Goal: Information Seeking & Learning: Learn about a topic

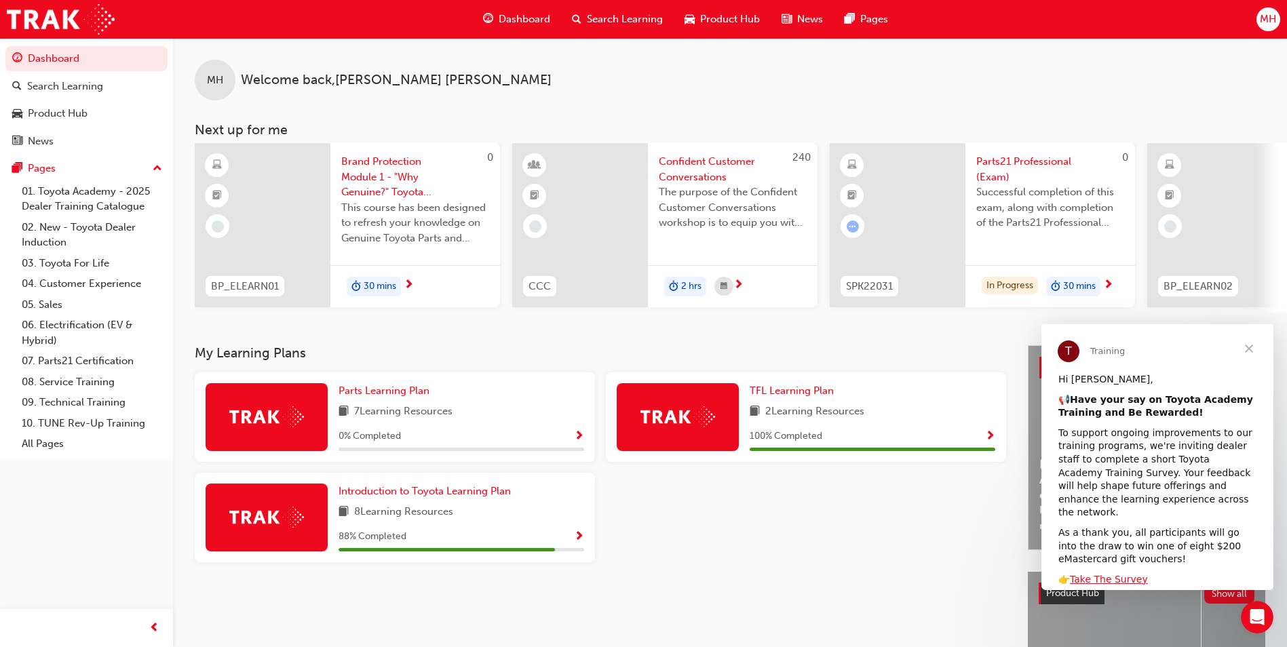
click at [278, 524] on img at bounding box center [266, 517] width 75 height 21
click at [252, 527] on img at bounding box center [266, 517] width 75 height 21
click at [579, 541] on span "Show Progress" at bounding box center [579, 537] width 10 height 12
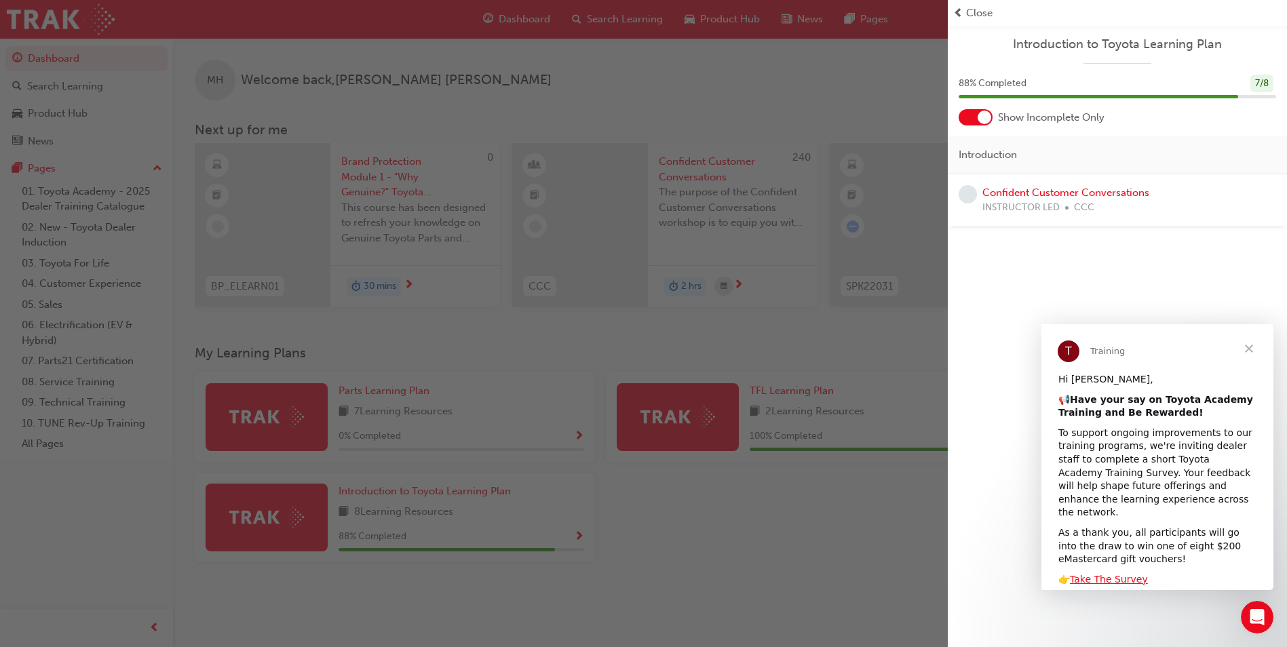
click at [959, 13] on span "prev-icon" at bounding box center [958, 13] width 10 height 16
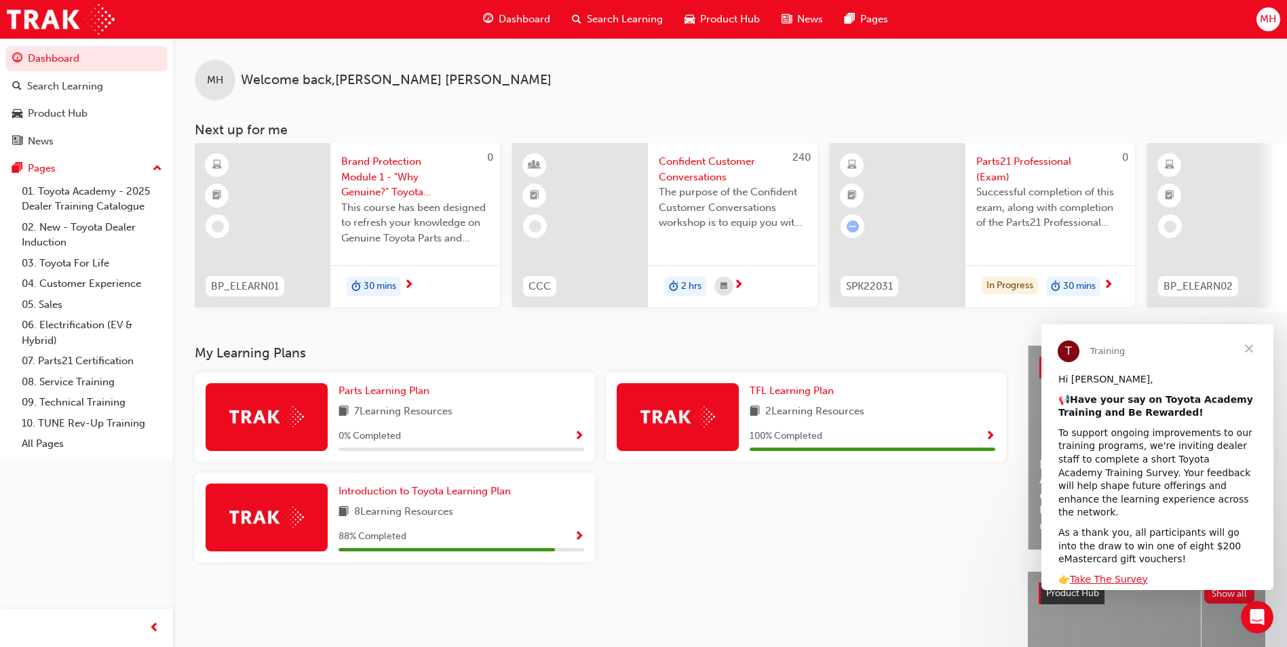
click at [275, 423] on img at bounding box center [266, 416] width 75 height 21
click at [579, 438] on span "Show Progress" at bounding box center [579, 437] width 10 height 12
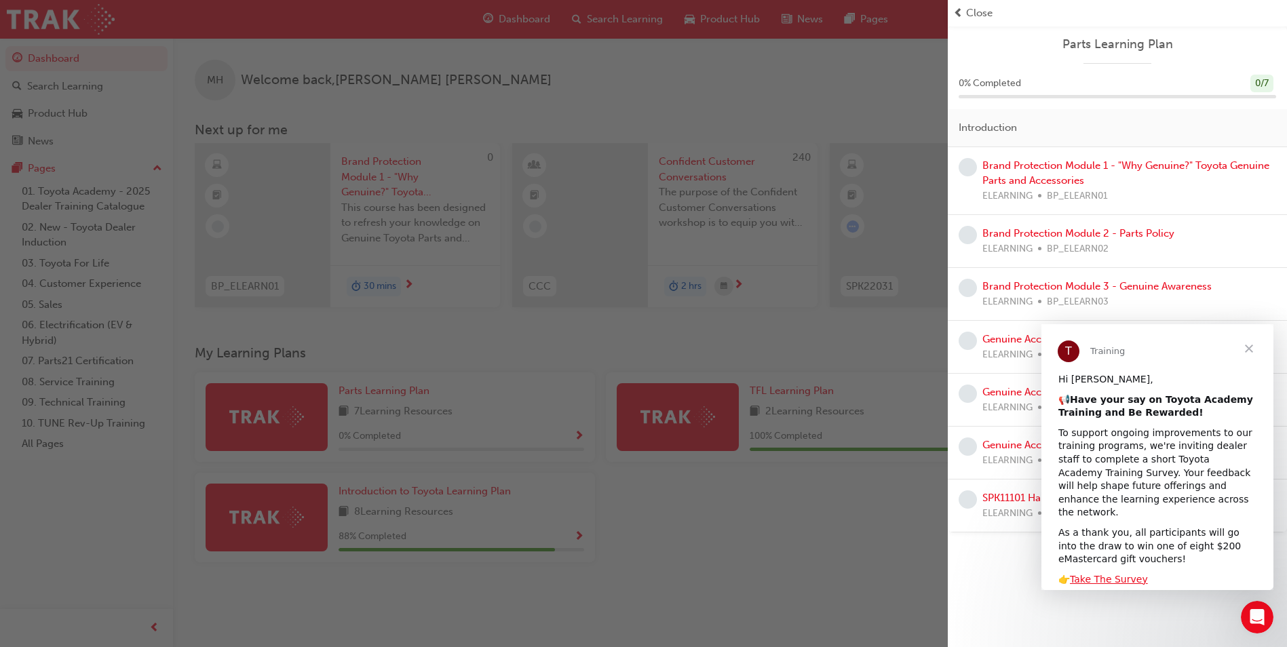
click at [1250, 348] on span "Close" at bounding box center [1249, 348] width 49 height 49
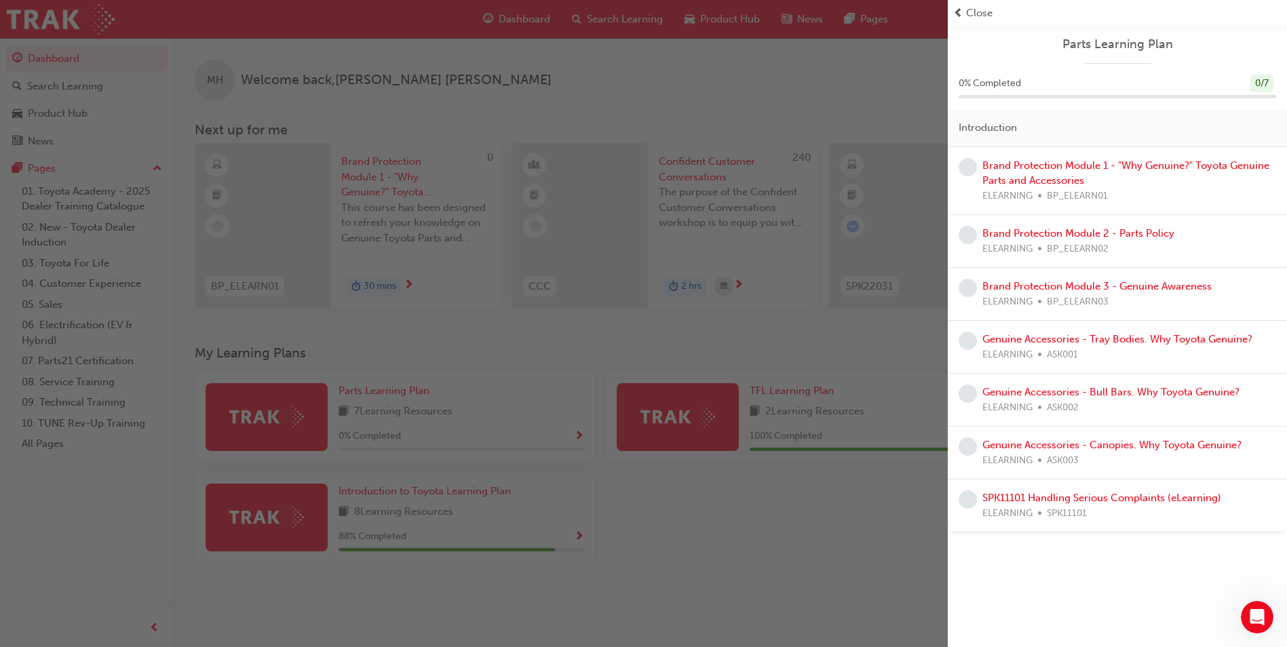
click at [982, 17] on span "Close" at bounding box center [979, 13] width 26 height 16
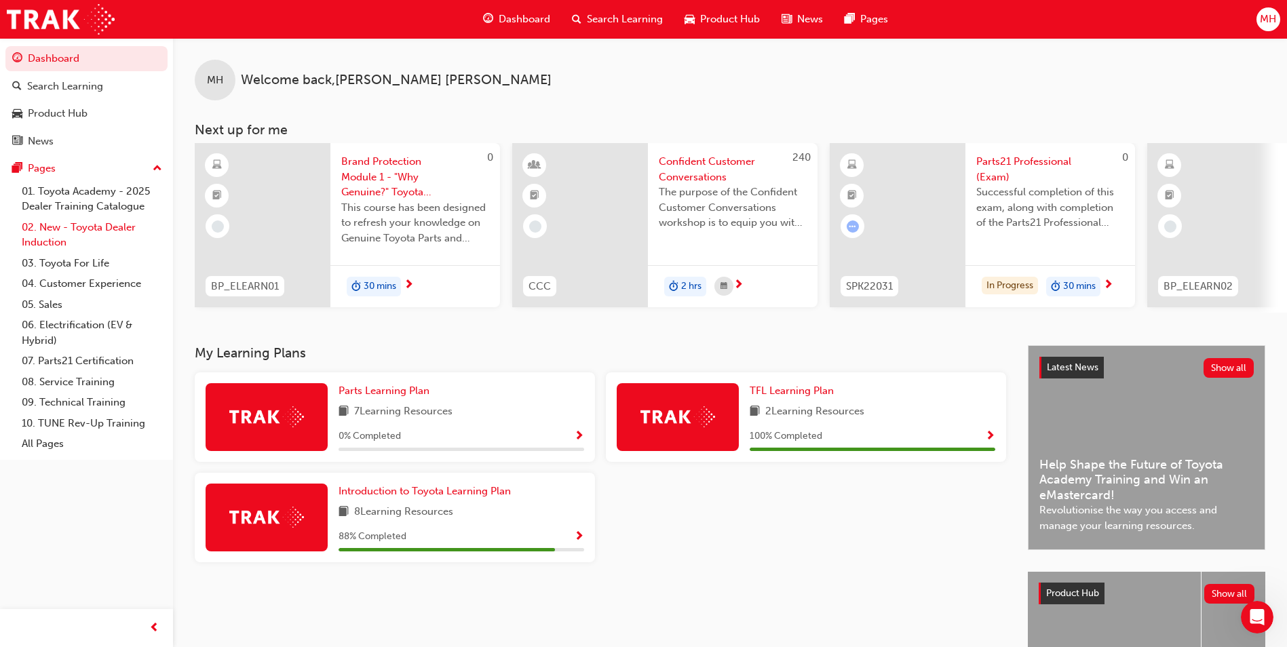
click at [86, 226] on link "02. New - Toyota Dealer Induction" at bounding box center [91, 235] width 151 height 36
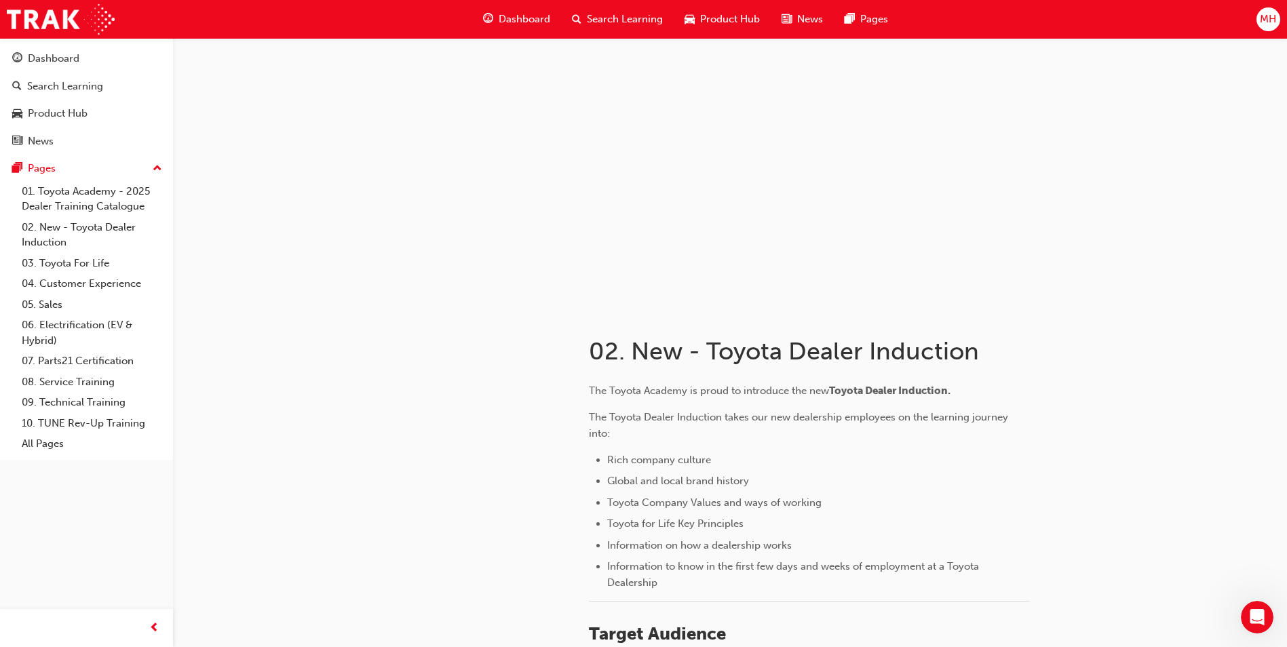
click at [630, 18] on span "Search Learning" at bounding box center [625, 20] width 76 height 16
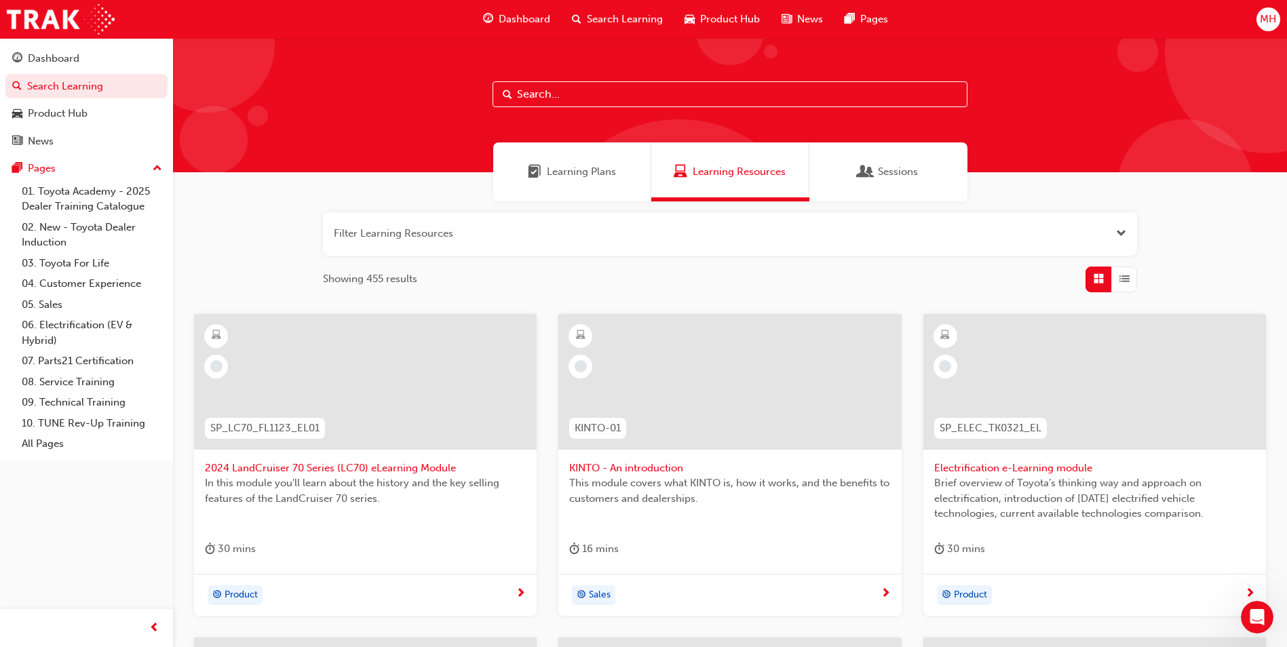
click at [565, 94] on input "text" at bounding box center [730, 94] width 475 height 26
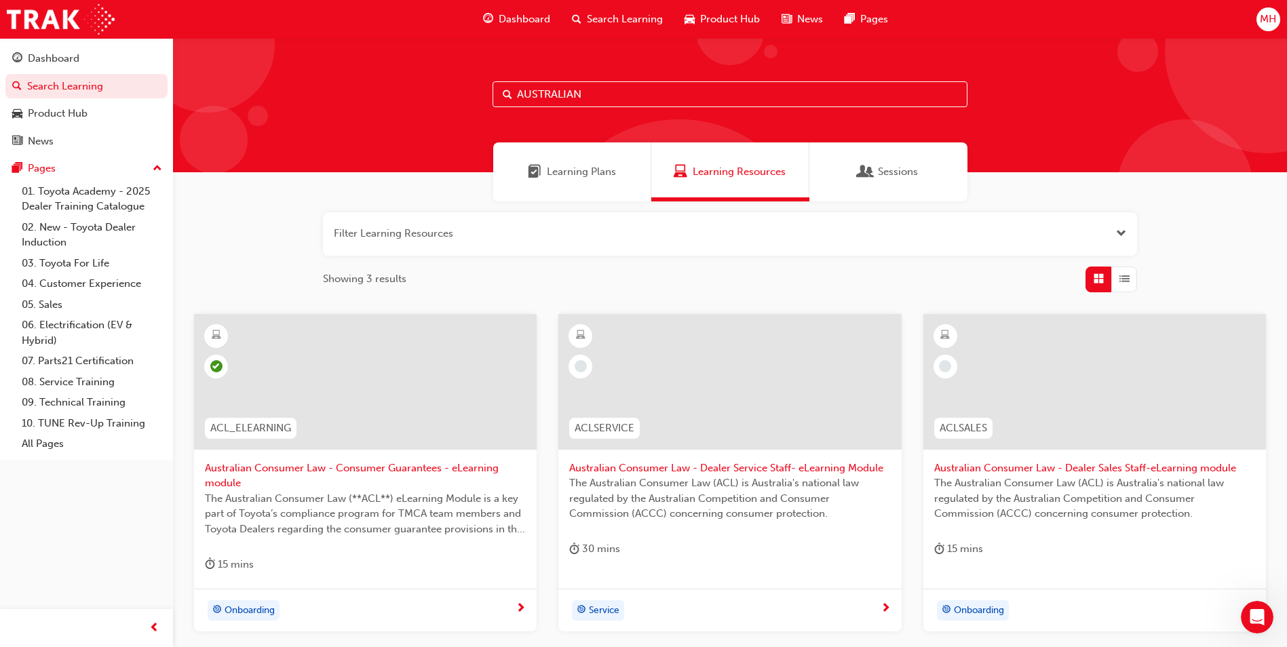
scroll to position [68, 0]
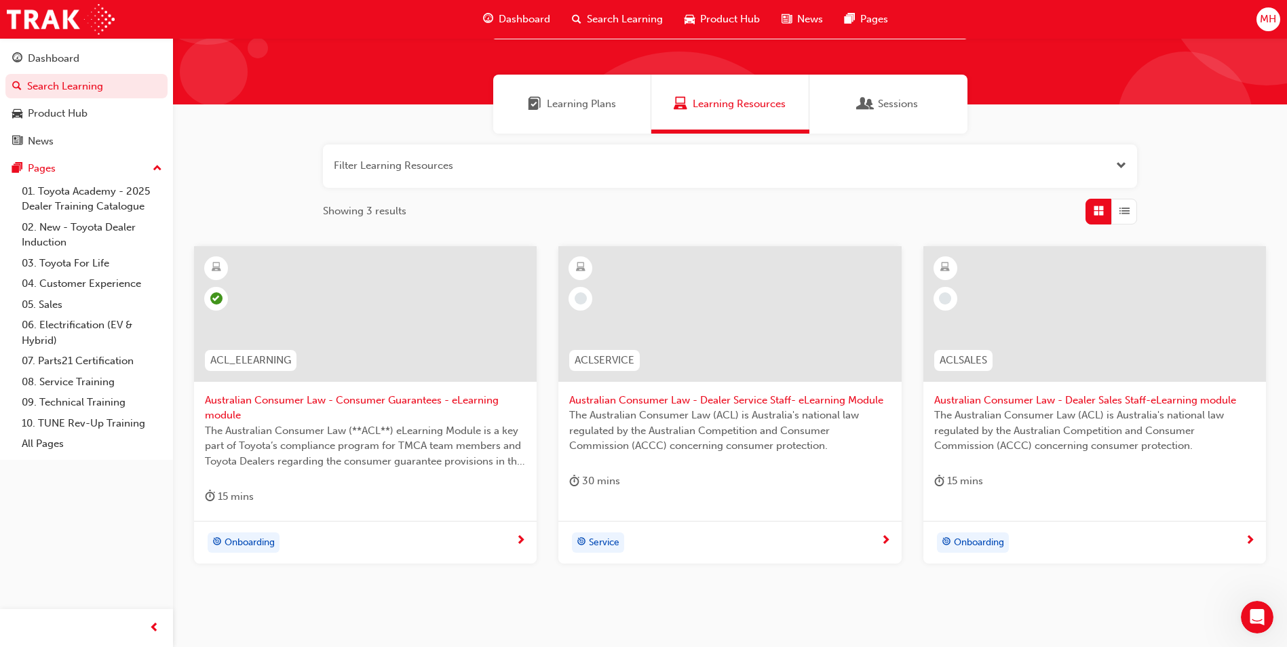
type input "AUSTRALIAN"
click at [364, 334] on div at bounding box center [365, 314] width 343 height 136
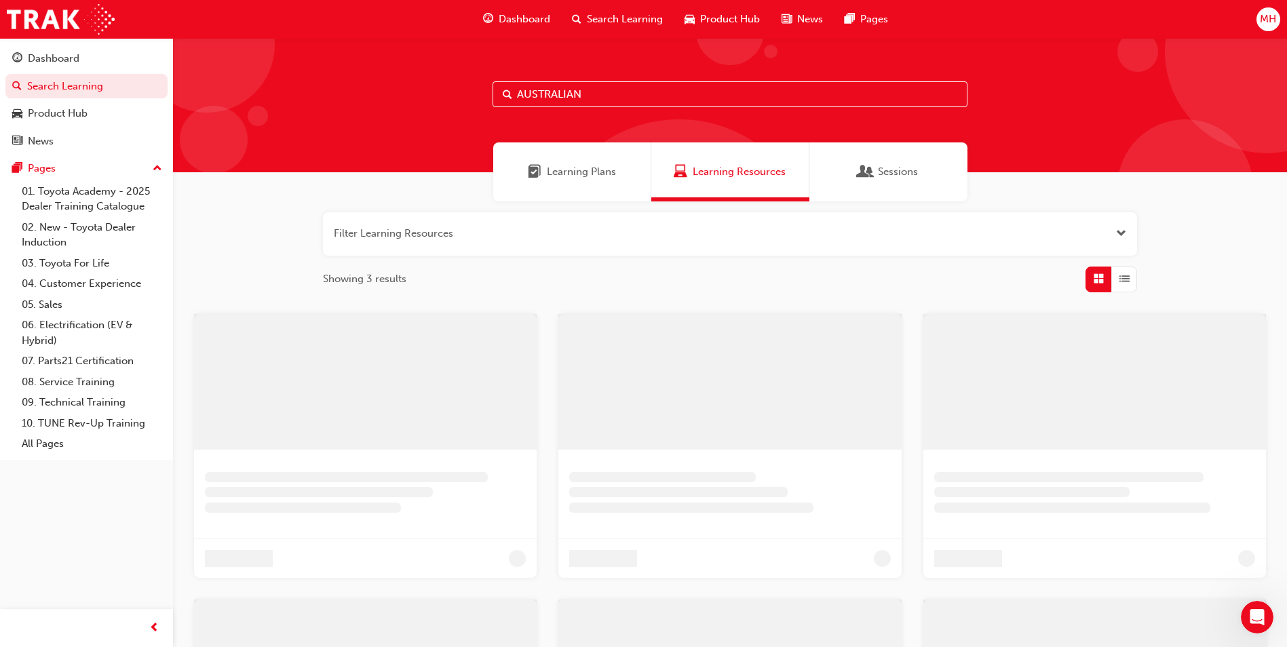
scroll to position [68, 0]
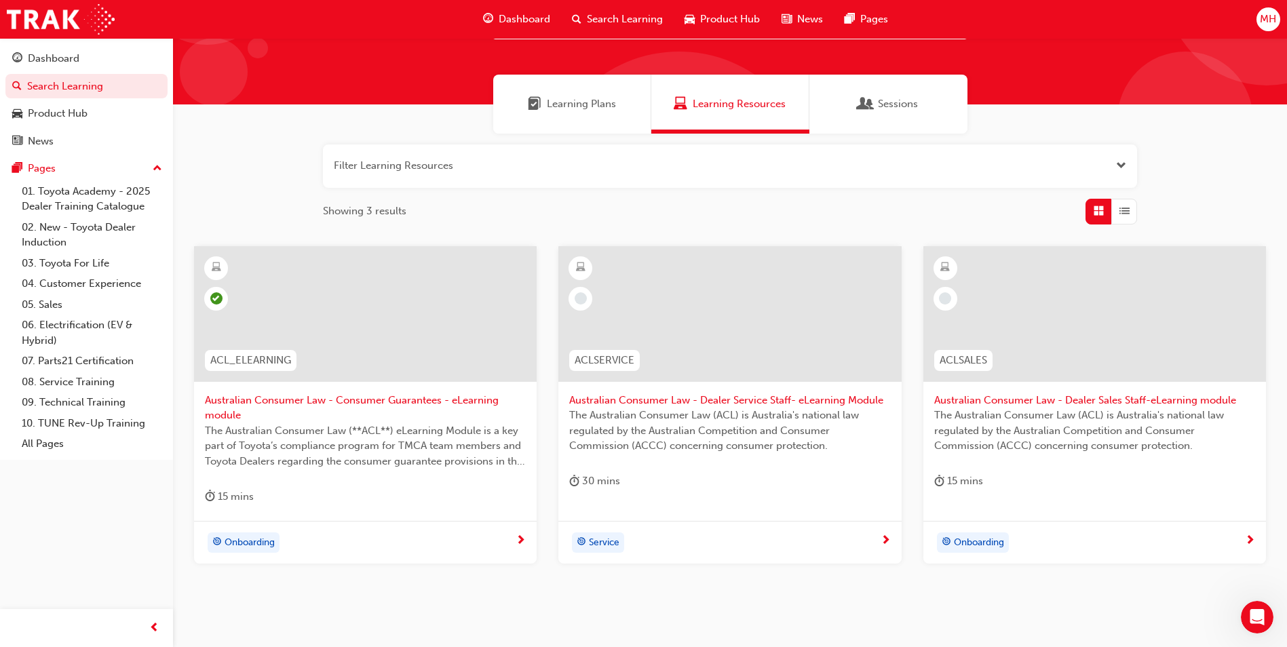
click at [742, 340] on div at bounding box center [729, 314] width 343 height 136
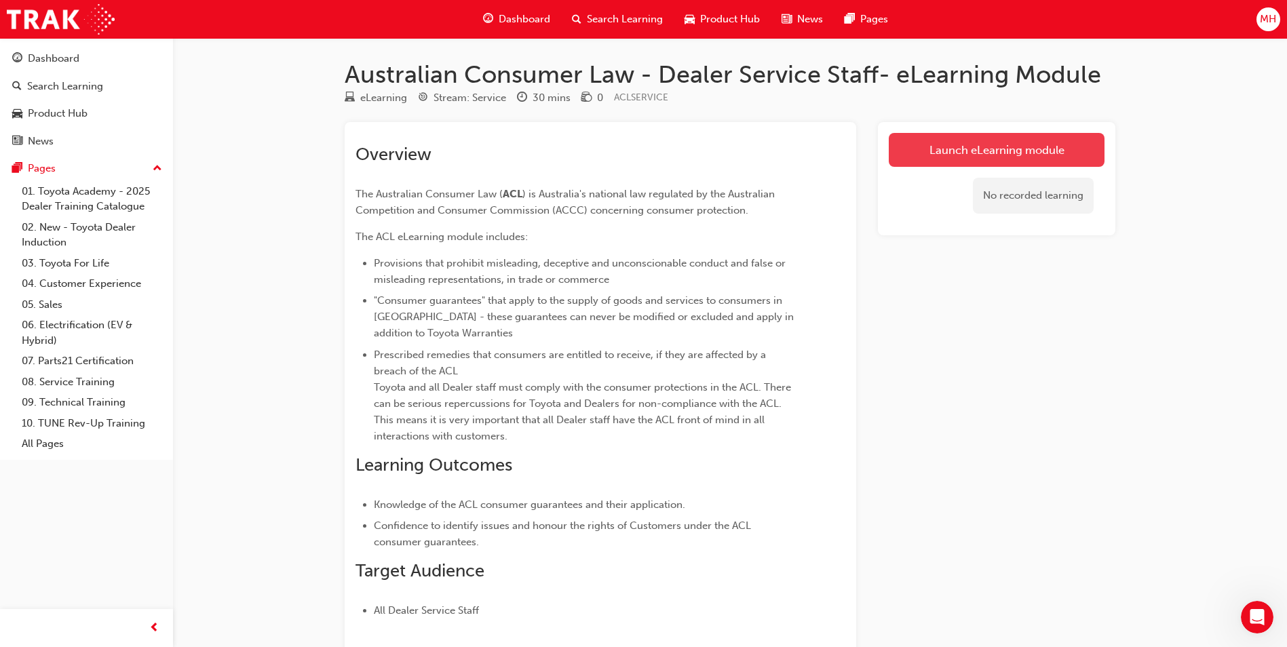
click at [982, 149] on link "Launch eLearning module" at bounding box center [997, 150] width 216 height 34
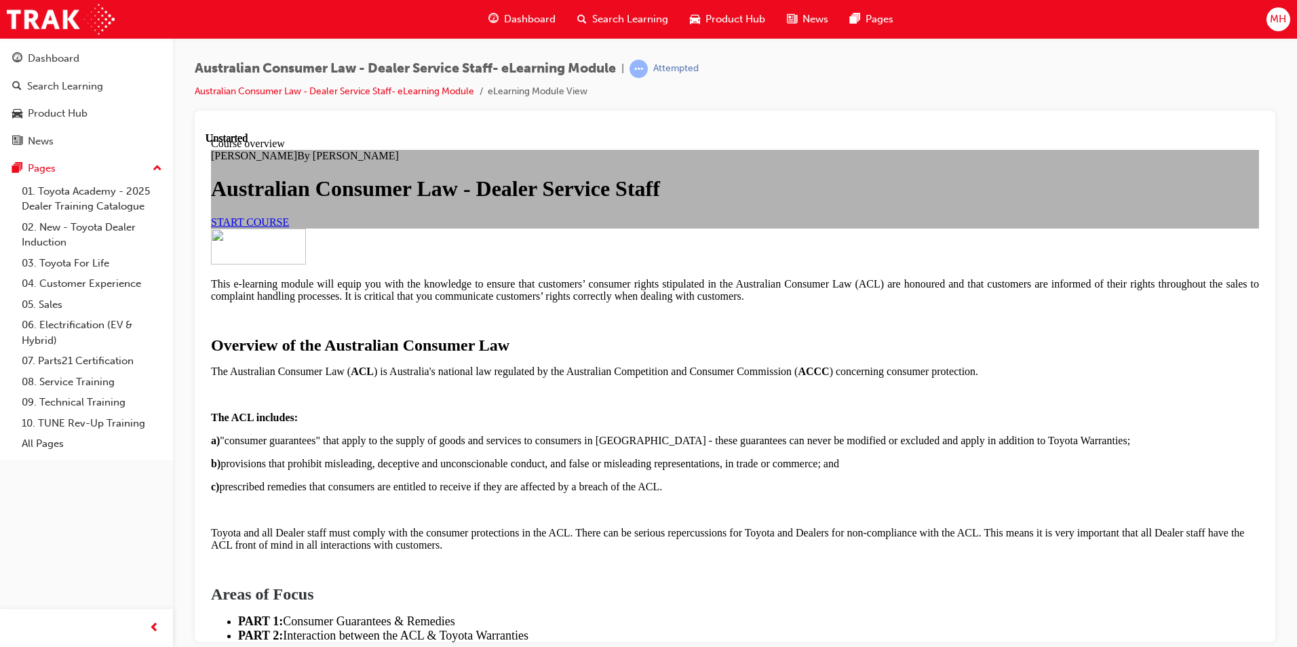
click at [289, 227] on span "START COURSE" at bounding box center [250, 222] width 78 height 12
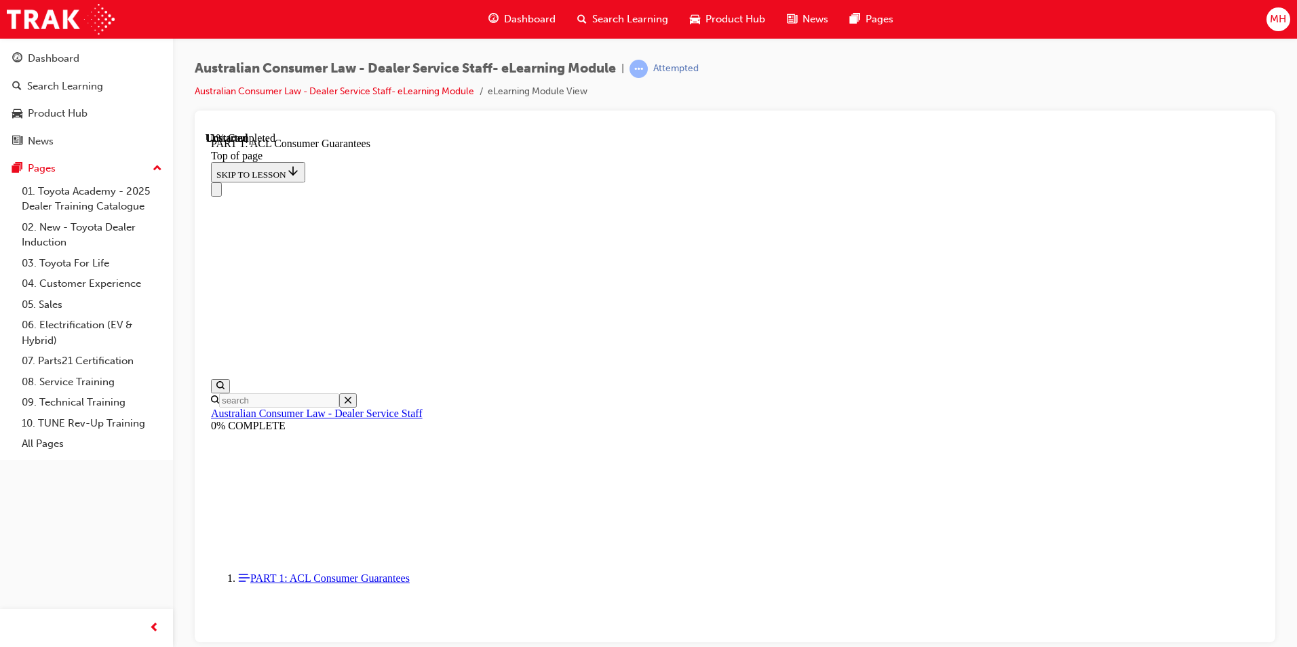
scroll to position [2077, 0]
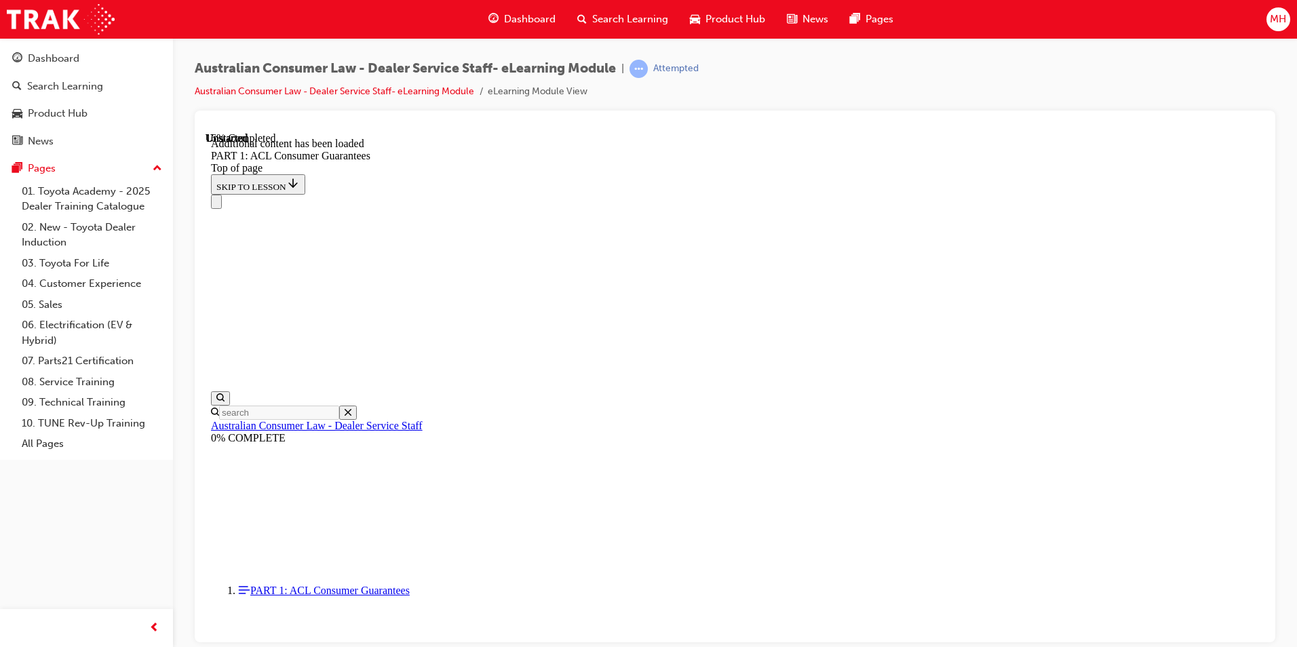
scroll to position [2592, 0]
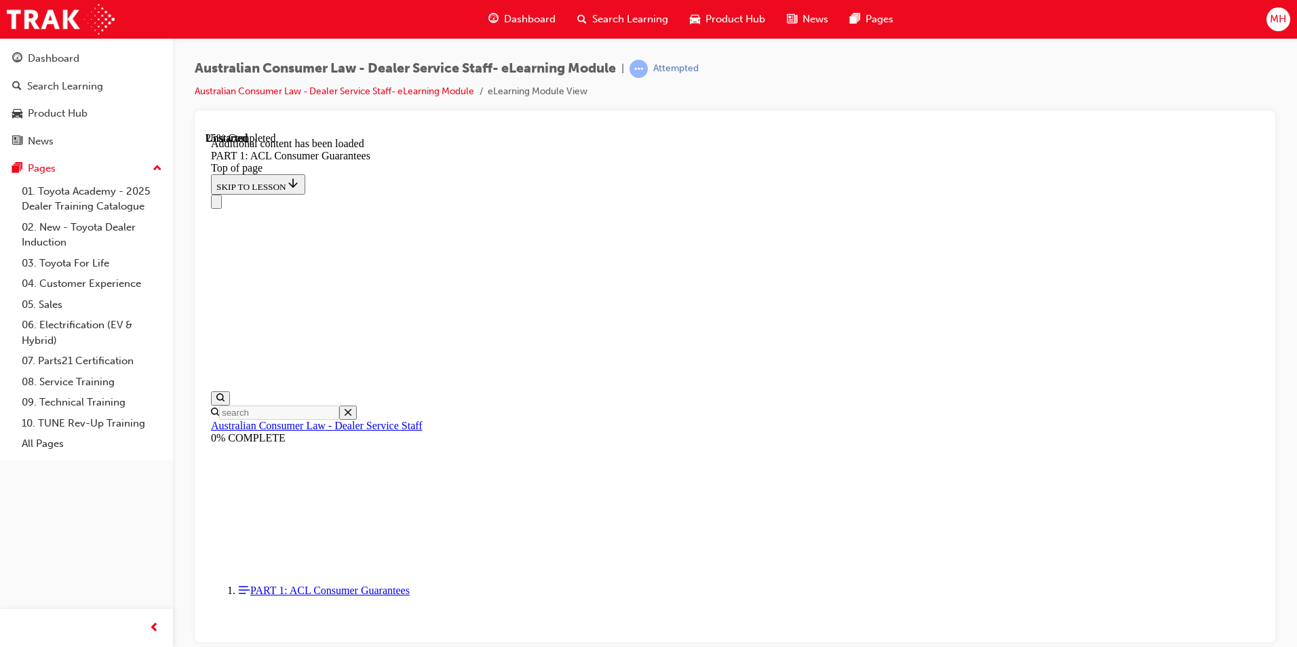
scroll to position [3527, 0]
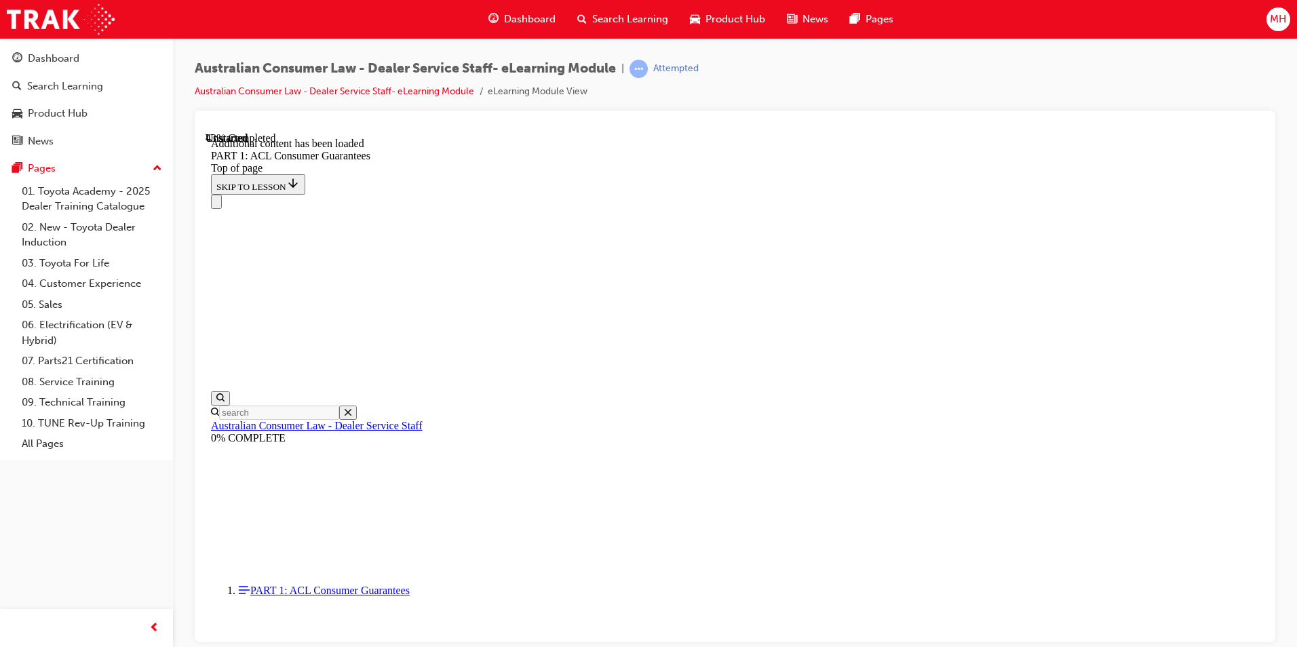
scroll to position [5251, 0]
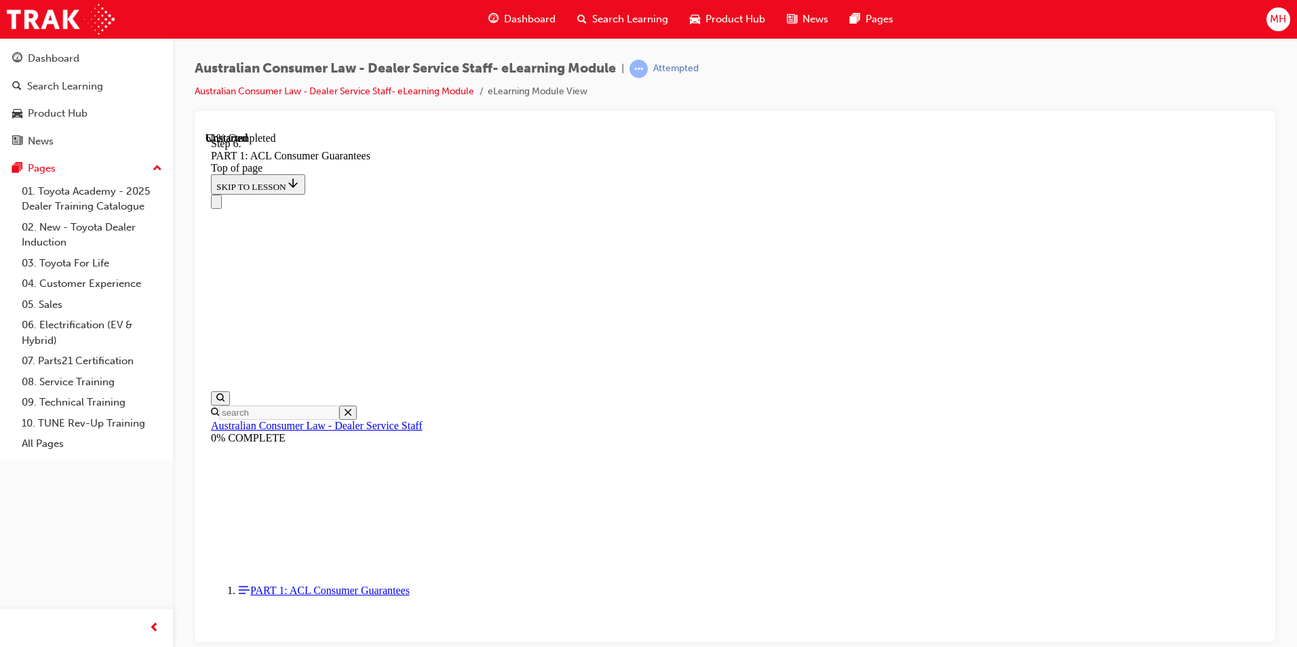
scroll to position [7606, 0]
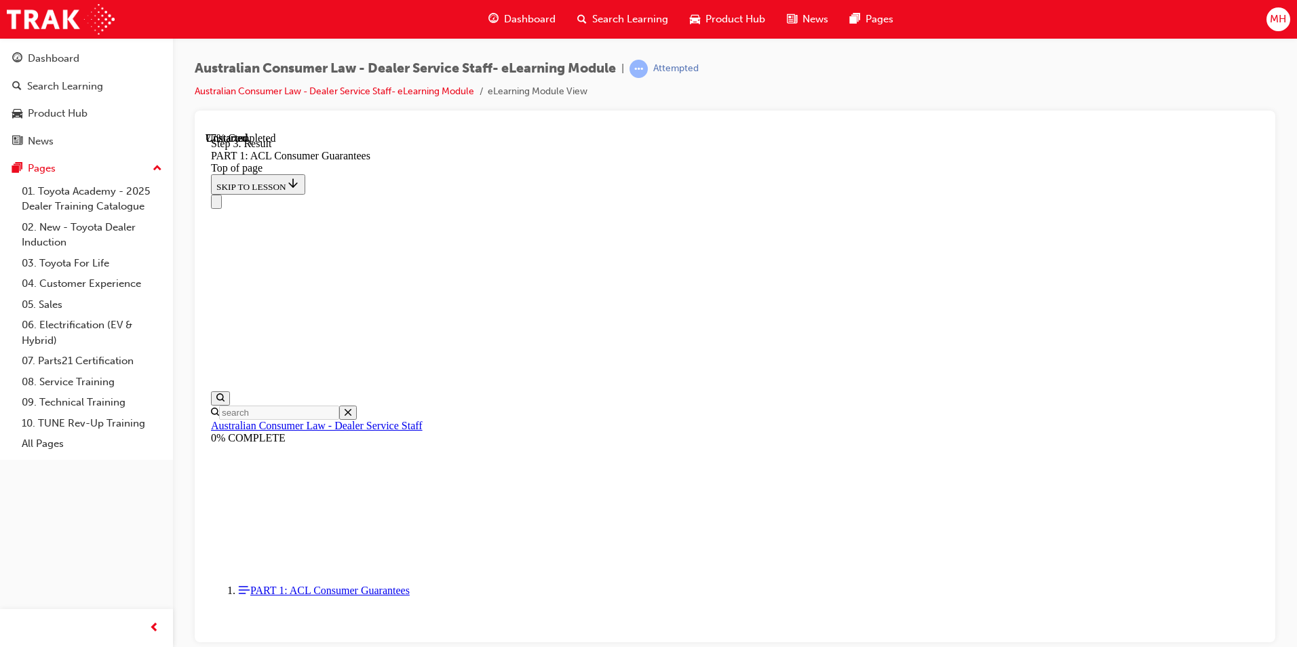
scroll to position [10332, 0]
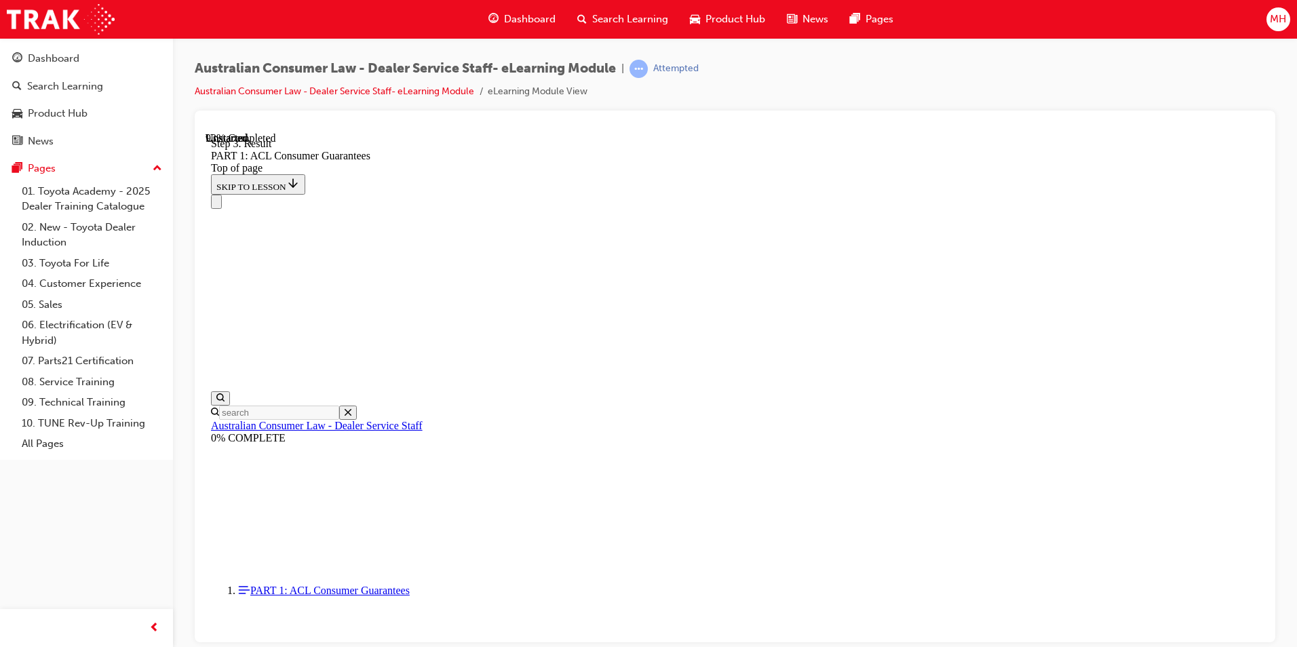
scroll to position [14352, 0]
drag, startPoint x: 733, startPoint y: 360, endPoint x: 769, endPoint y: 280, distance: 87.8
drag, startPoint x: 733, startPoint y: 512, endPoint x: 769, endPoint y: 353, distance: 162.0
drag, startPoint x: 683, startPoint y: 587, endPoint x: 718, endPoint y: 587, distance: 35.3
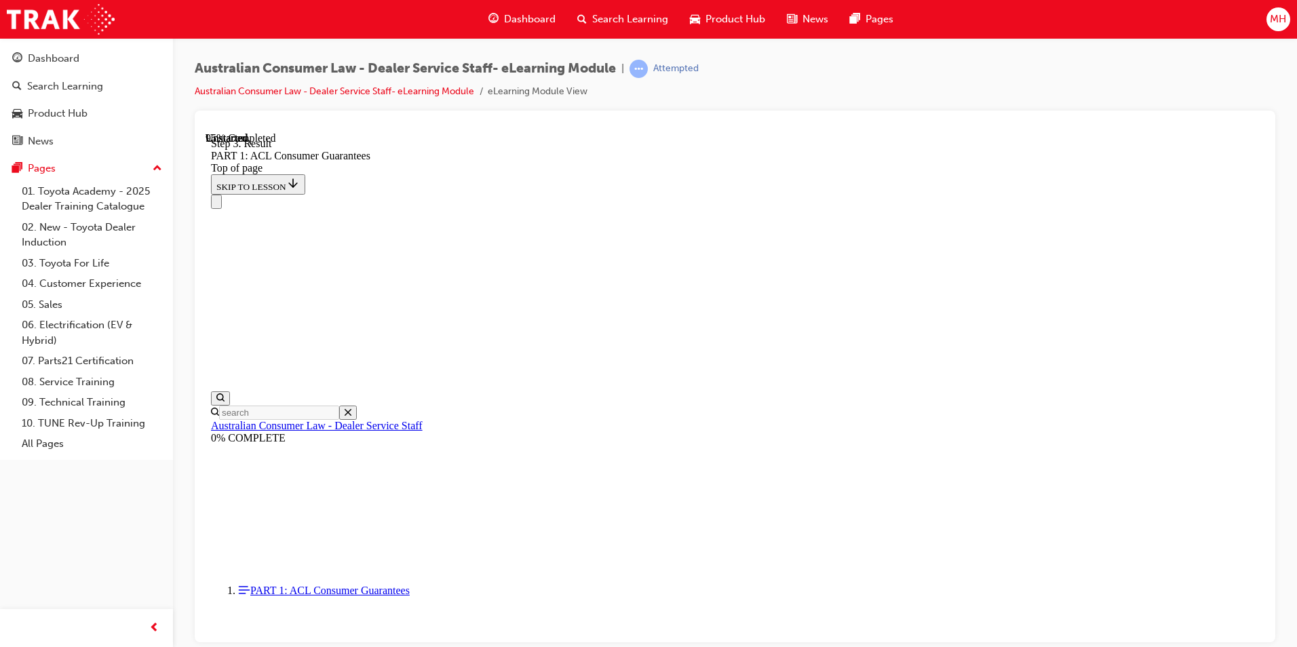
drag, startPoint x: 729, startPoint y: 513, endPoint x: 768, endPoint y: 433, distance: 88.9
drag, startPoint x: 751, startPoint y: 510, endPoint x: 791, endPoint y: 510, distance: 40.0
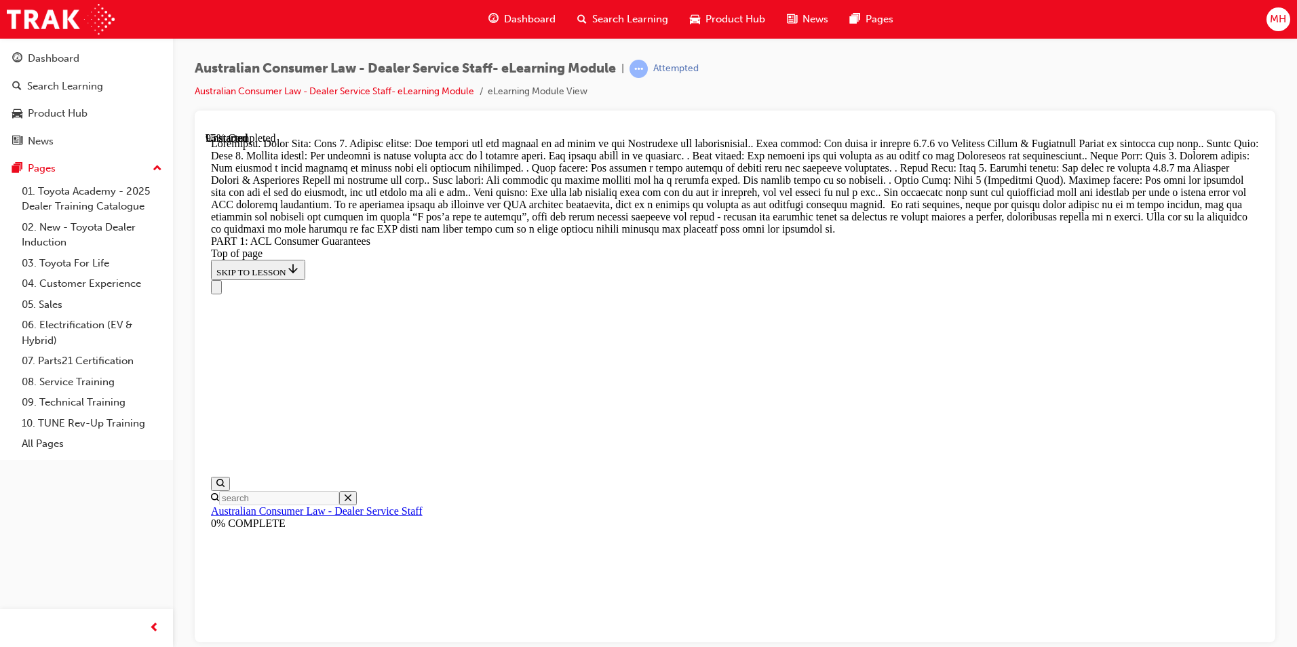
scroll to position [14623, 0]
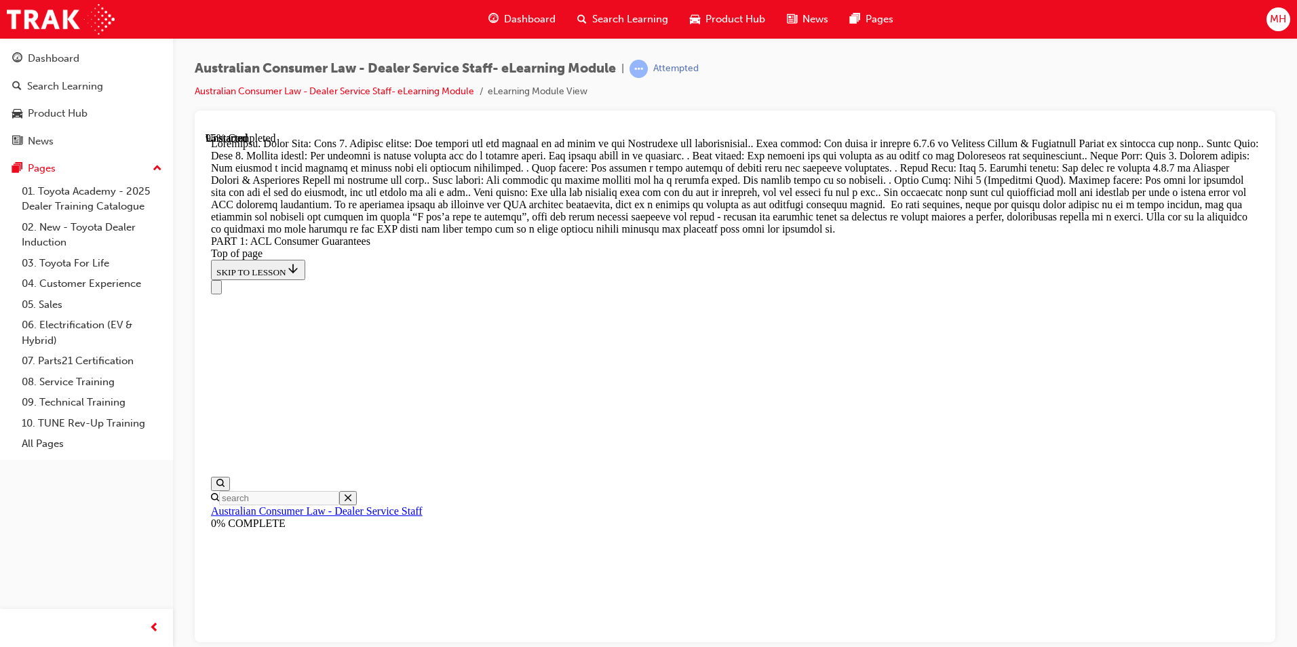
drag, startPoint x: 686, startPoint y: 465, endPoint x: 723, endPoint y: 529, distance: 74.5
drag, startPoint x: 706, startPoint y: 456, endPoint x: 744, endPoint y: 377, distance: 88.3
drag, startPoint x: 733, startPoint y: 396, endPoint x: 770, endPoint y: 394, distance: 36.7
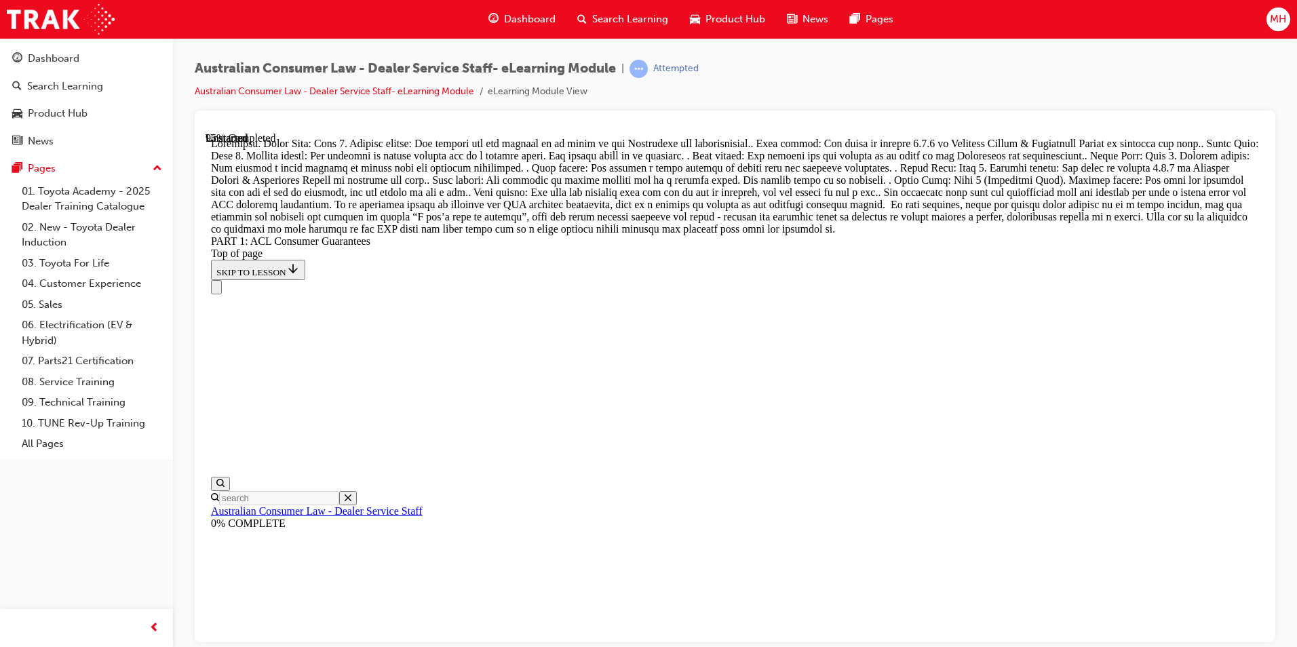
drag, startPoint x: 728, startPoint y: 308, endPoint x: 654, endPoint y: 571, distance: 273.4
drag, startPoint x: 760, startPoint y: 315, endPoint x: 747, endPoint y: 512, distance: 196.5
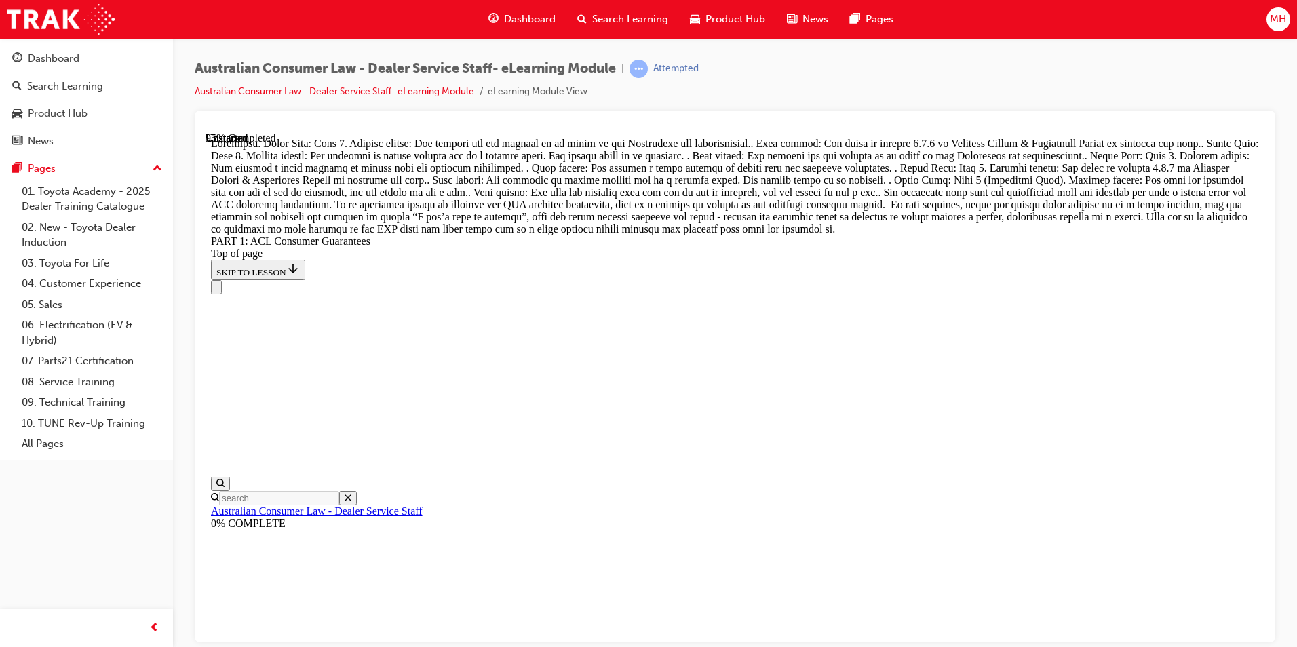
drag, startPoint x: 695, startPoint y: 172, endPoint x: 731, endPoint y: 491, distance: 321.0
drag, startPoint x: 737, startPoint y: 185, endPoint x: 773, endPoint y: 263, distance: 86.8
drag, startPoint x: 753, startPoint y: 172, endPoint x: 785, endPoint y: 186, distance: 34.9
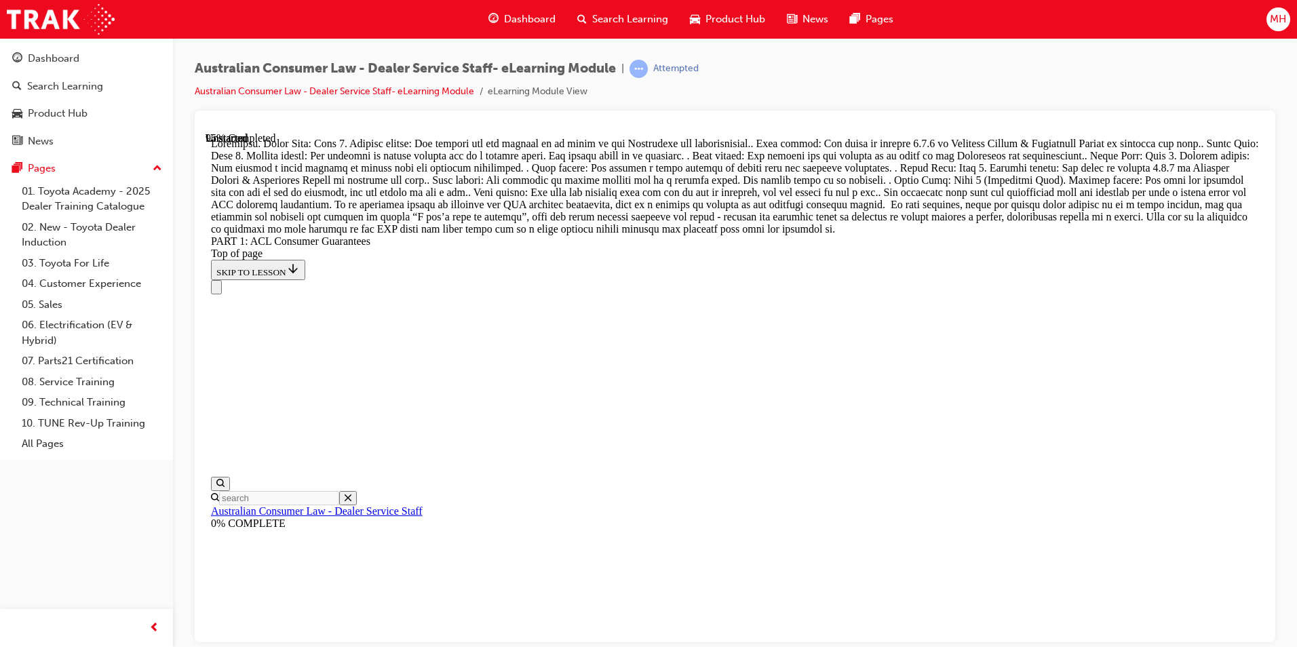
drag, startPoint x: 758, startPoint y: 242, endPoint x: 793, endPoint y: 240, distance: 35.3
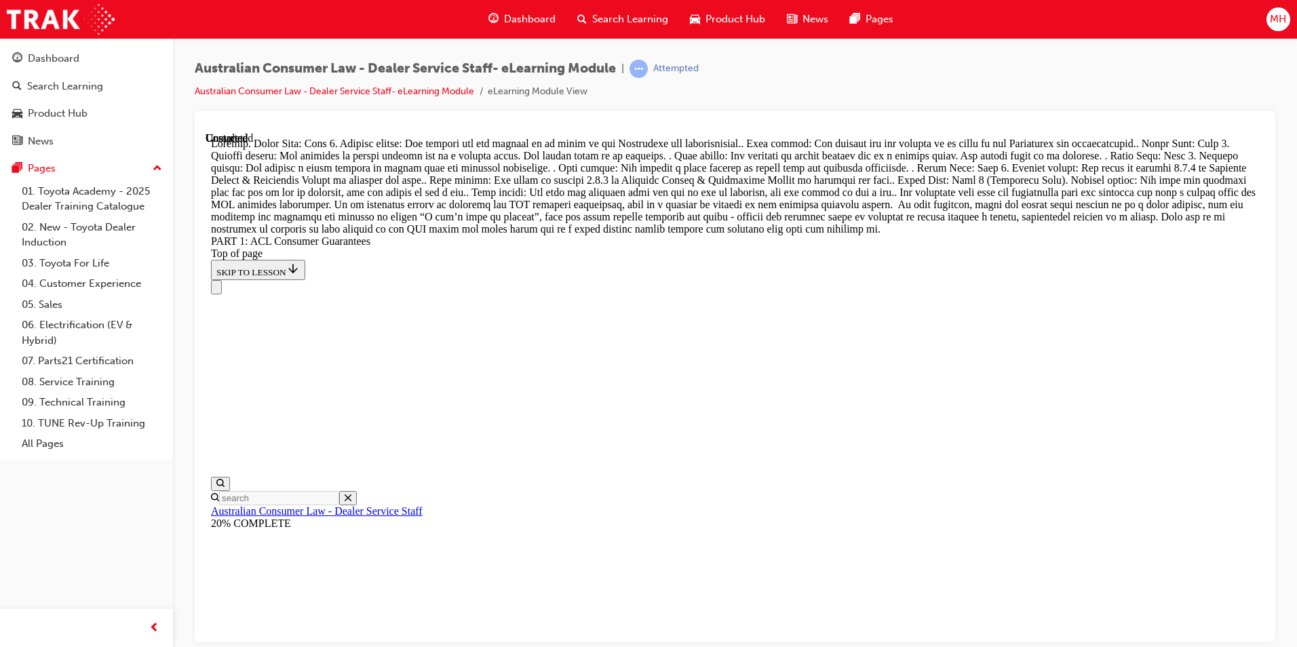
scroll to position [14445, 0]
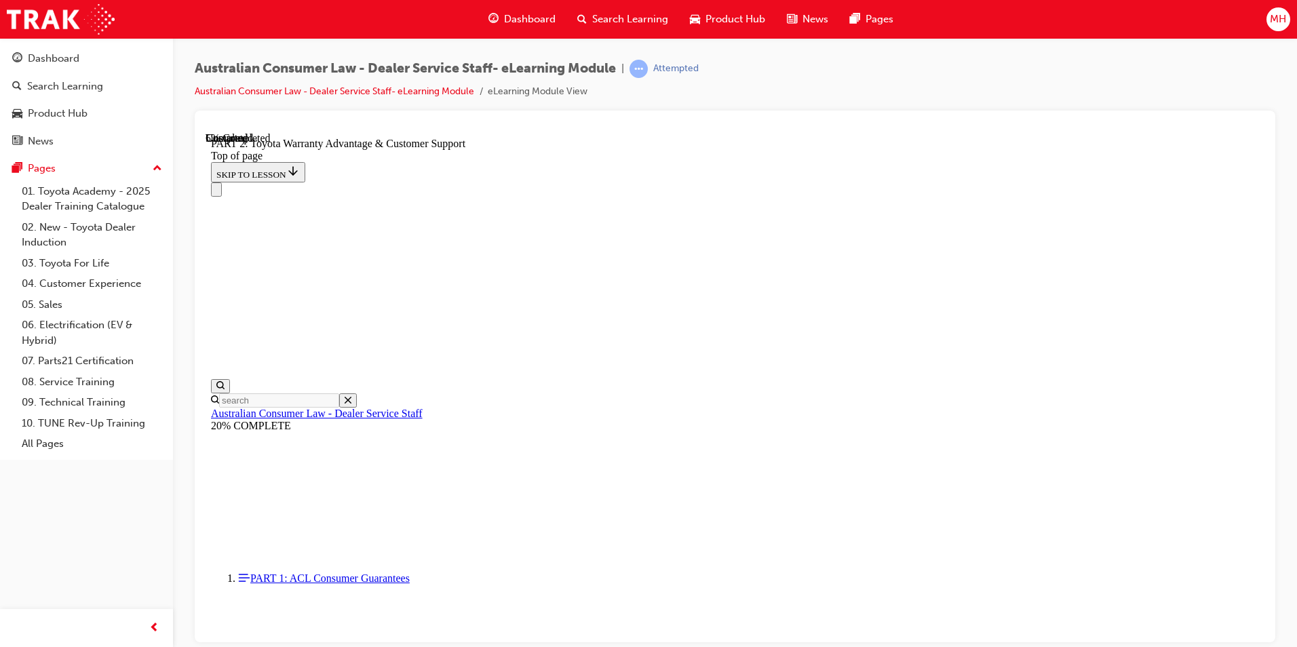
scroll to position [924, 0]
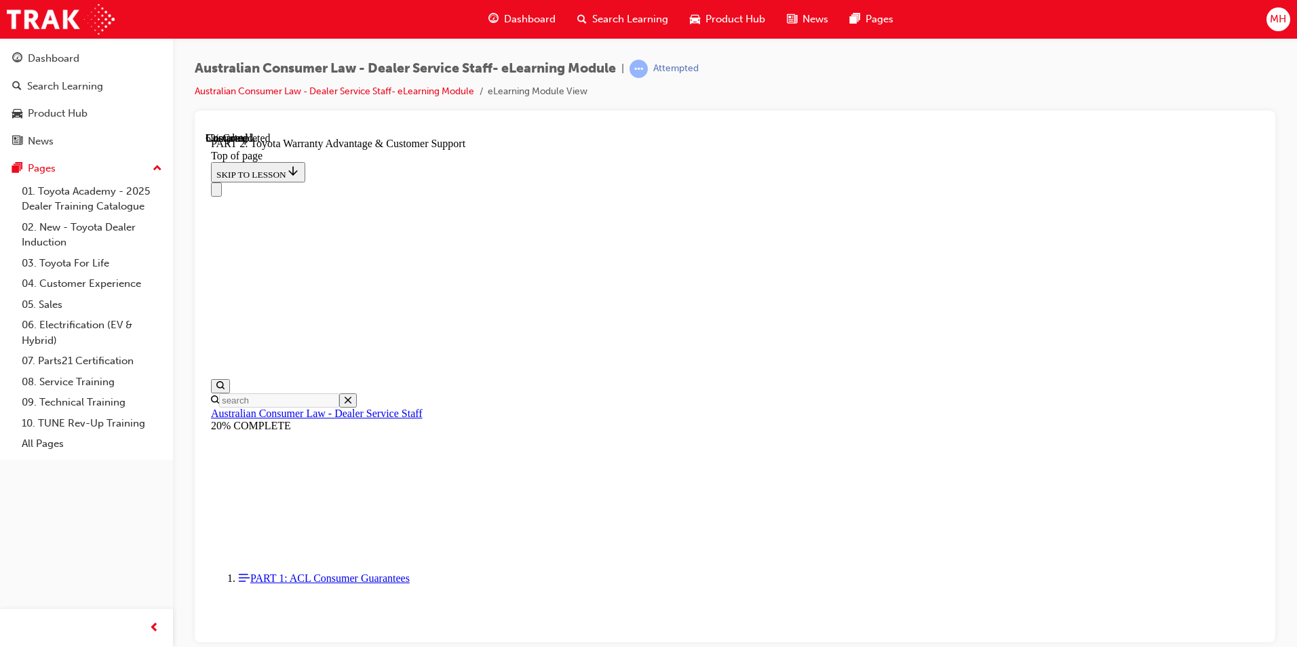
scroll to position [896, 0]
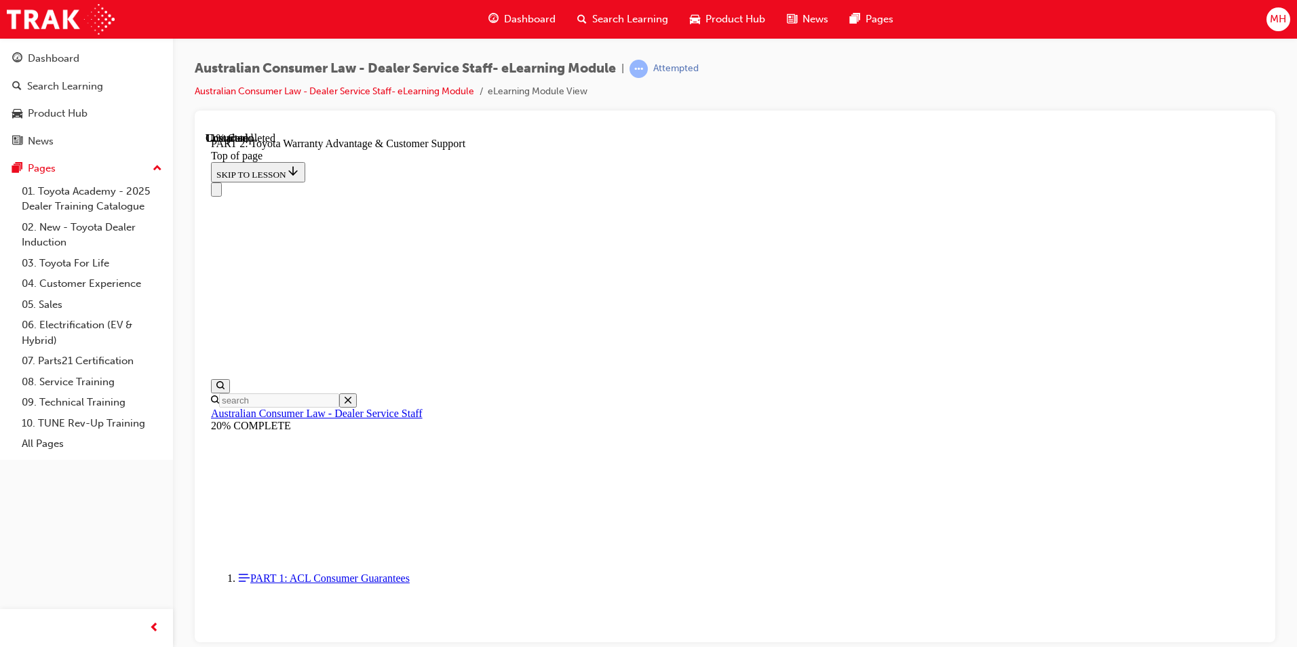
scroll to position [997, 0]
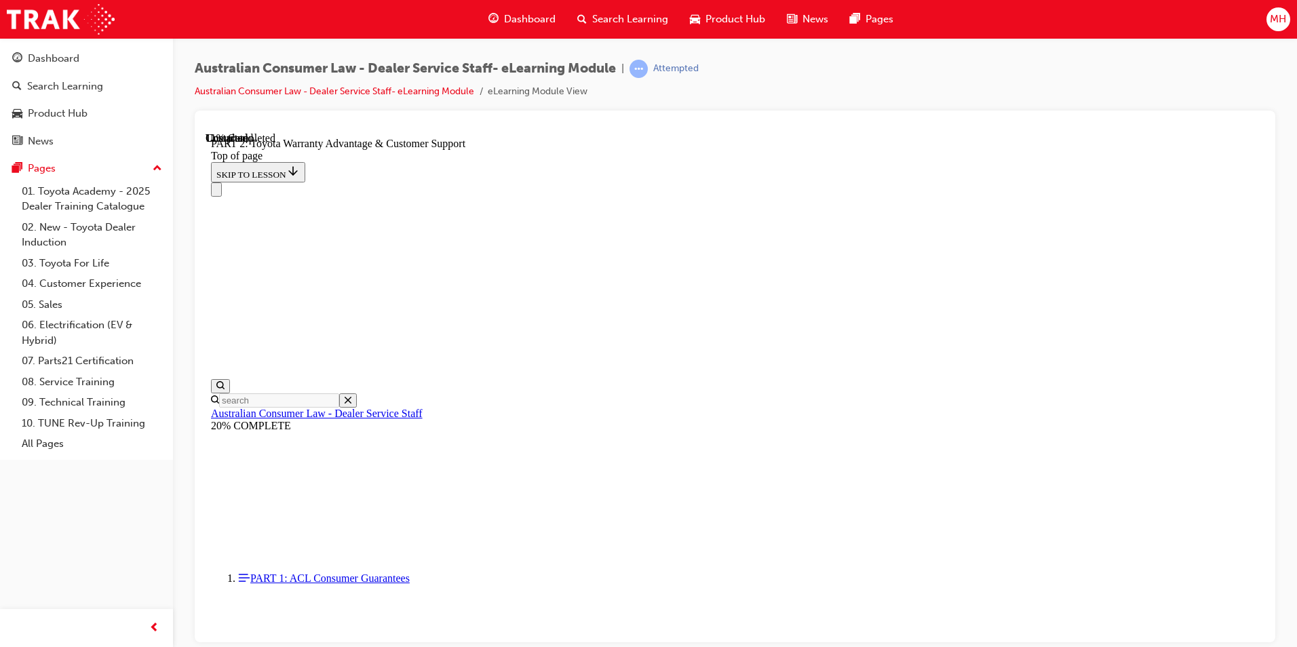
drag, startPoint x: 1128, startPoint y: 533, endPoint x: 1131, endPoint y: 526, distance: 7.3
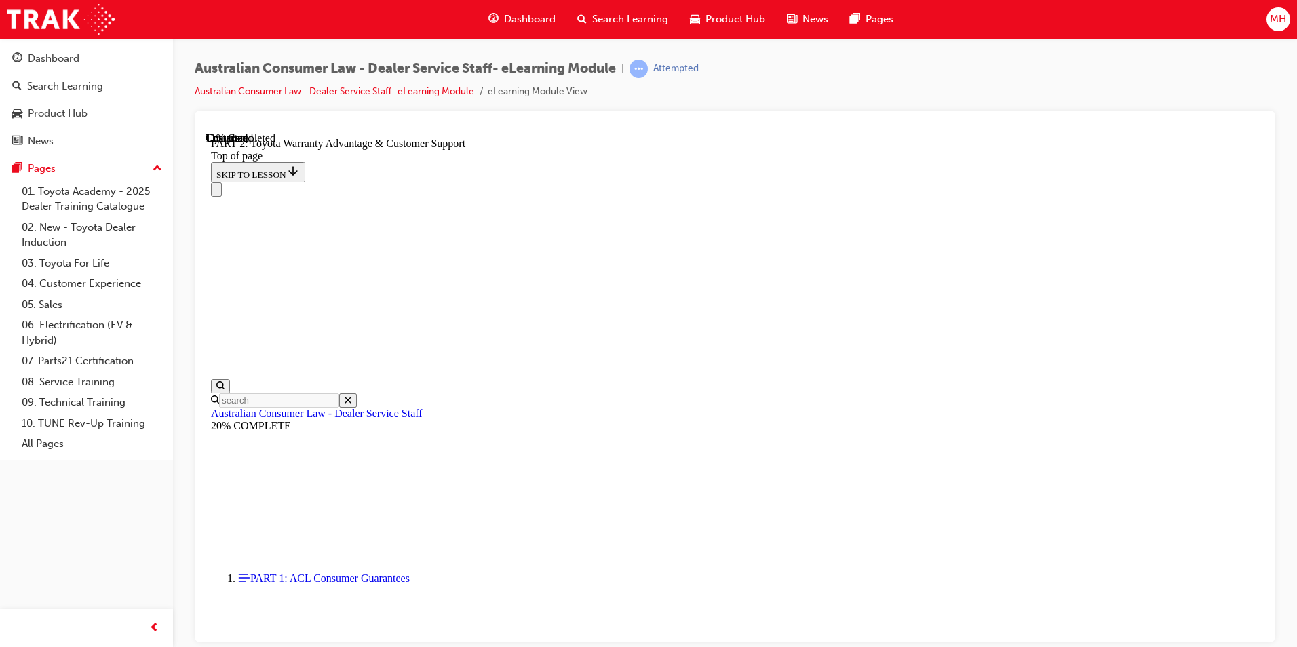
scroll to position [997, 0]
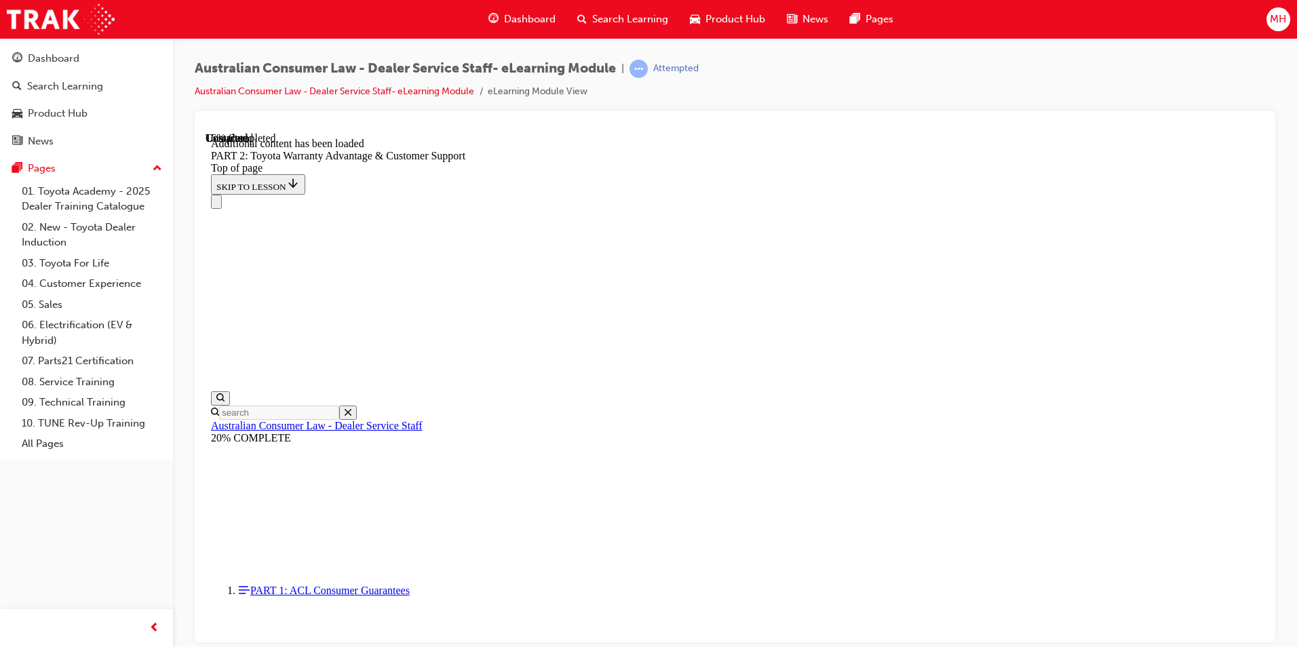
scroll to position [1364, 0]
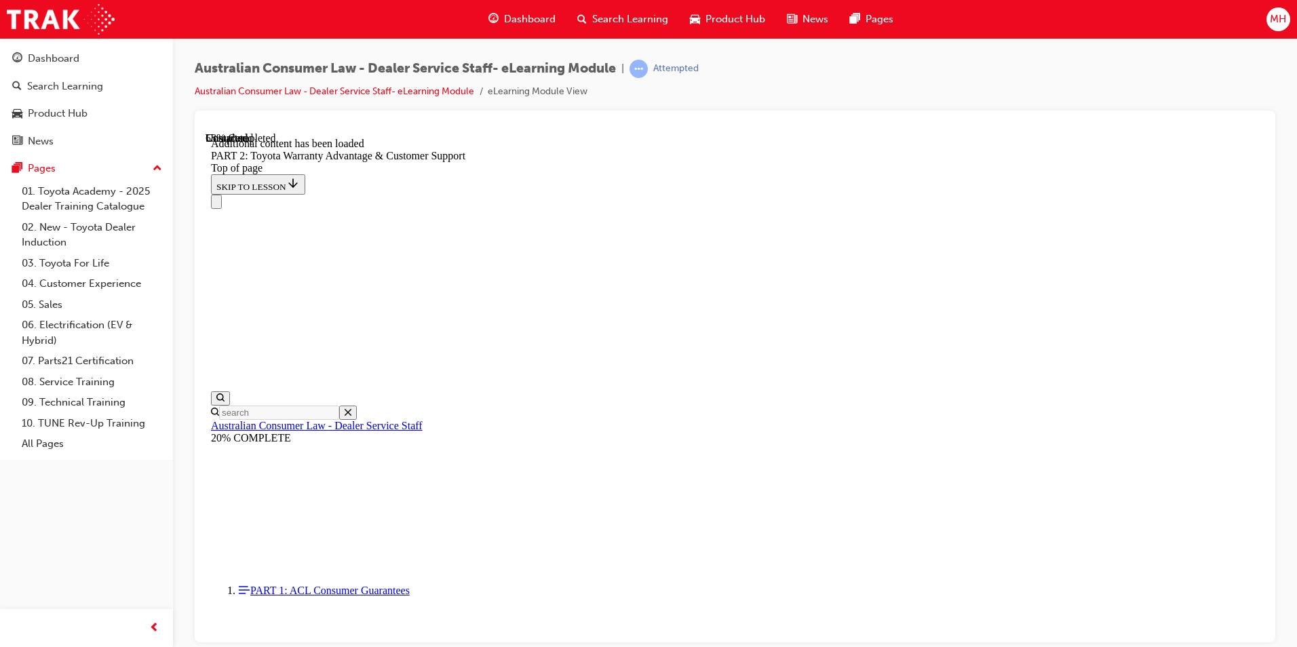
scroll to position [3000, 0]
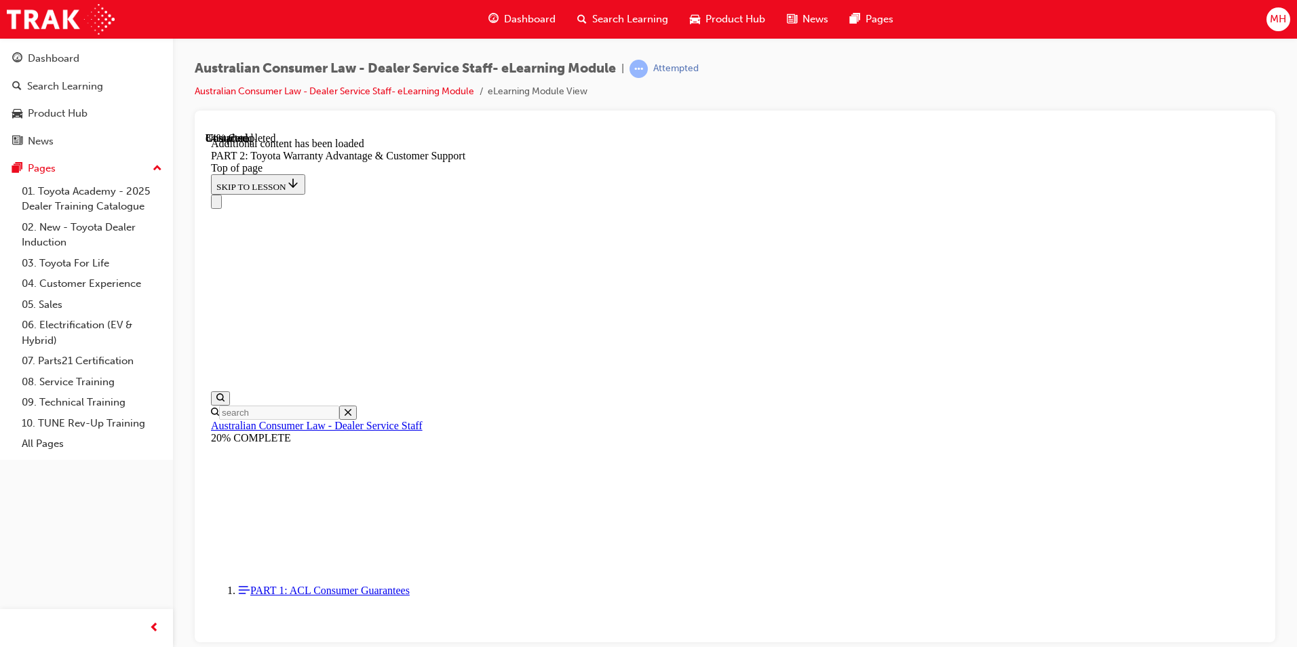
scroll to position [4464, 0]
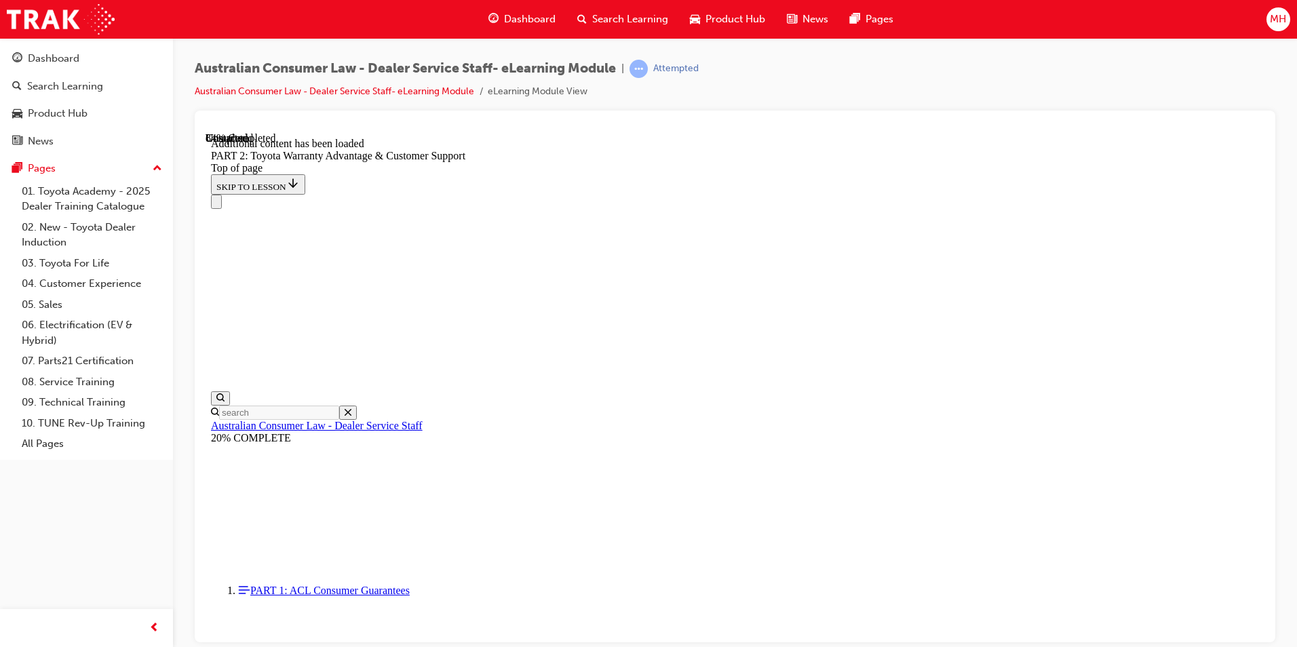
scroll to position [4857, 0]
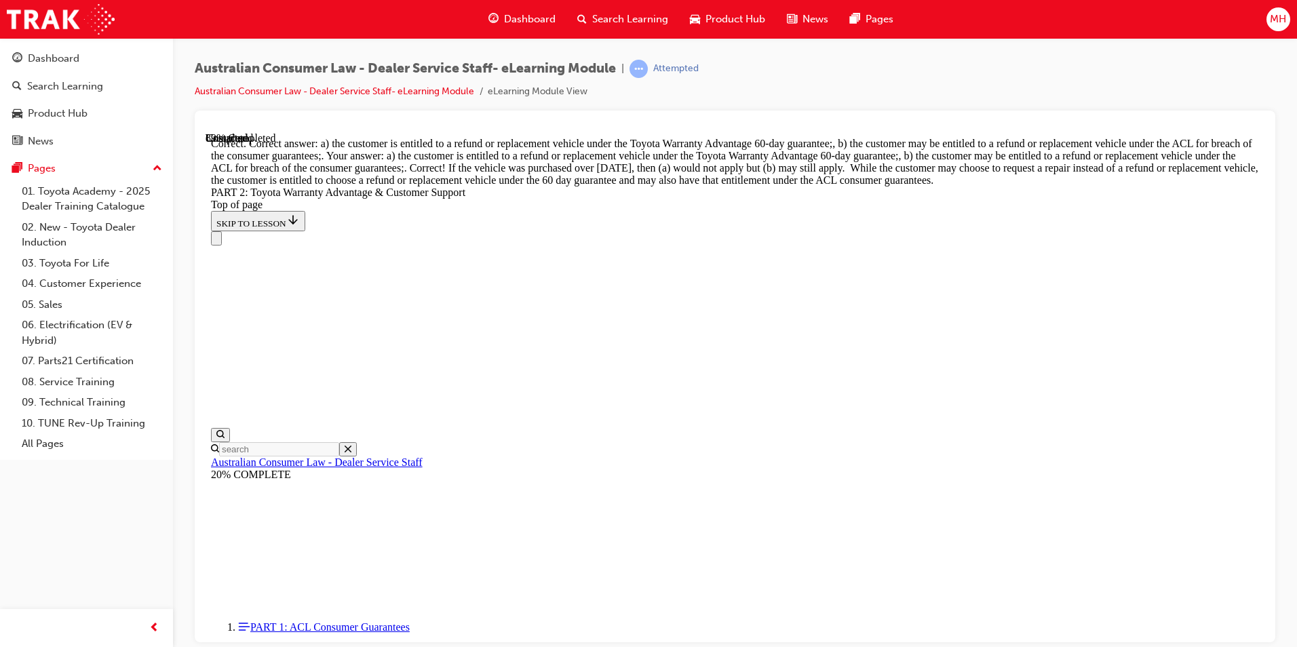
scroll to position [5311, 0]
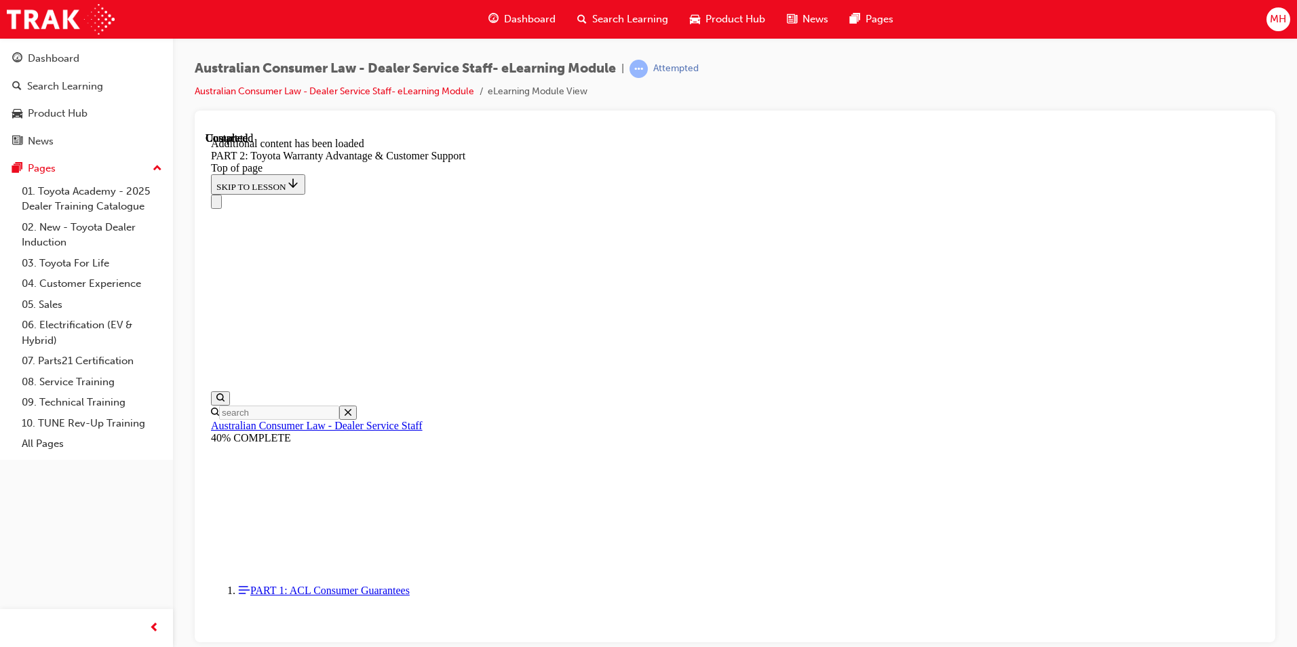
scroll to position [5627, 0]
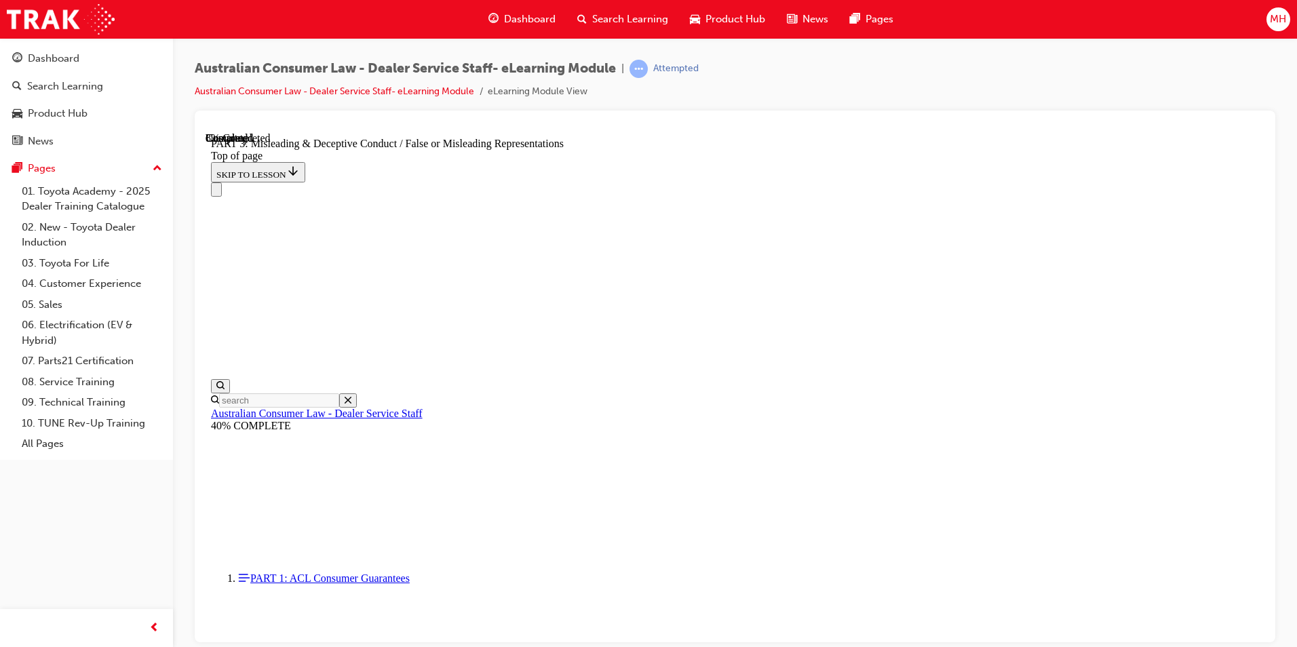
scroll to position [788, 0]
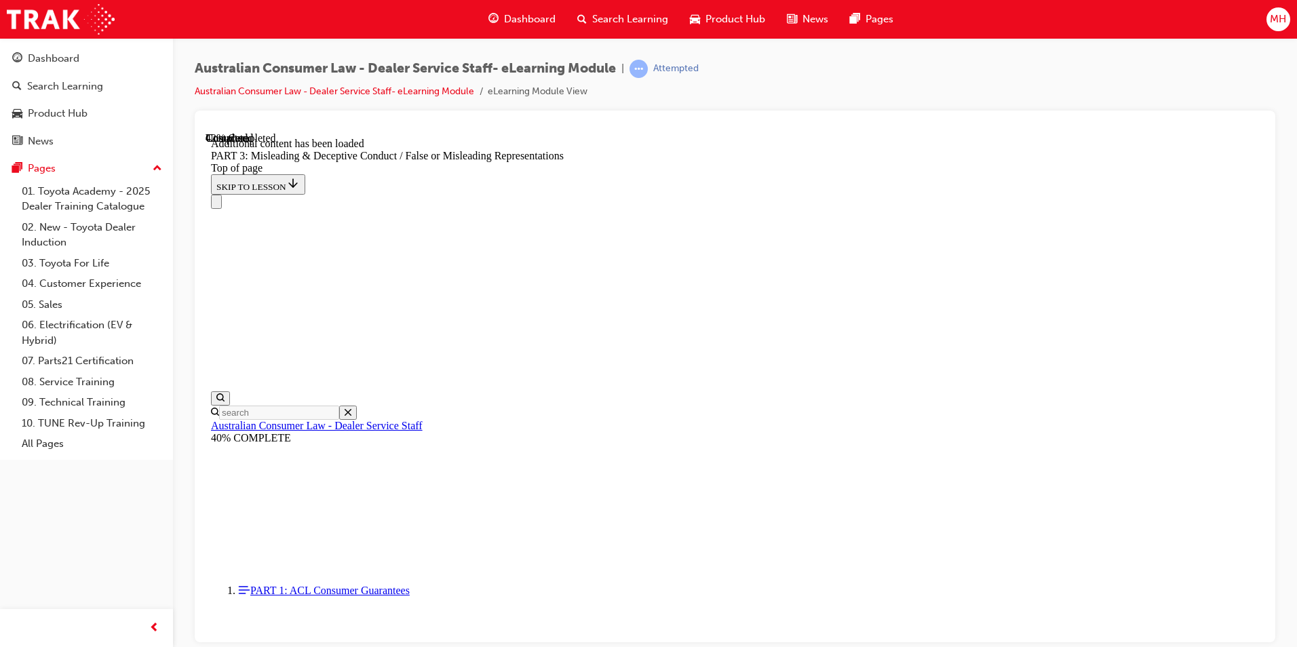
scroll to position [2957, 0]
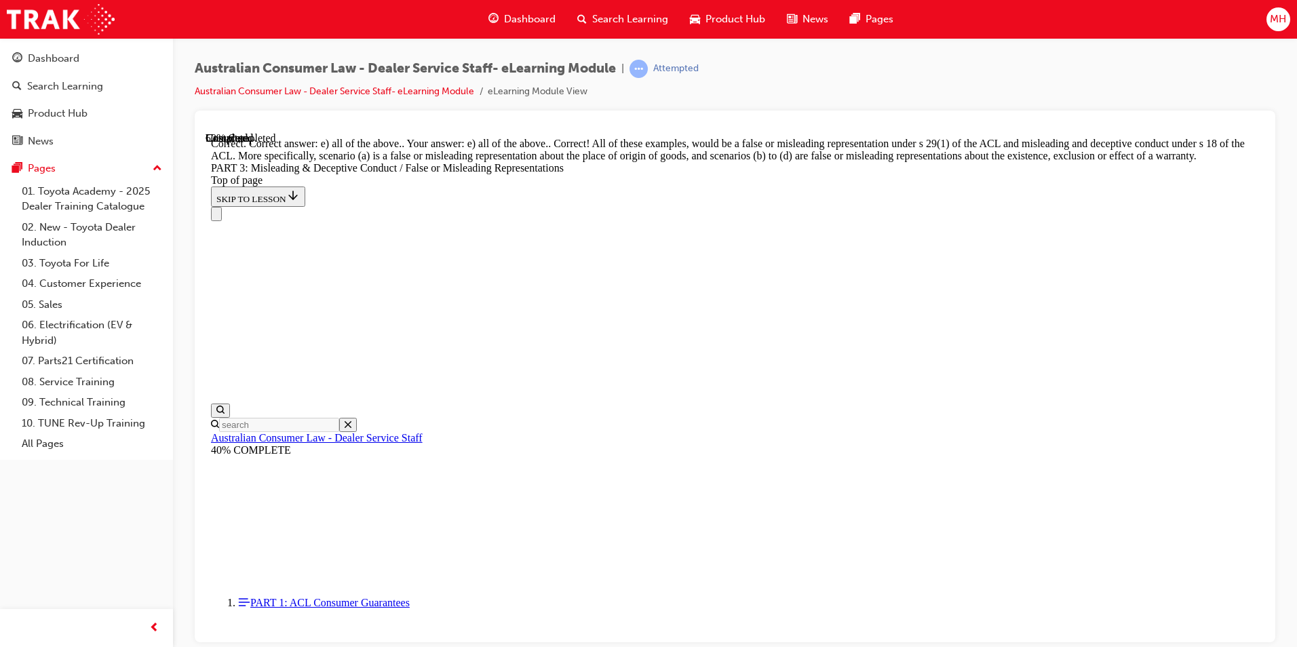
scroll to position [3567, 0]
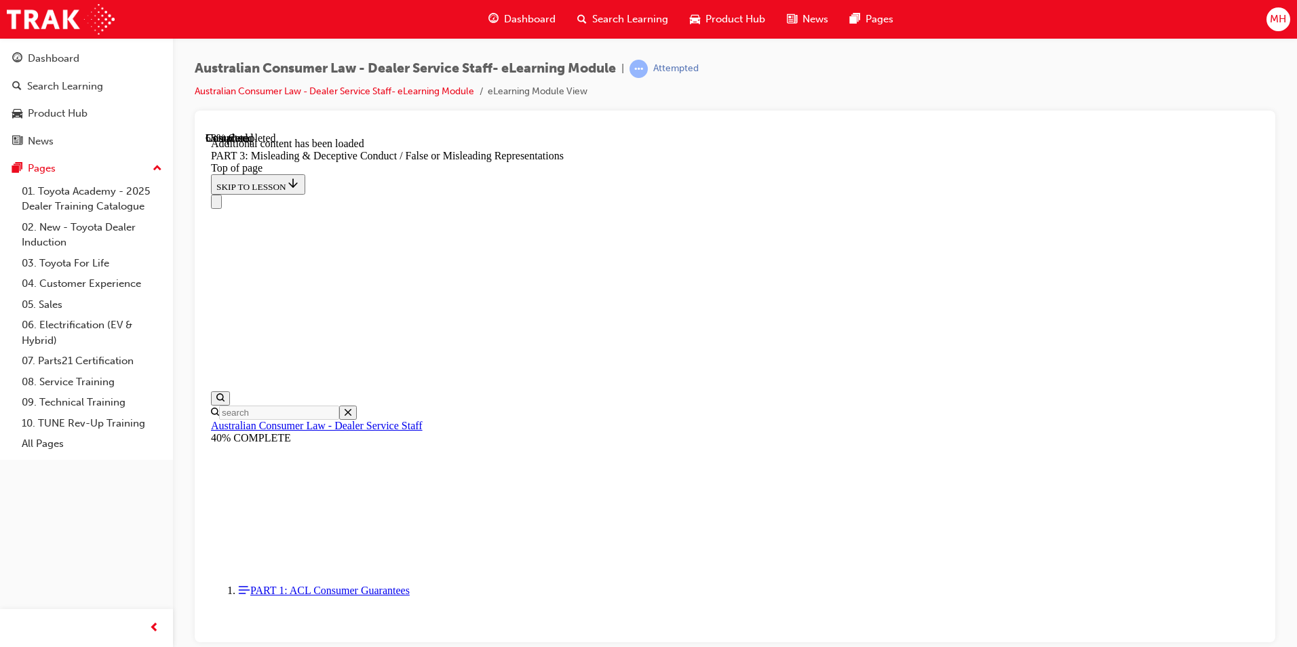
scroll to position [3933, 0]
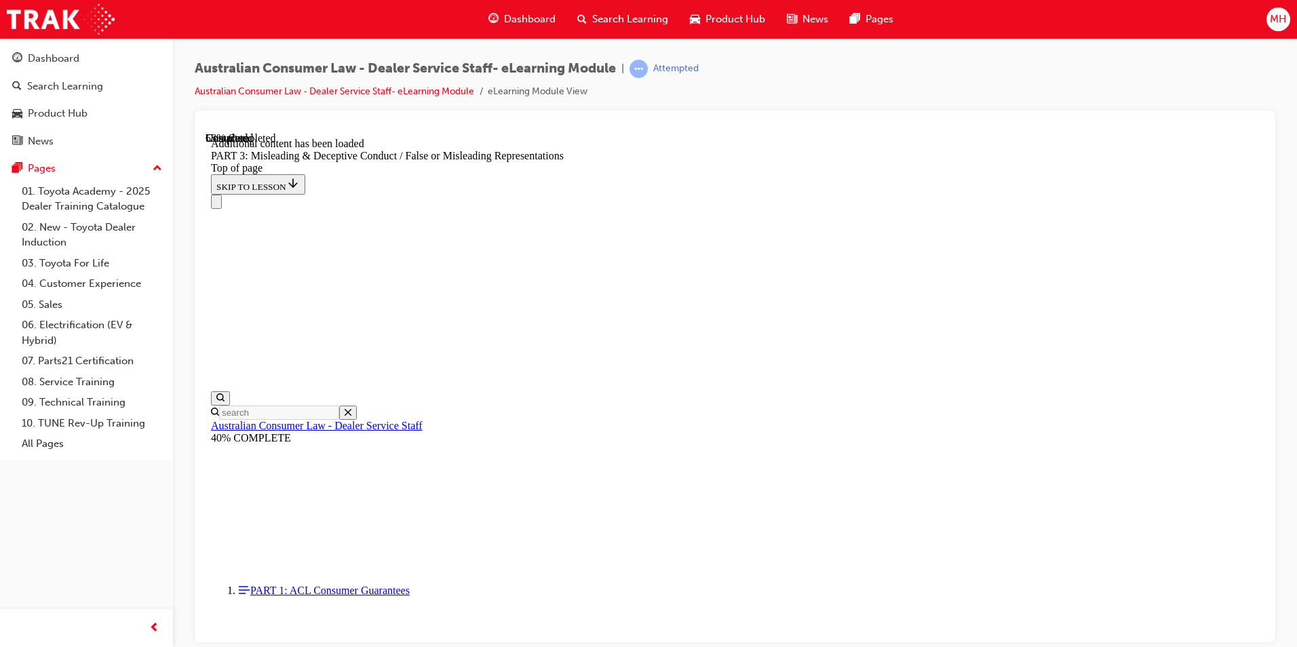
scroll to position [4057, 0]
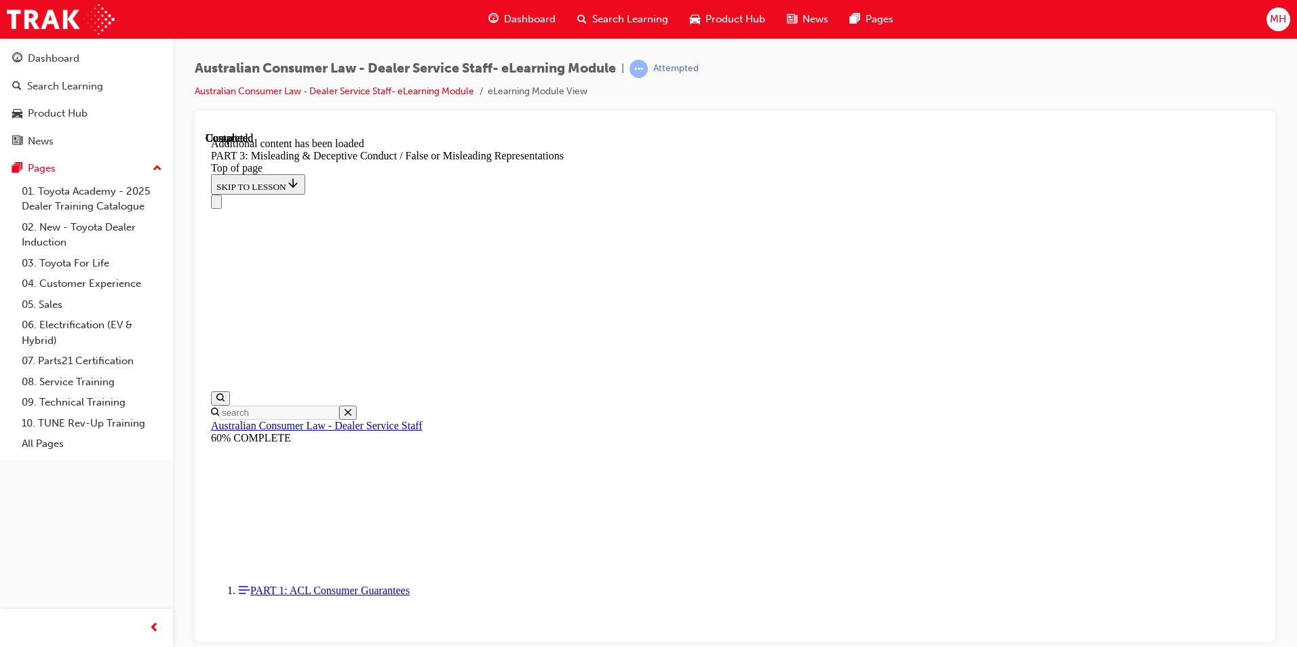
scroll to position [5585, 0]
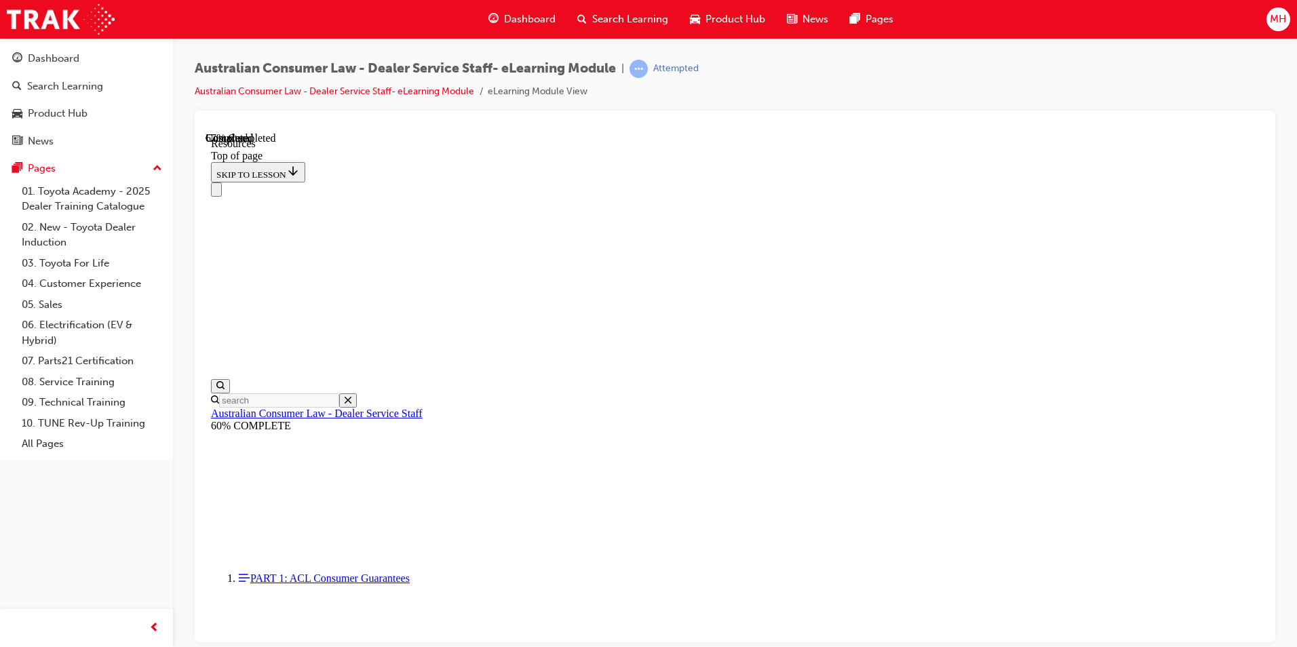
scroll to position [626, 0]
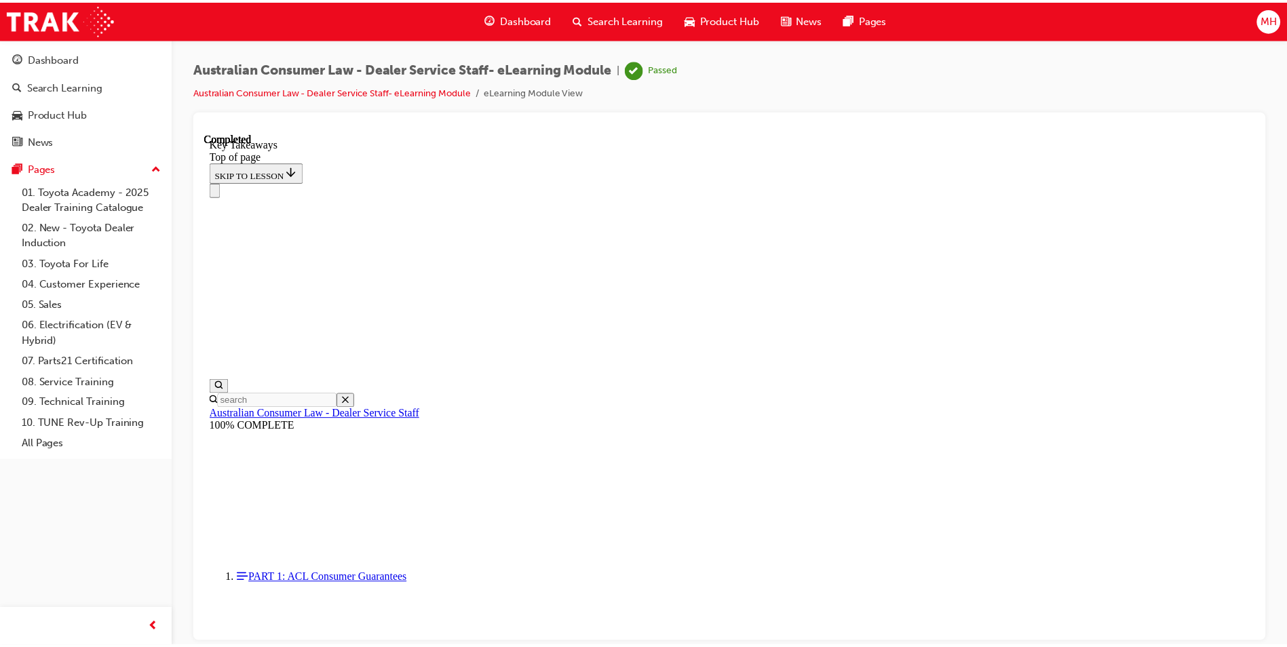
scroll to position [284, 0]
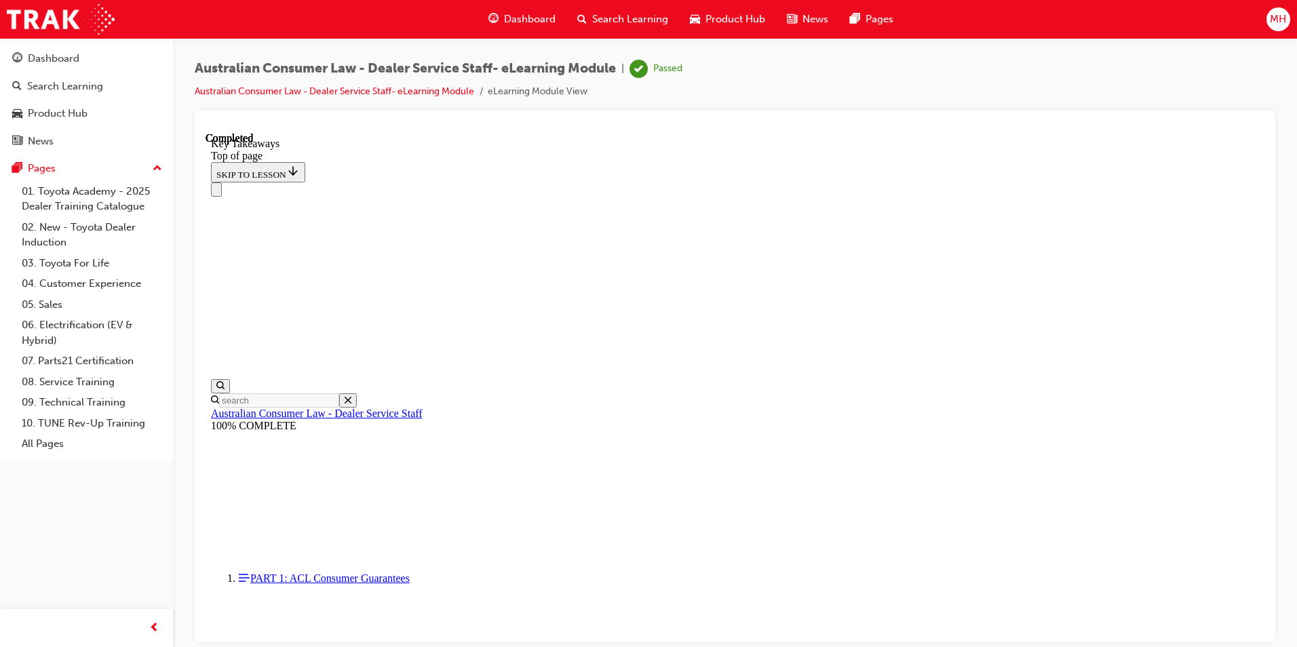
click at [609, 16] on span "Search Learning" at bounding box center [630, 20] width 76 height 16
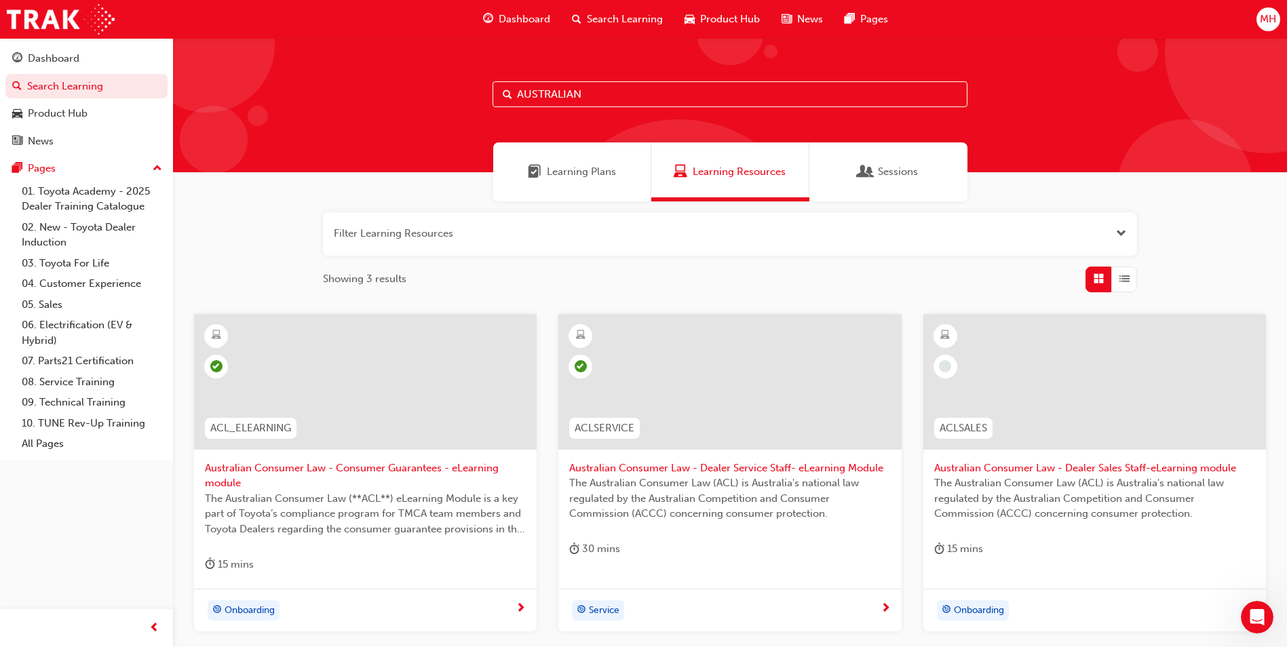
click at [1156, 507] on span "The Australian Consumer Law (ACL) is Australia's national law regulated by the …" at bounding box center [1094, 499] width 321 height 46
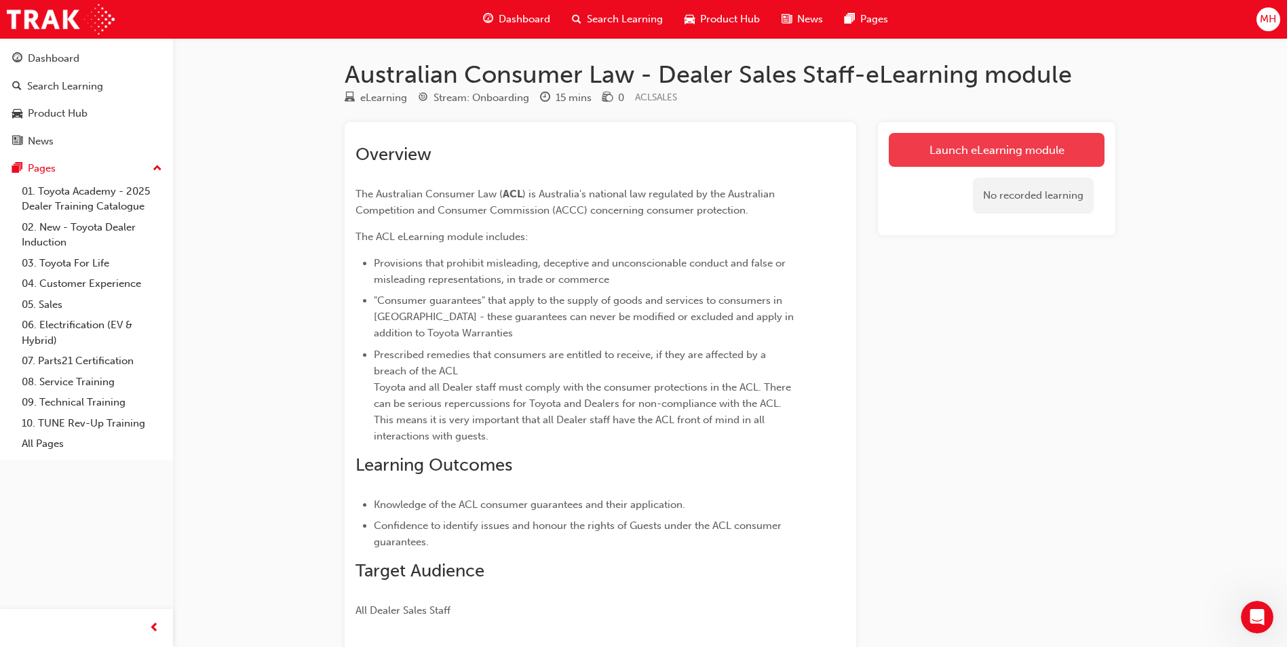
click at [1004, 151] on link "Launch eLearning module" at bounding box center [997, 150] width 216 height 34
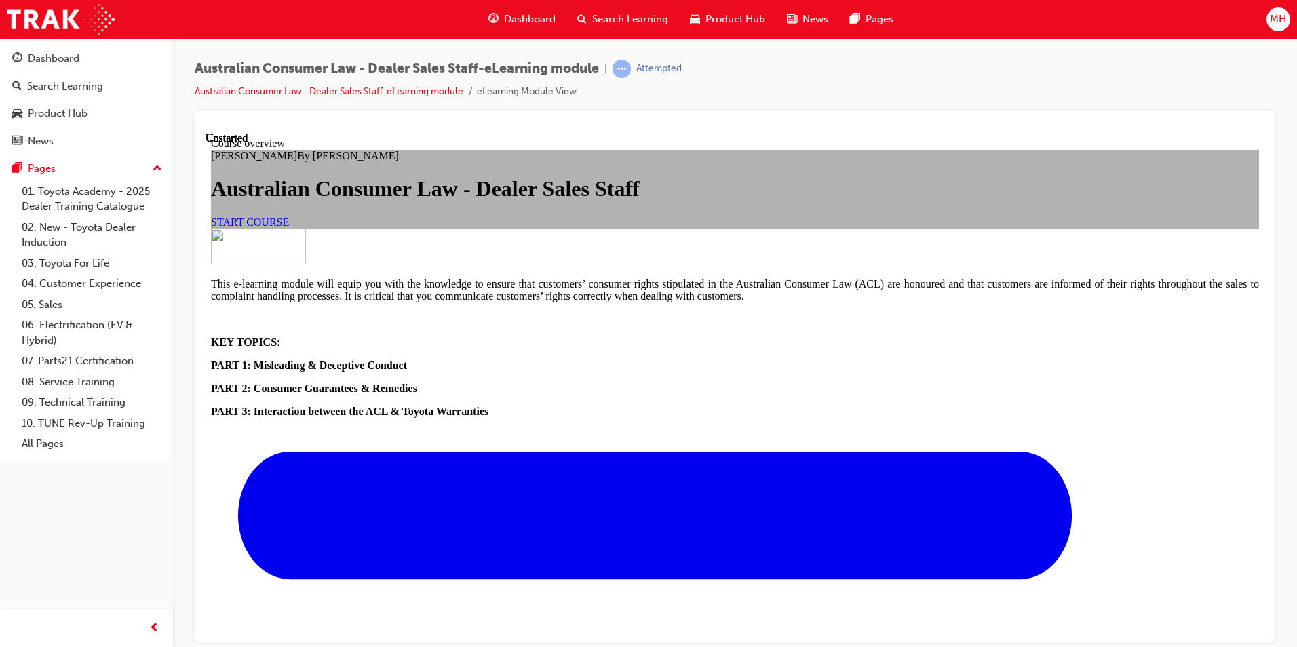
scroll to position [468, 0]
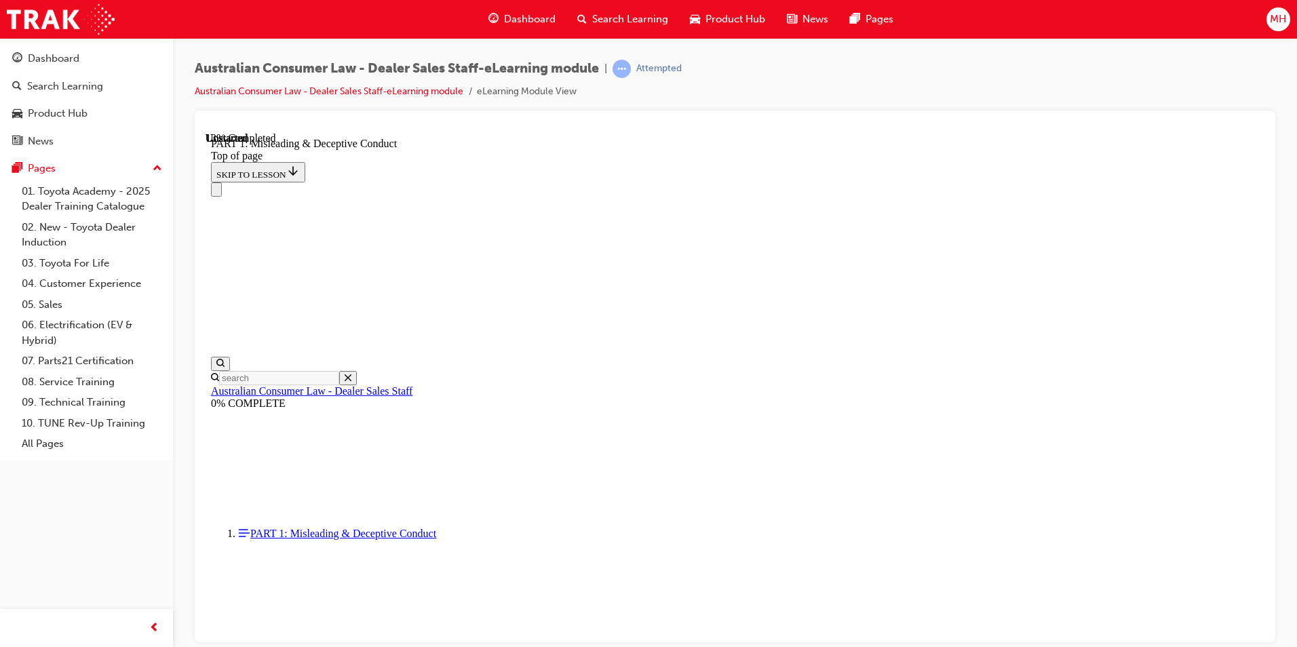
scroll to position [788, 0]
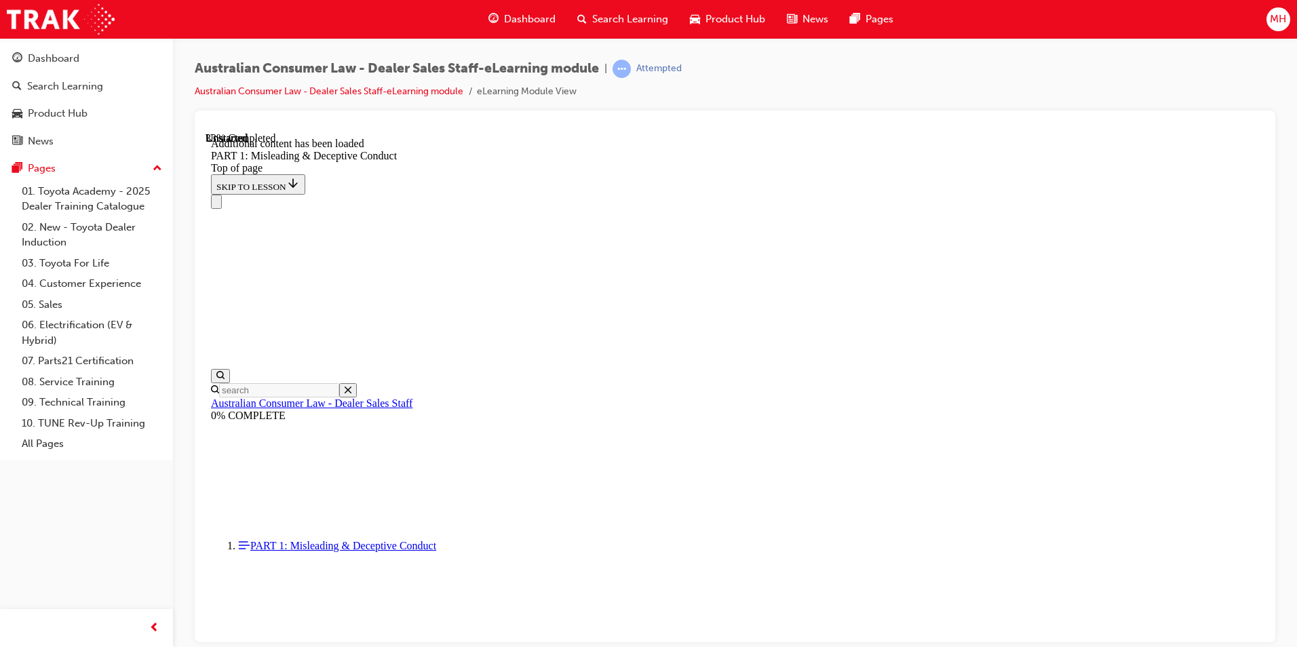
scroll to position [1552, 0]
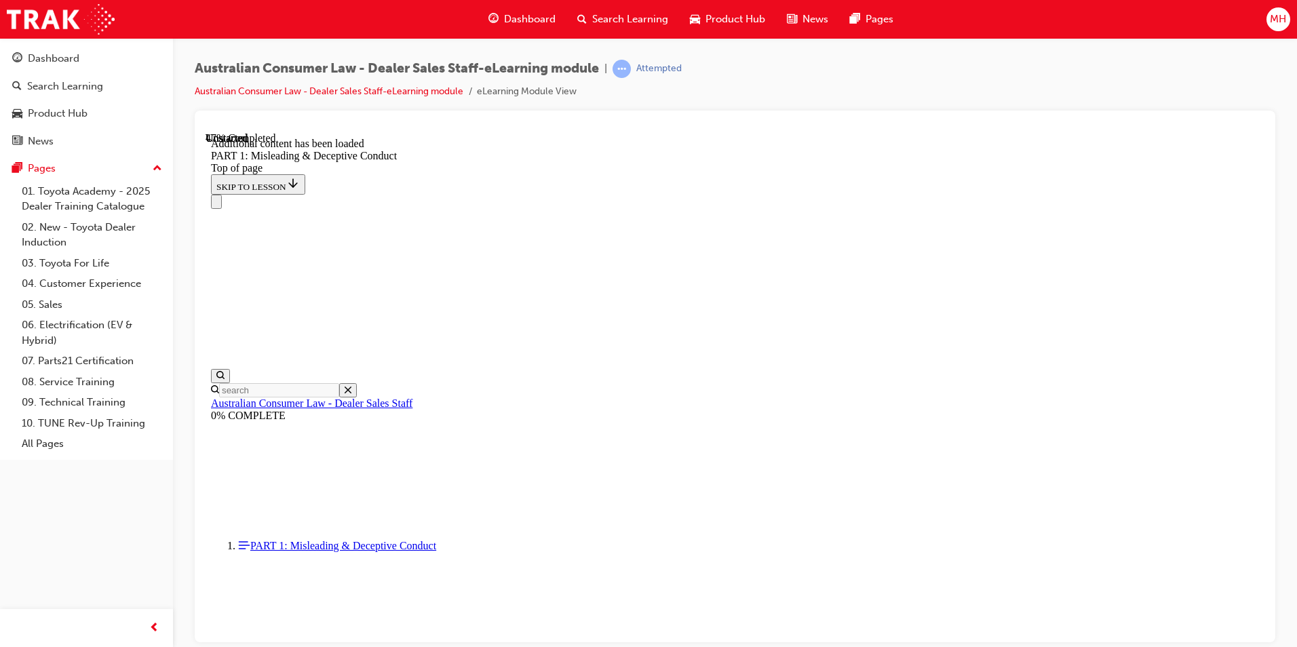
scroll to position [1927, 0]
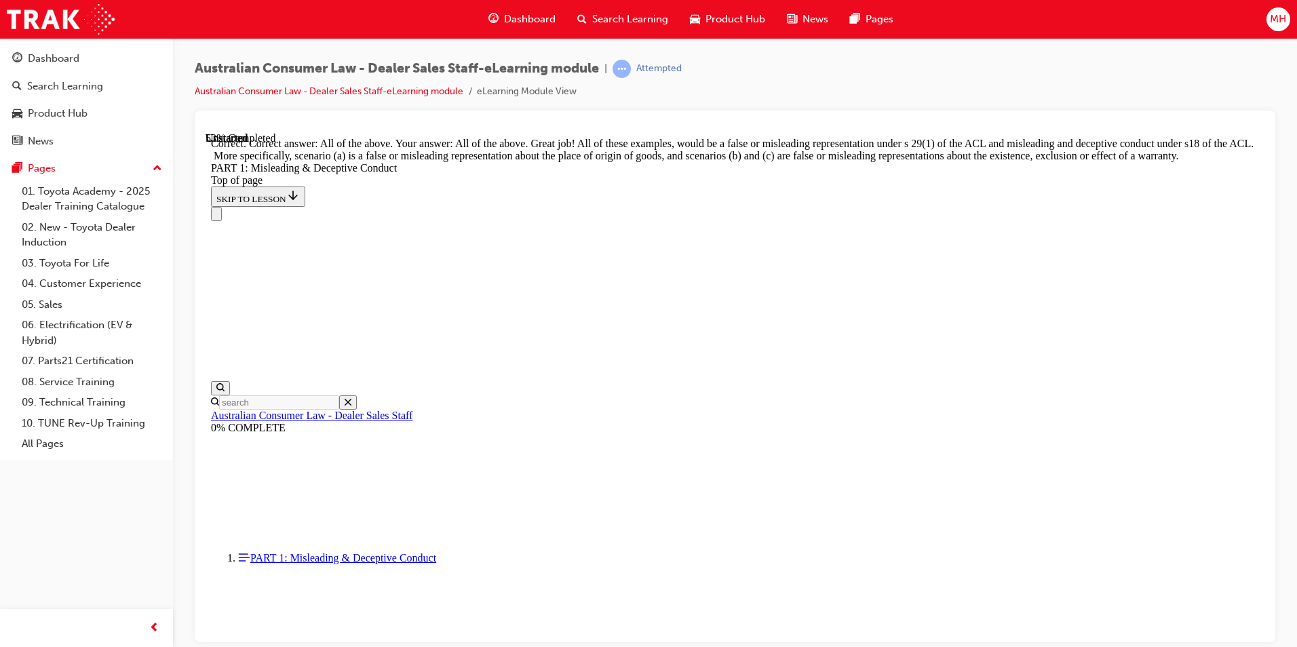
scroll to position [2311, 0]
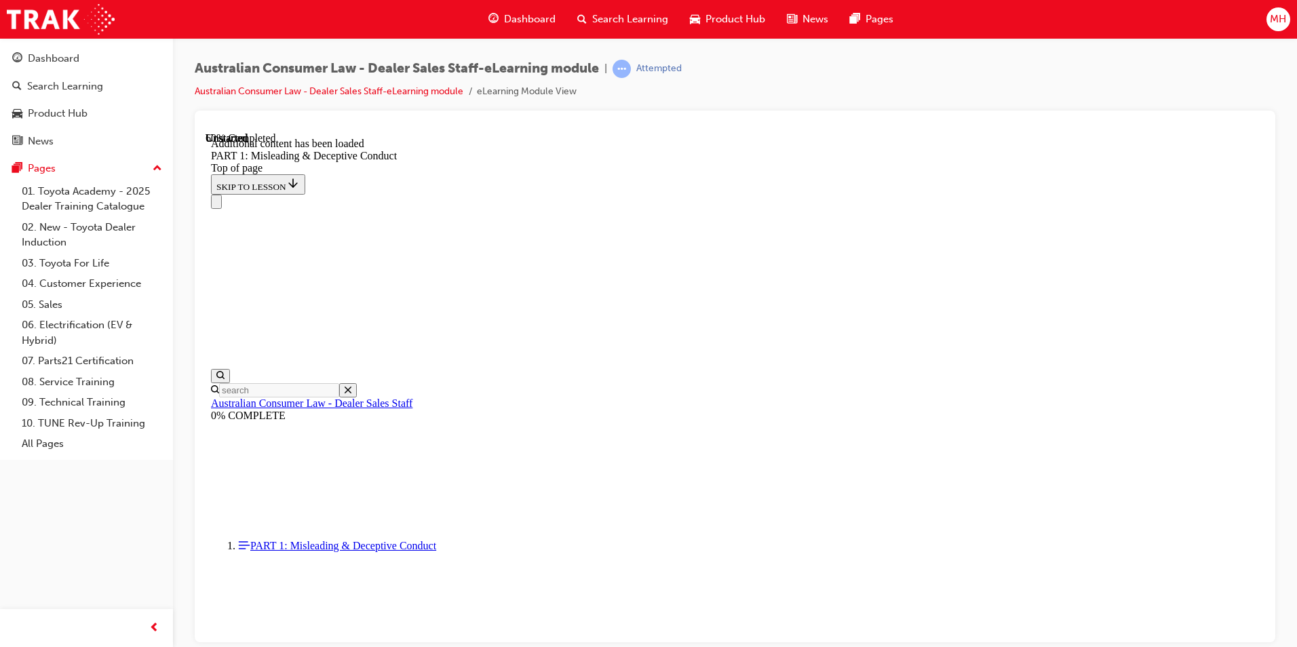
scroll to position [2677, 0]
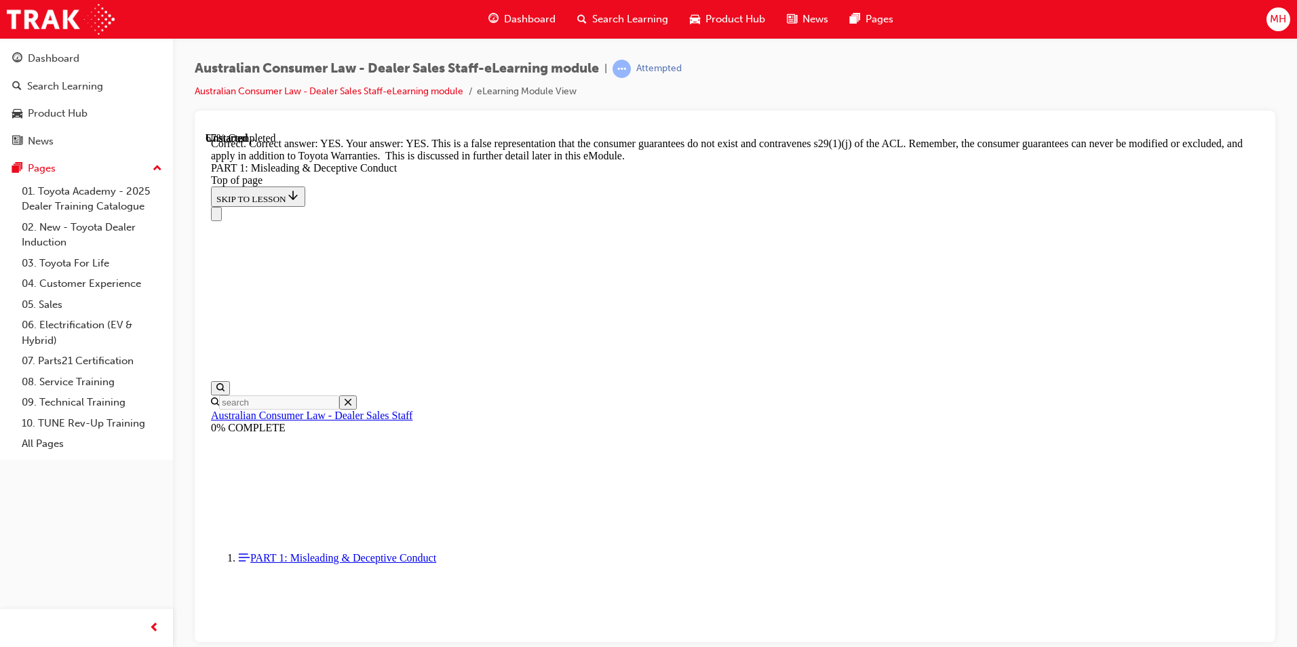
scroll to position [2949, 0]
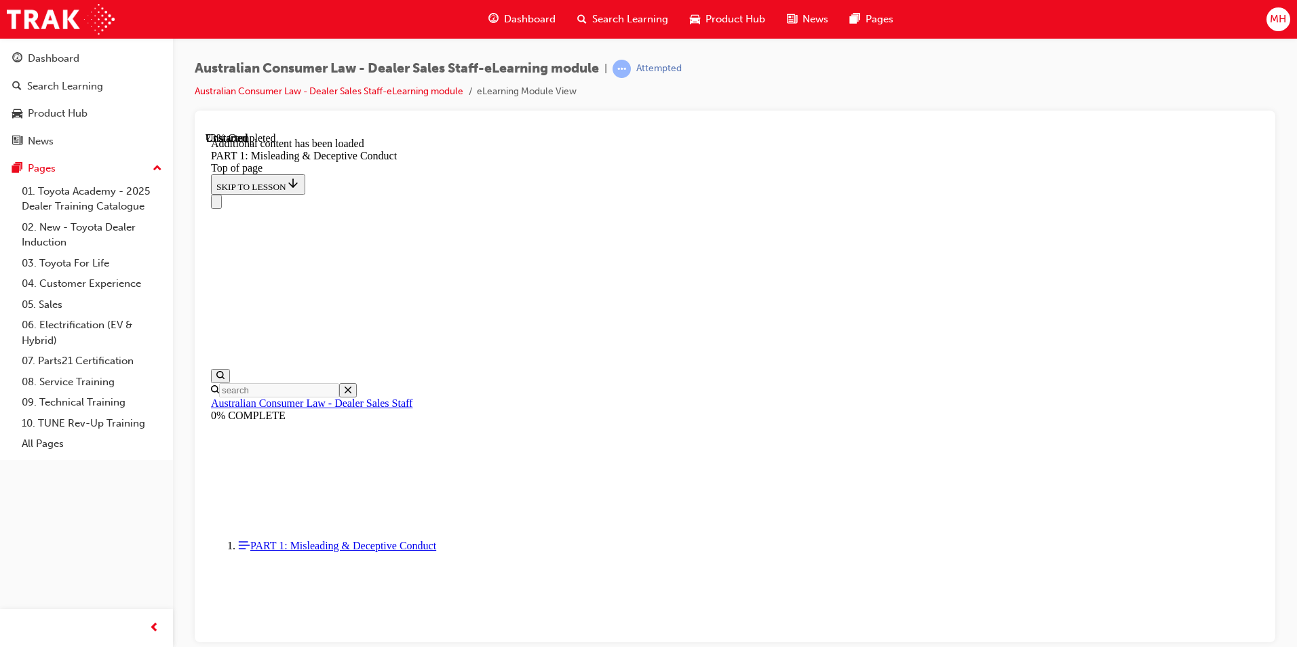
scroll to position [3315, 0]
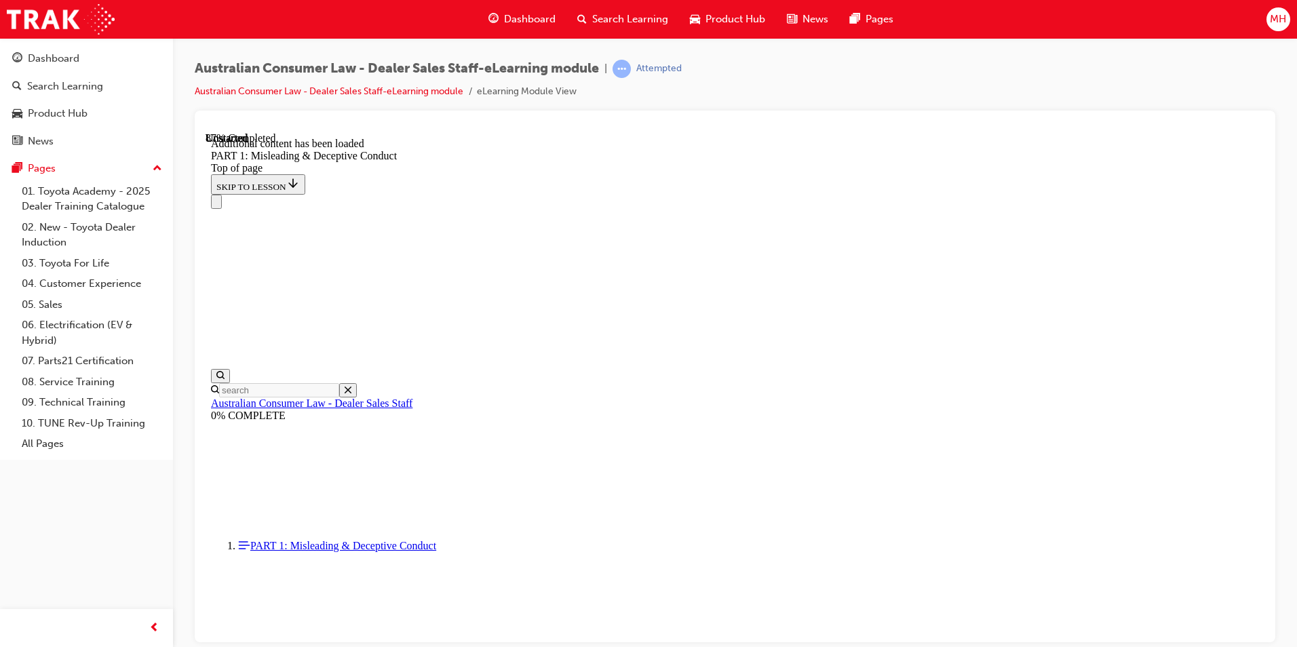
scroll to position [3681, 0]
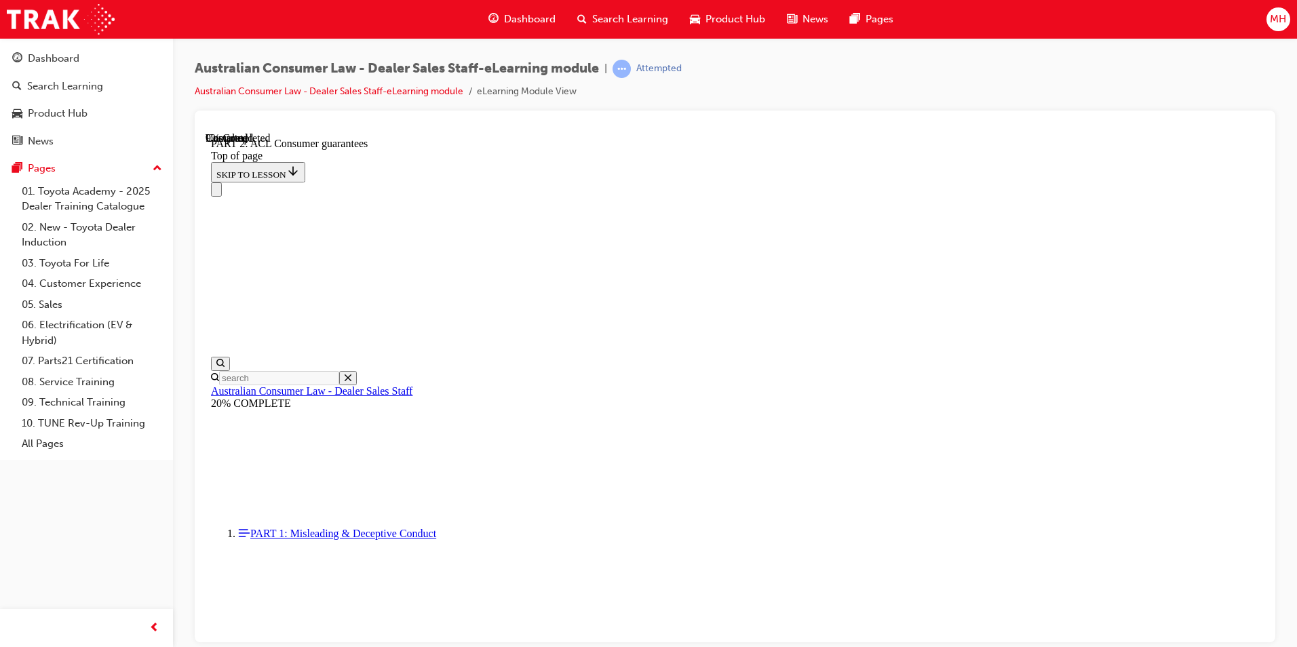
scroll to position [2210, 0]
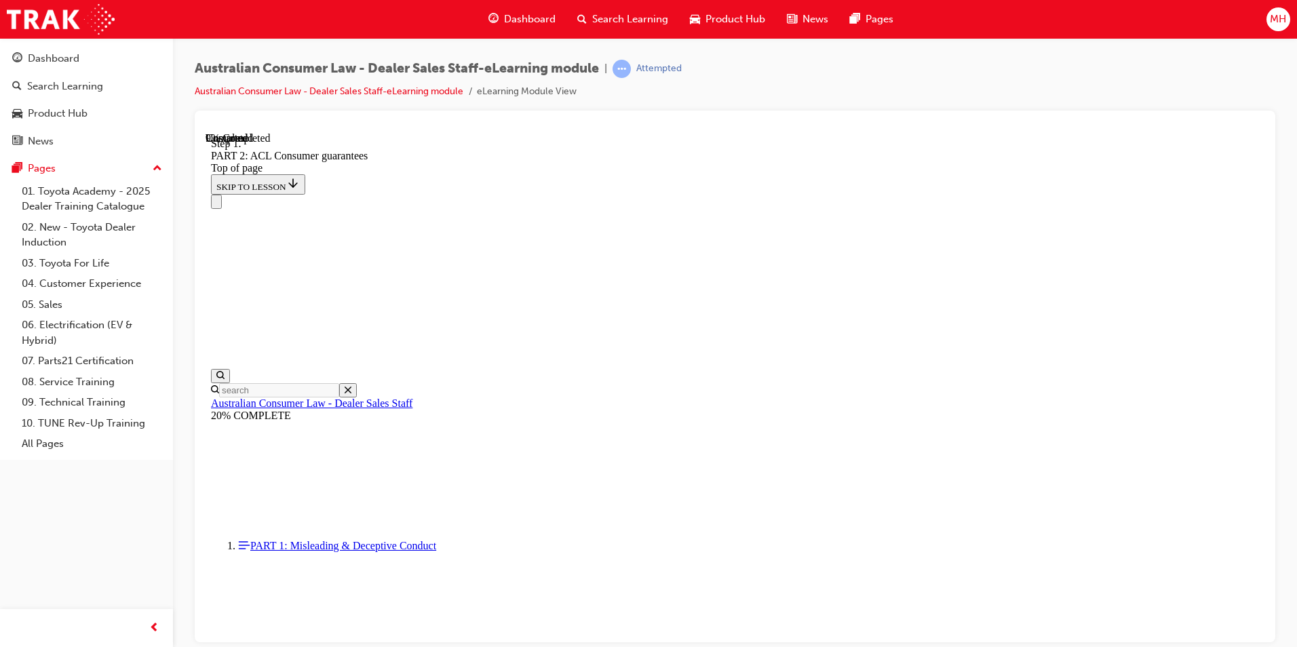
scroll to position [2200, 0]
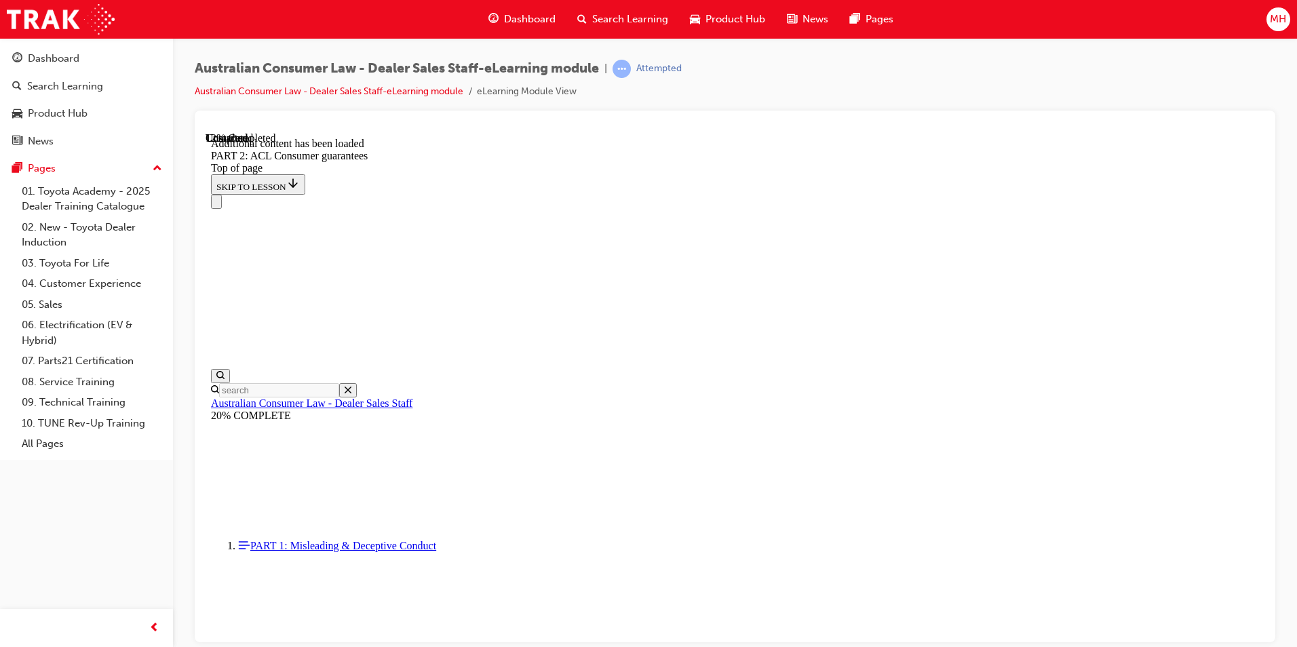
scroll to position [2566, 0]
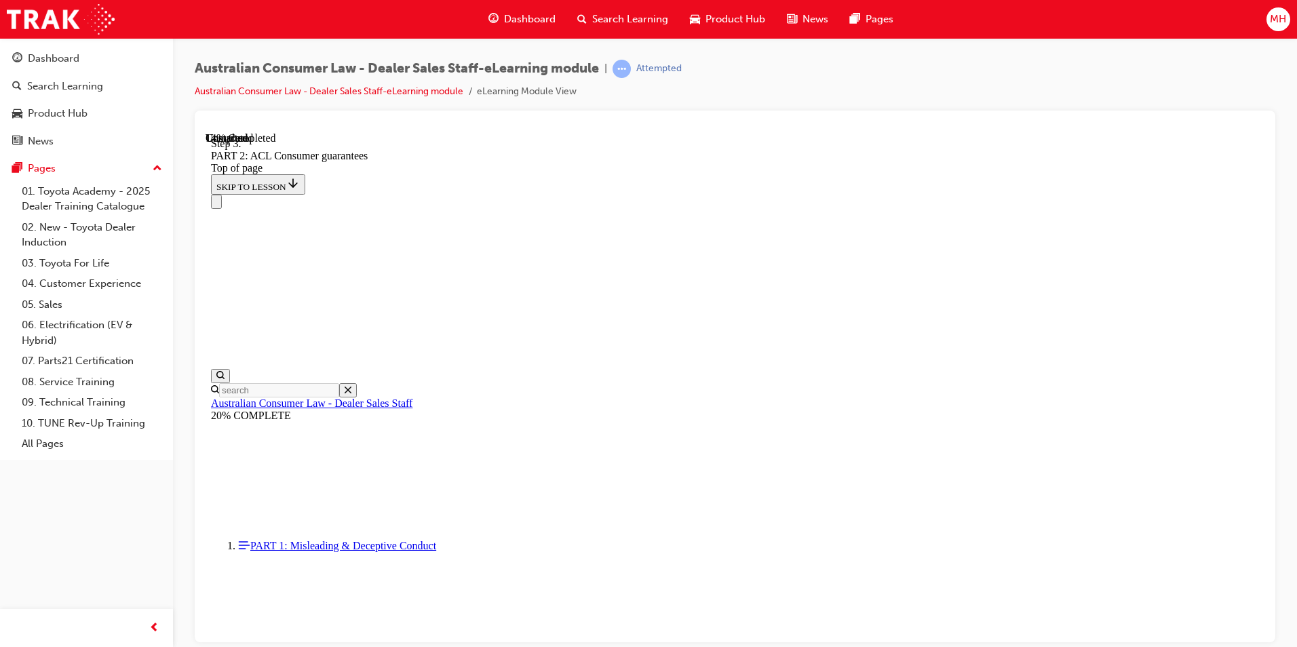
scroll to position [2566, 0]
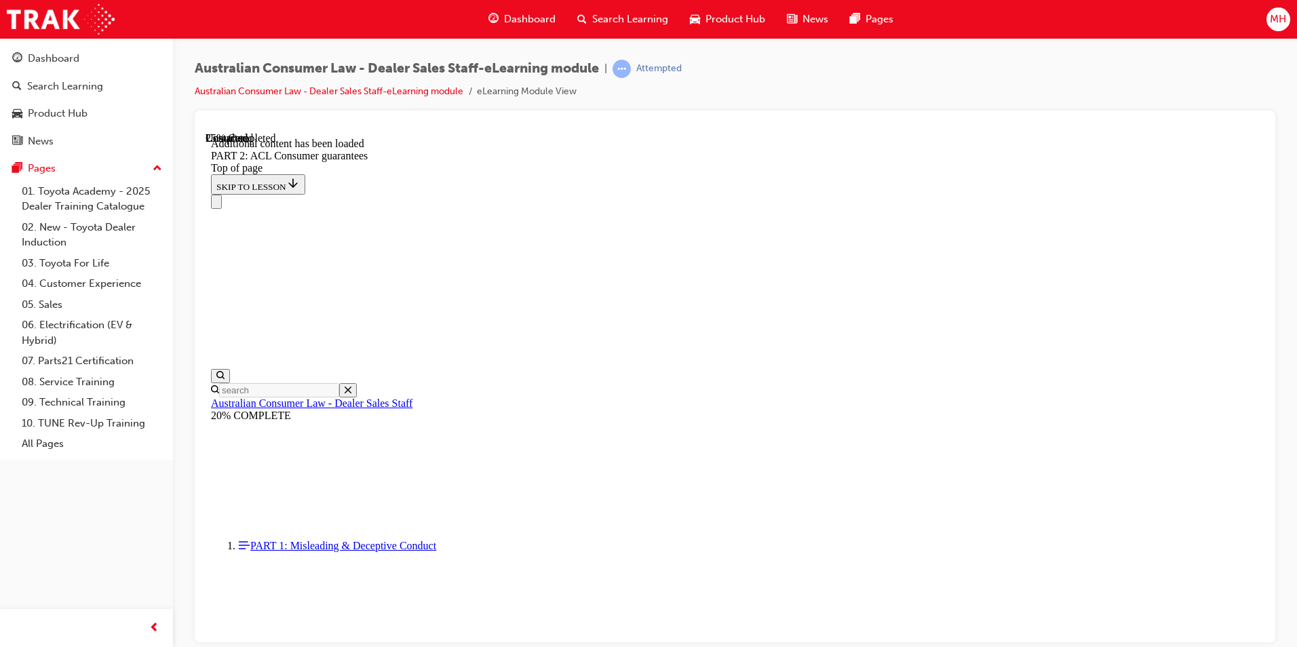
scroll to position [4037, 0]
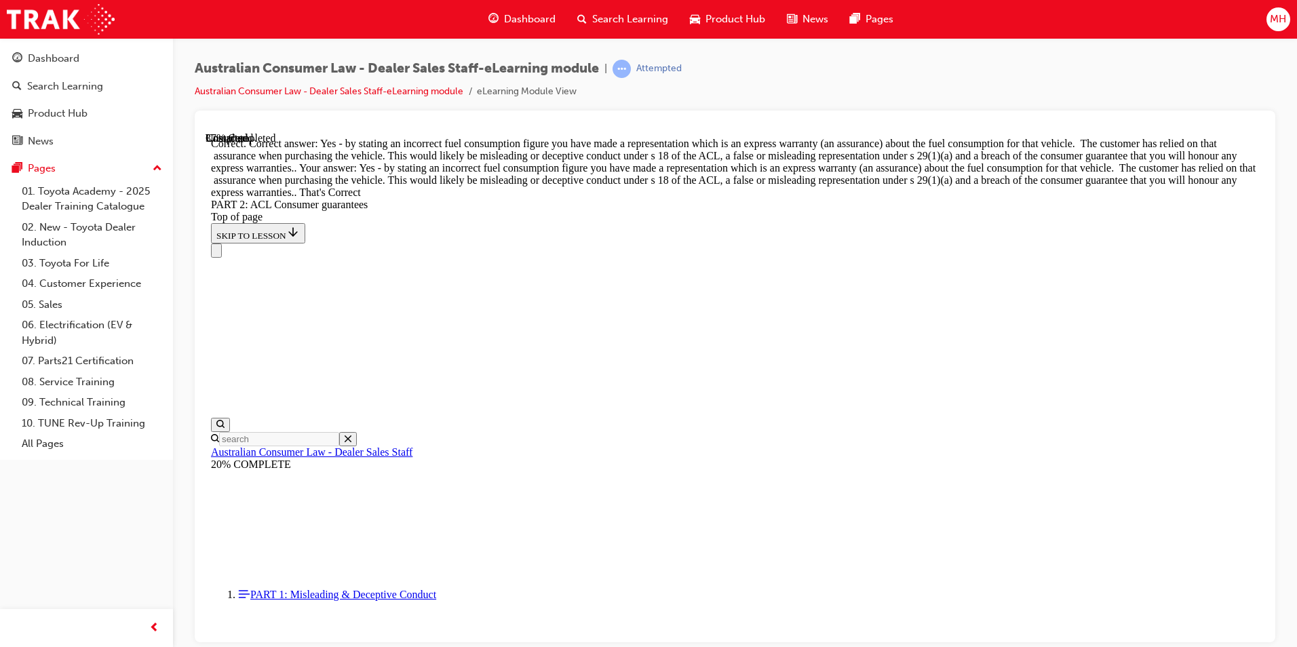
scroll to position [6169, 0]
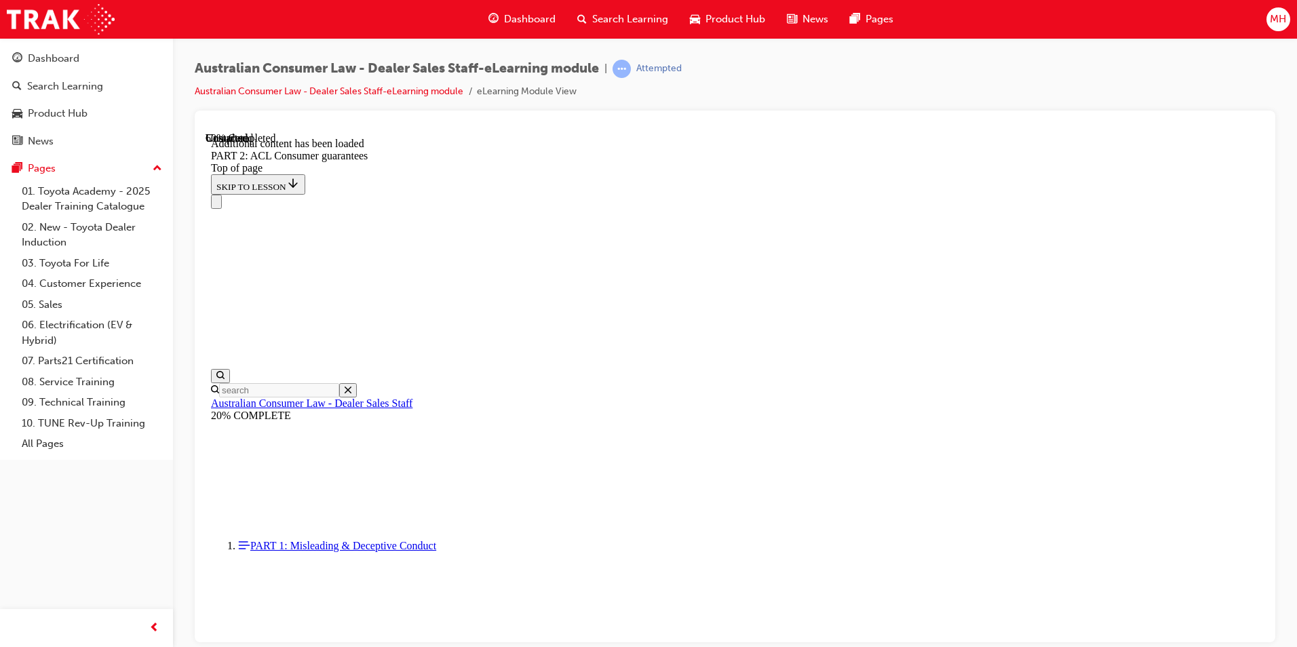
scroll to position [8368, 0]
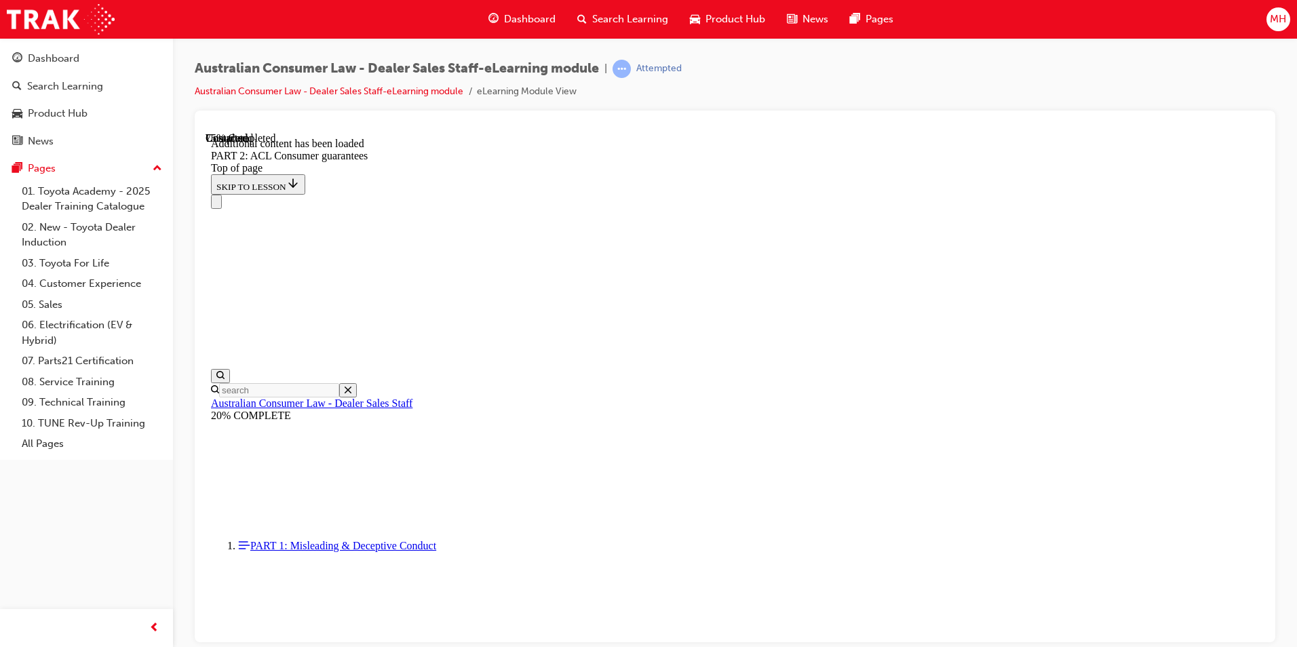
scroll to position [11308, 0]
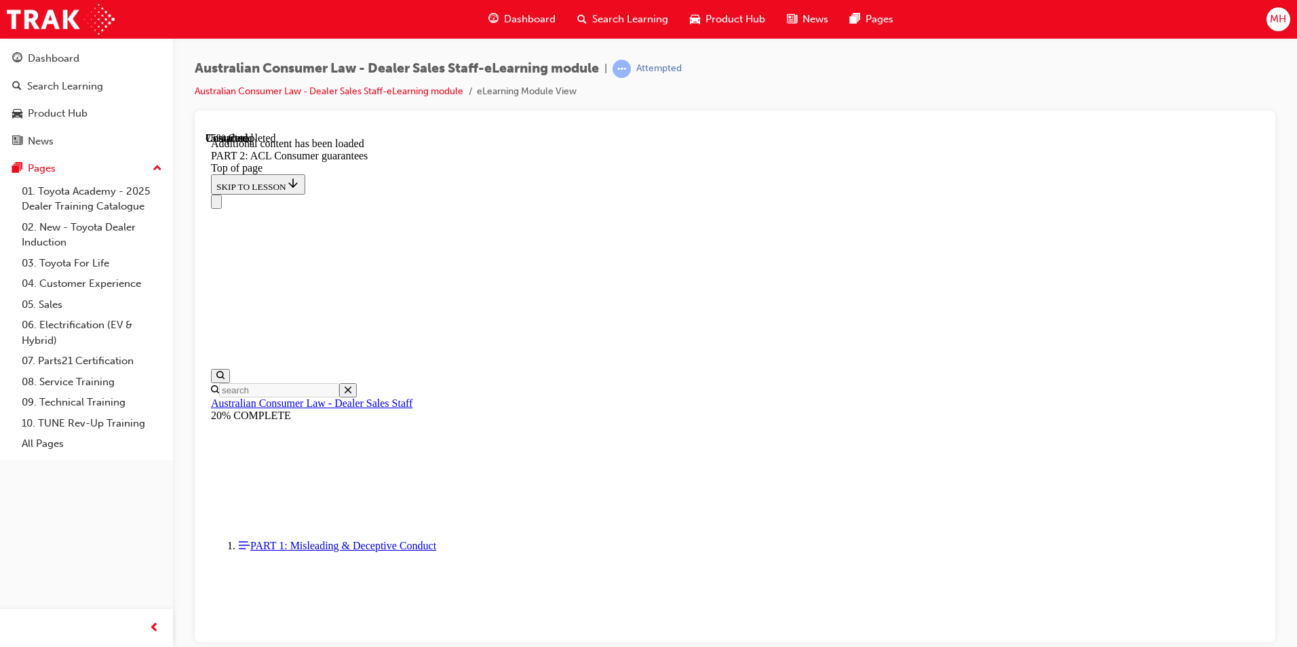
scroll to position [11312, 0]
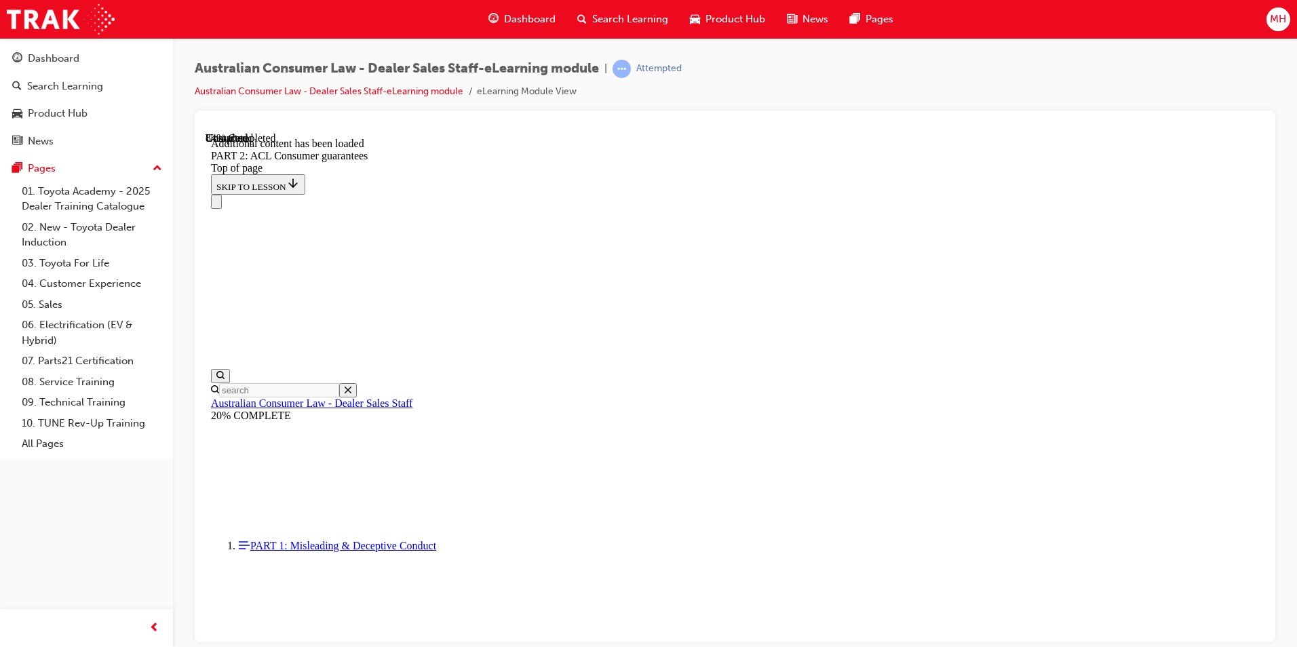
scroll to position [13213, 0]
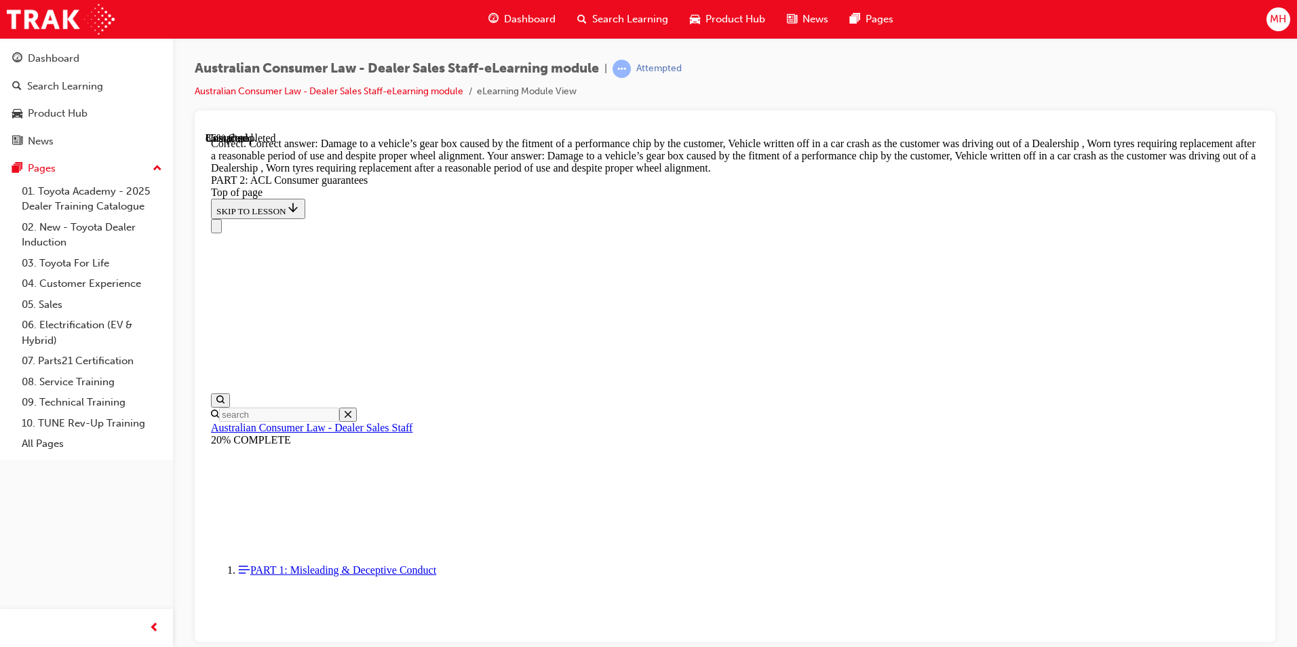
scroll to position [13559, 0]
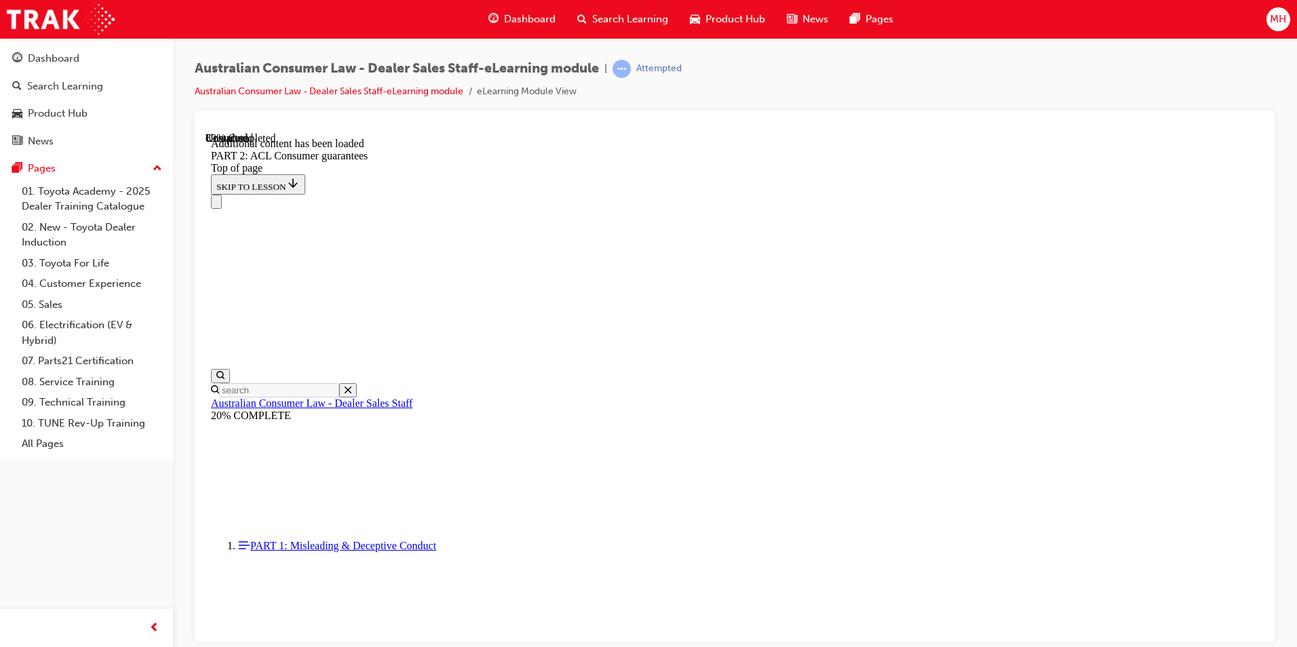
scroll to position [14740, 0]
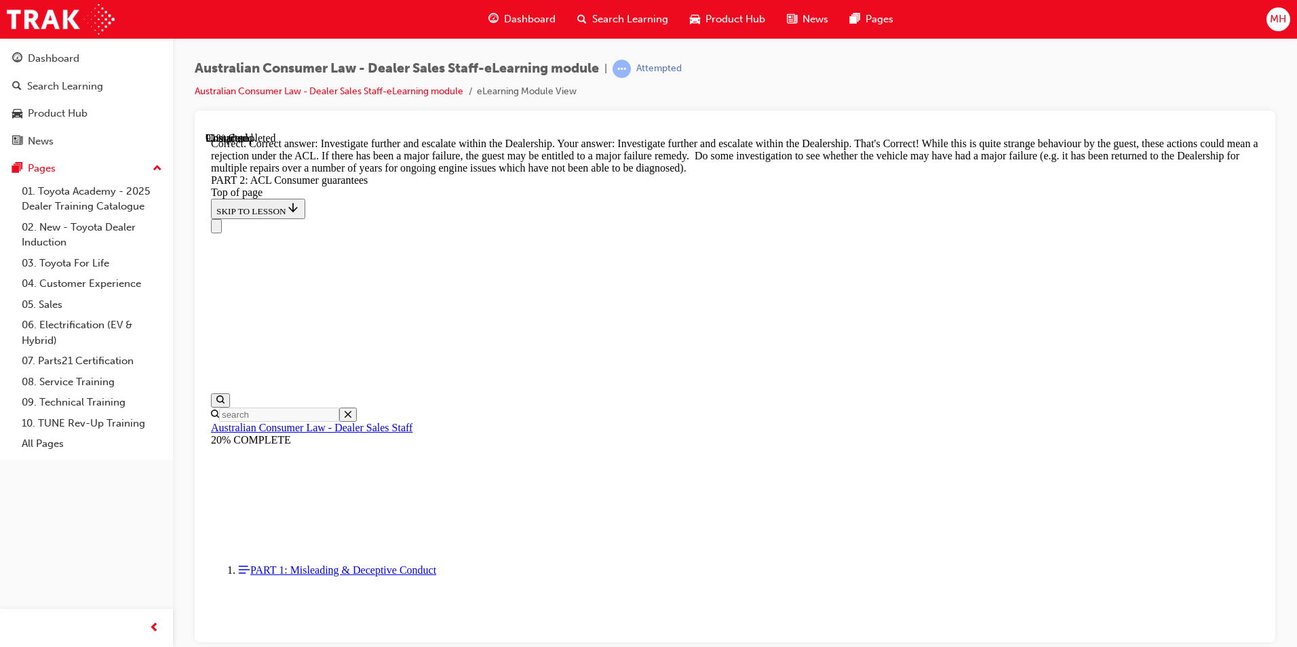
scroll to position [15079, 0]
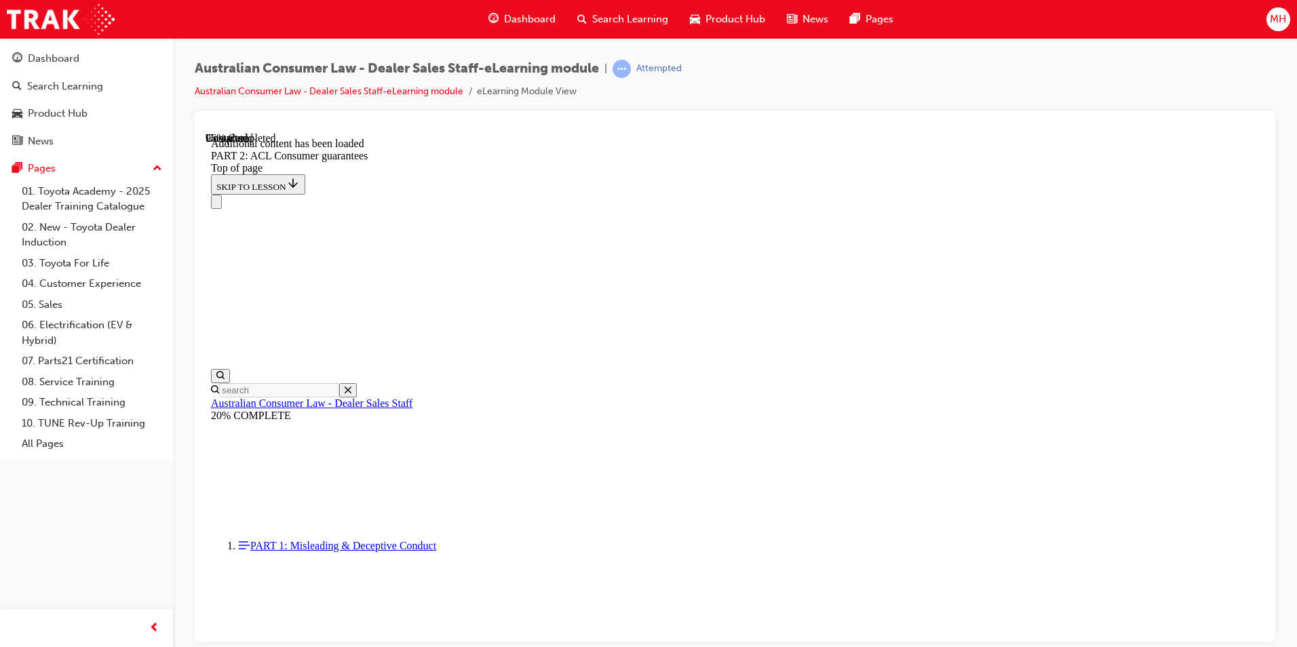
scroll to position [16288, 0]
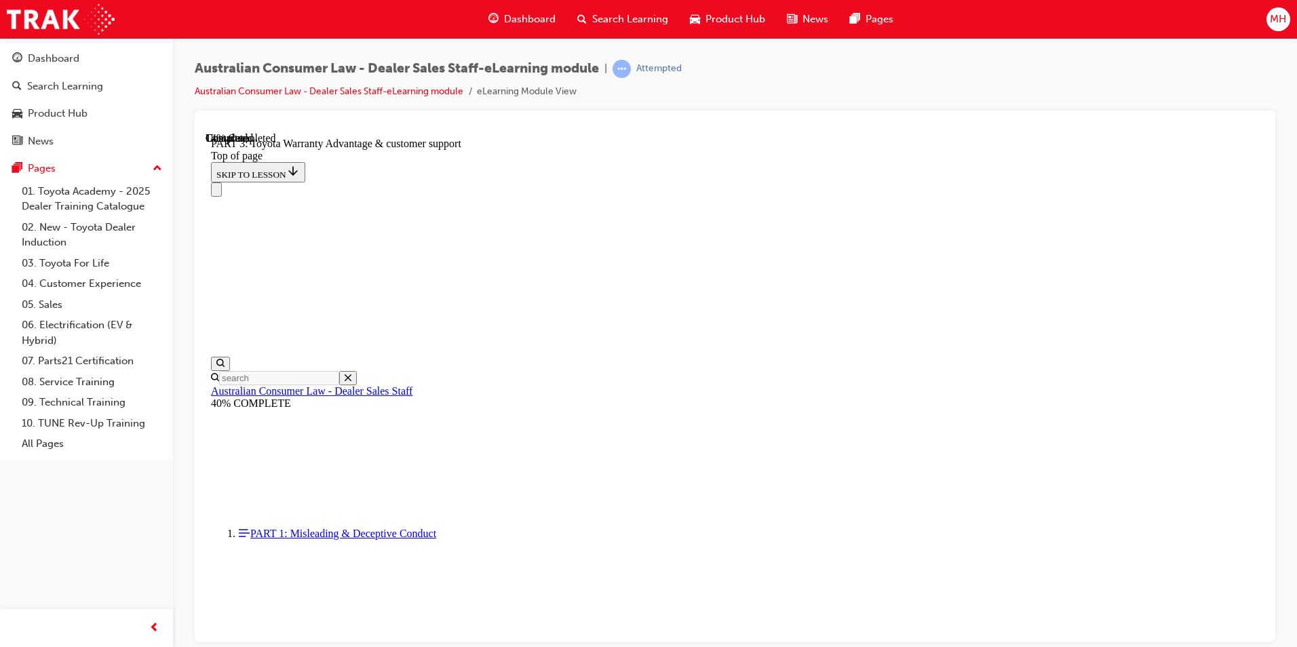
scroll to position [856, 0]
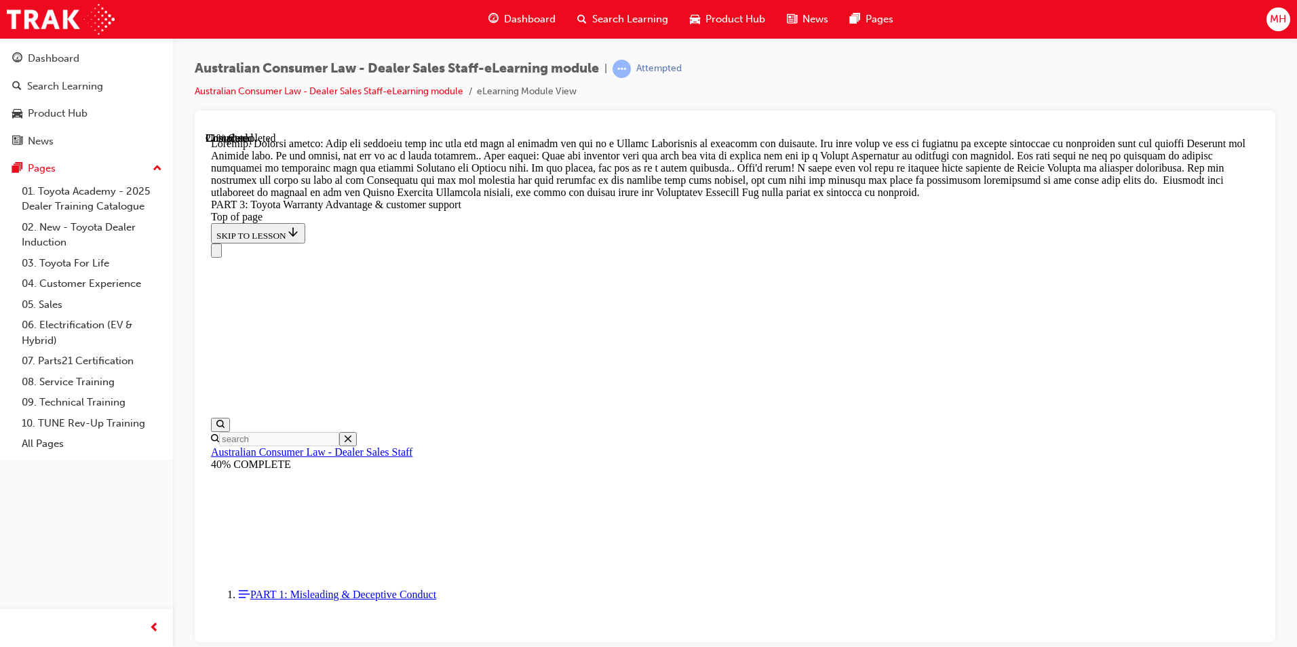
scroll to position [1217, 0]
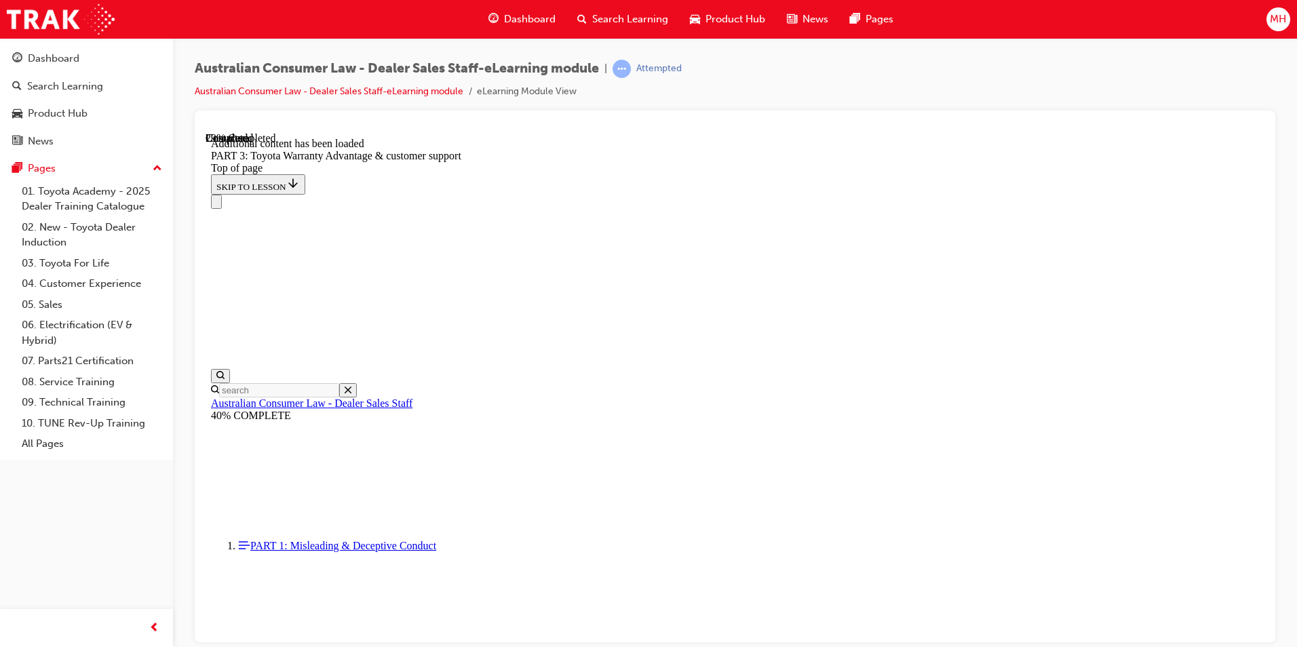
scroll to position [1584, 0]
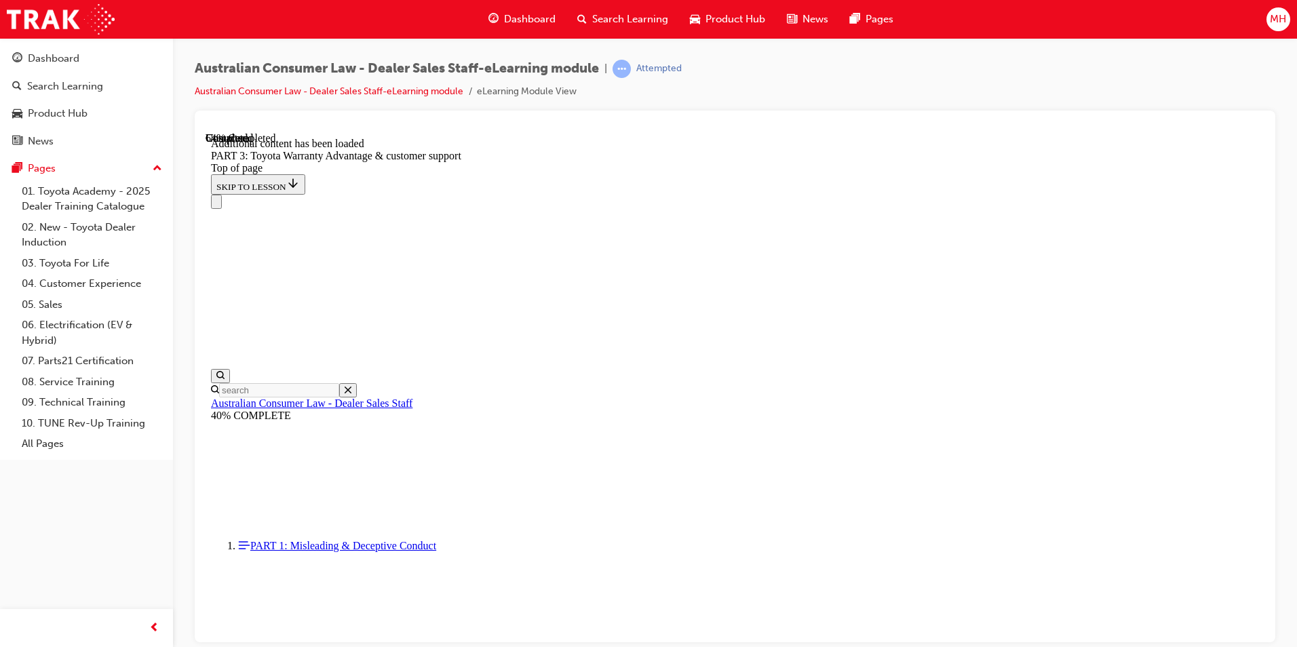
scroll to position [3475, 0]
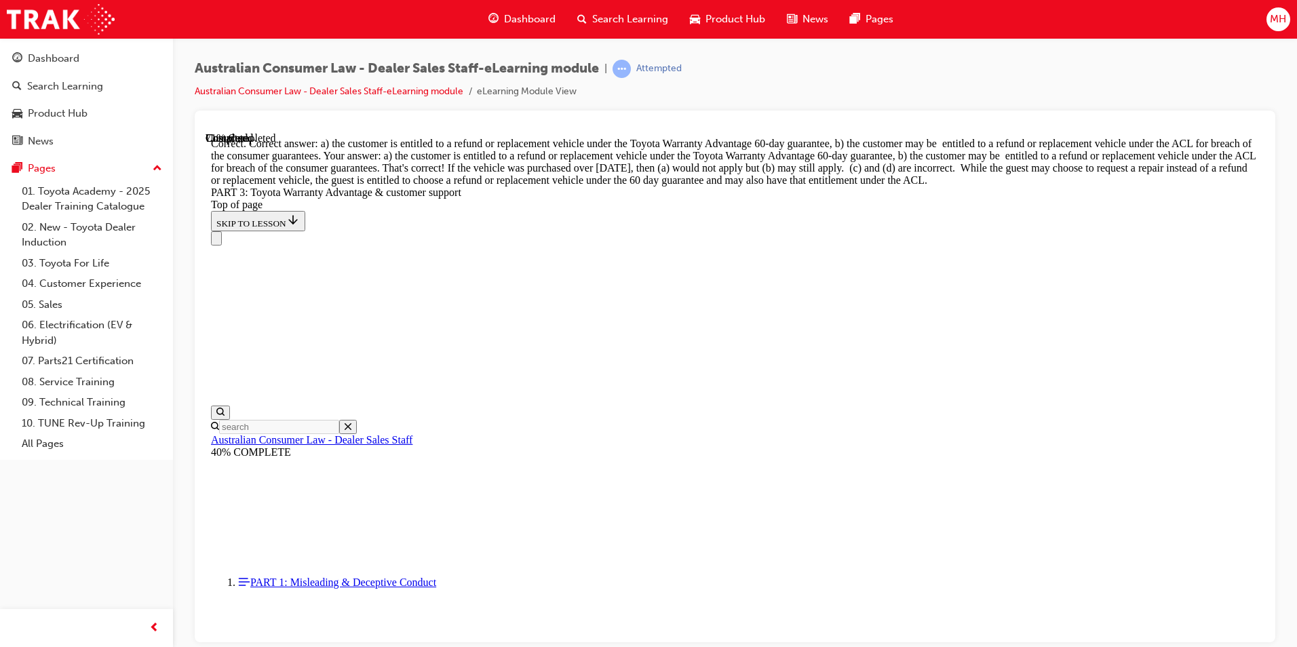
scroll to position [3956, 0]
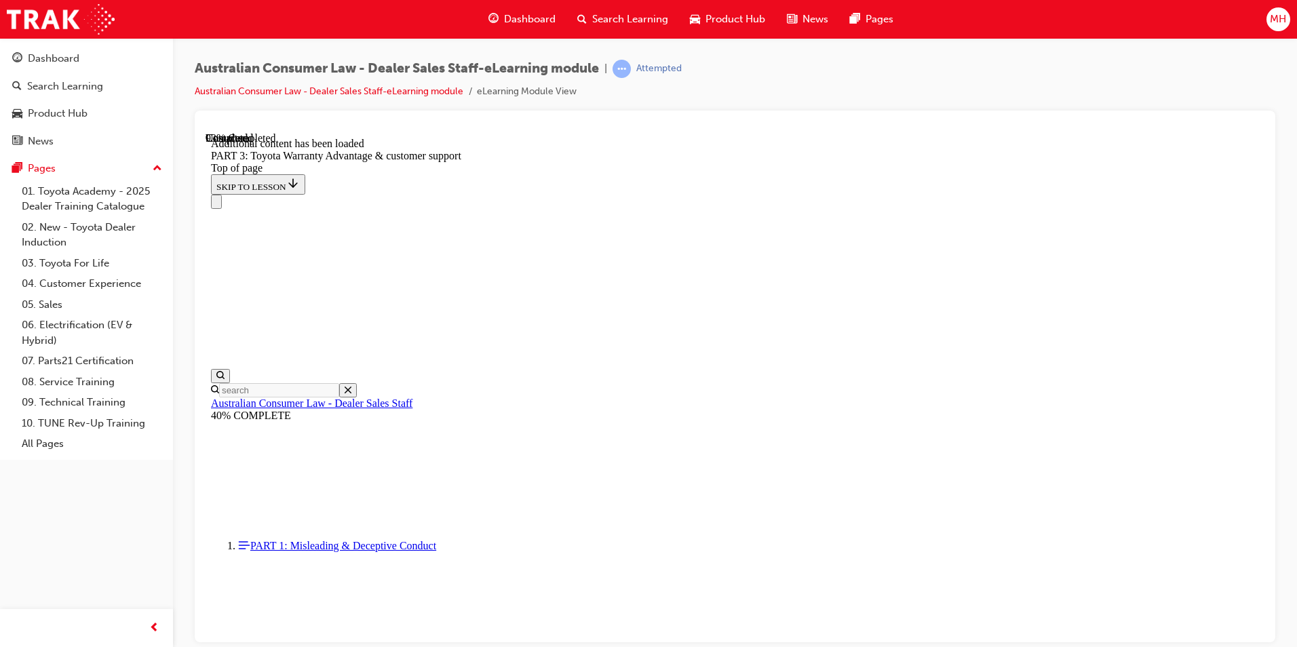
scroll to position [4289, 0]
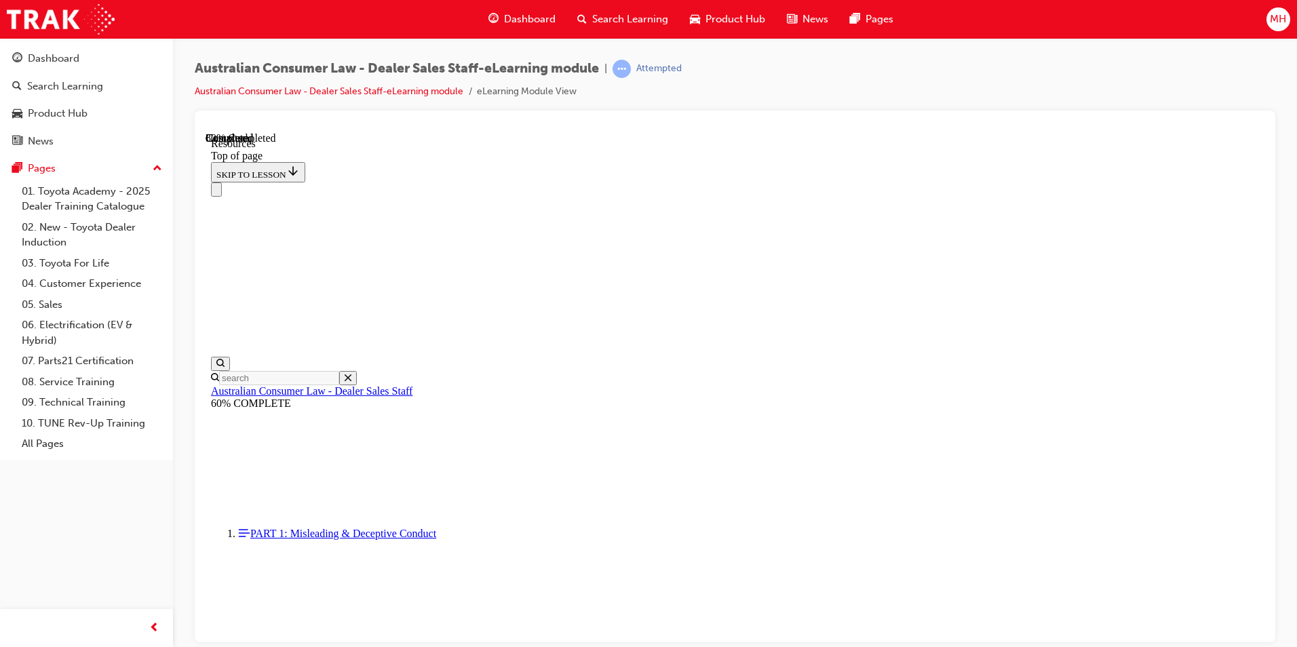
scroll to position [666, 0]
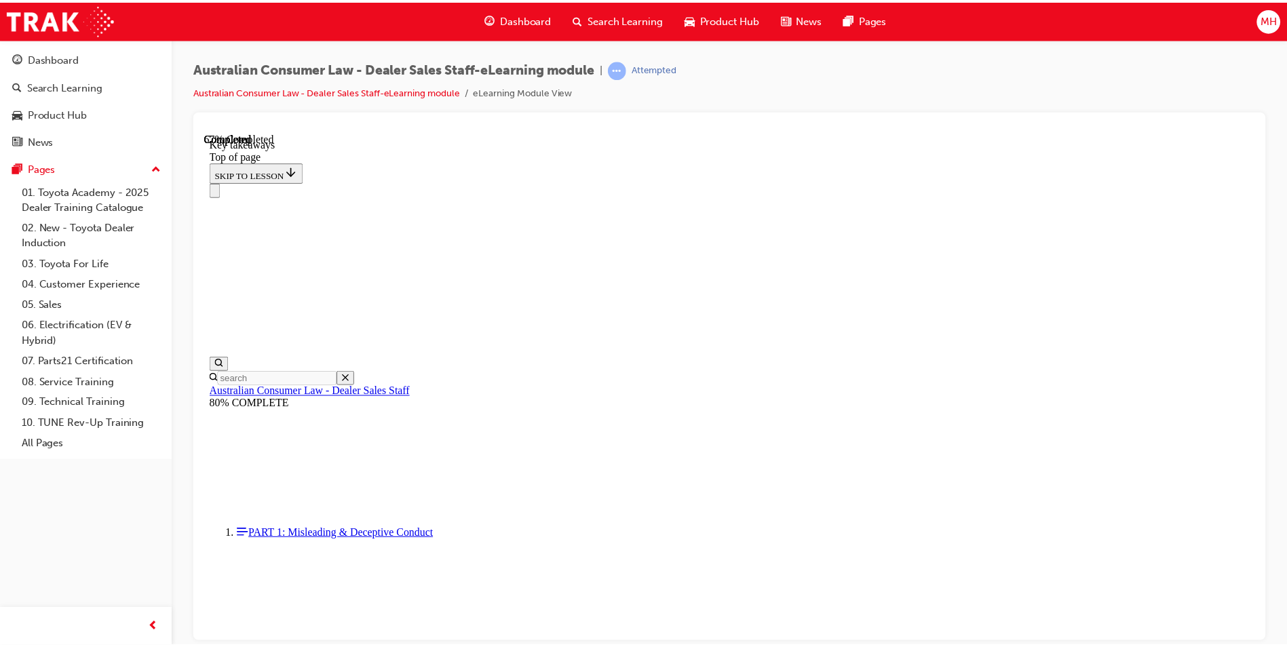
scroll to position [284, 0]
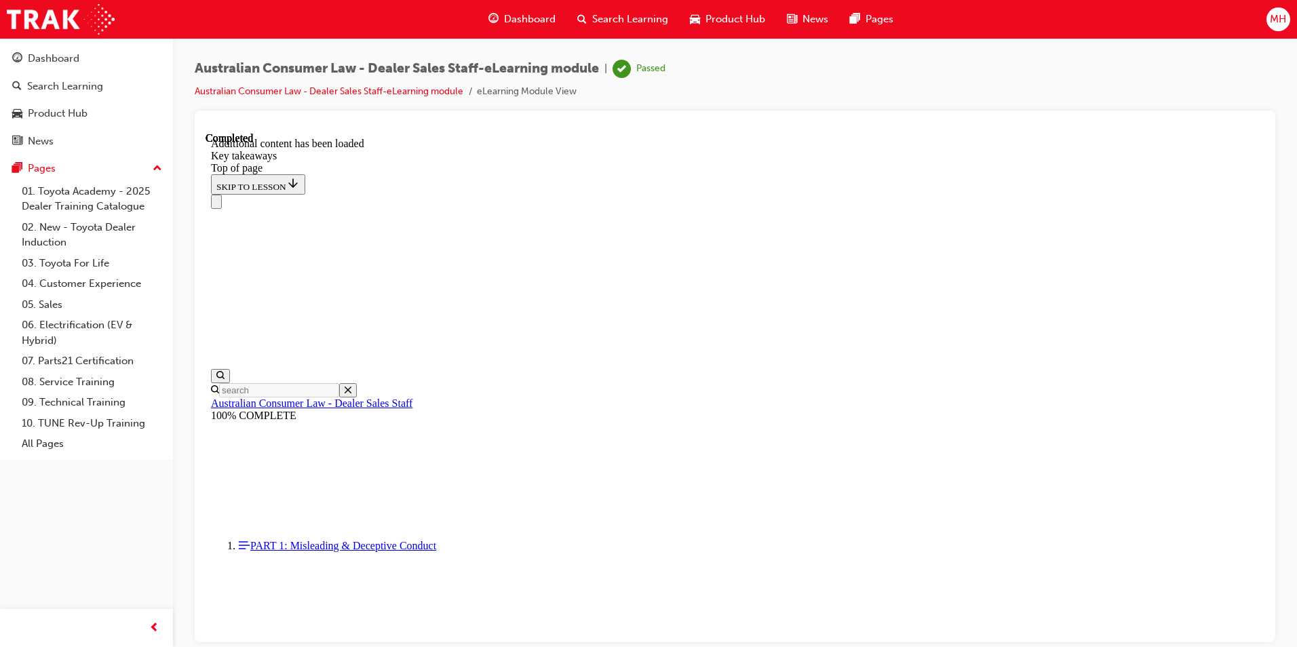
click at [637, 17] on span "Search Learning" at bounding box center [630, 20] width 76 height 16
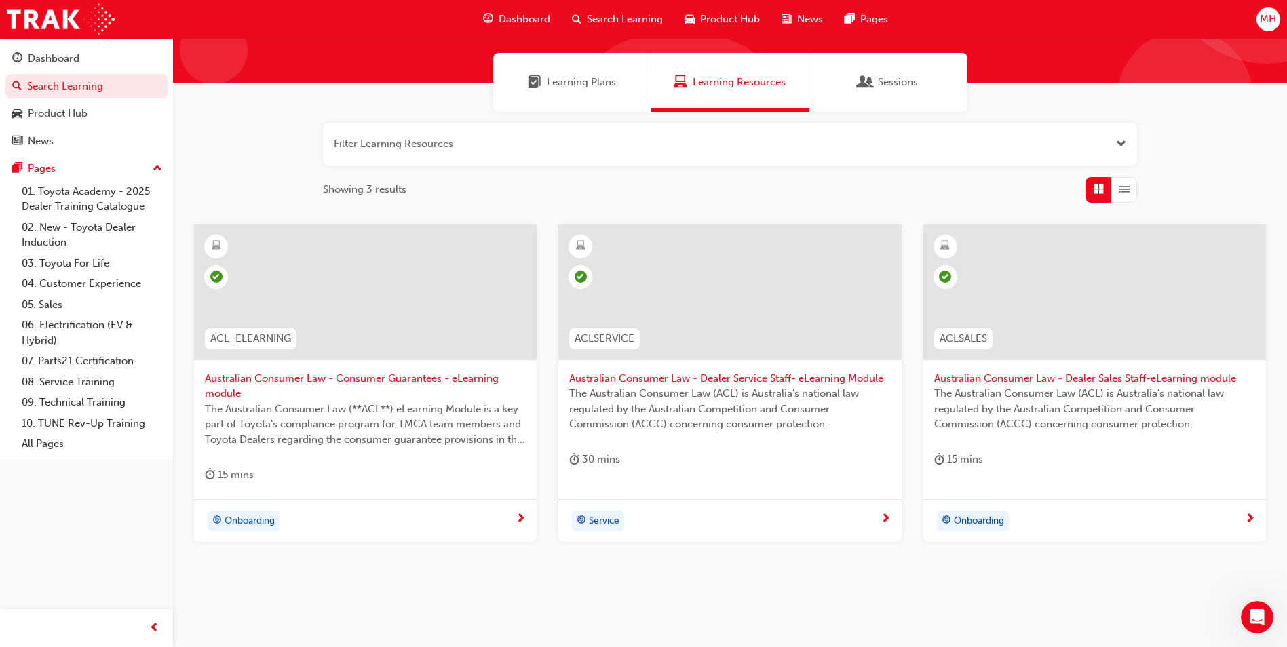
scroll to position [116, 0]
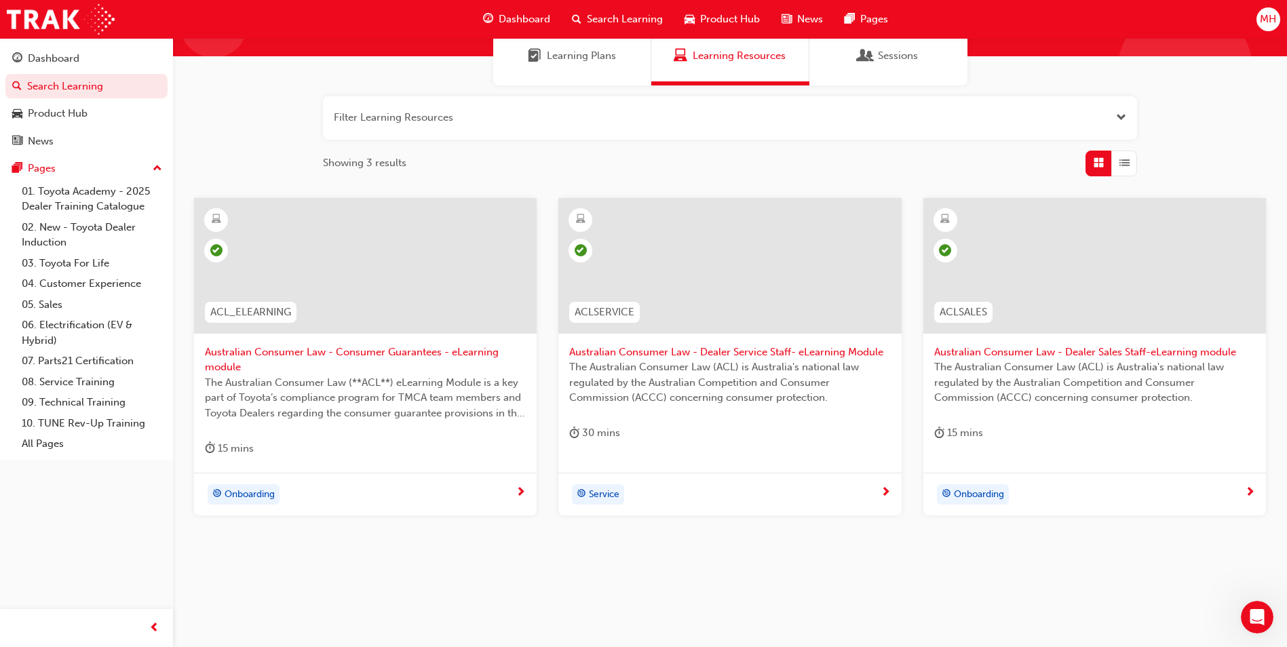
click at [708, 18] on span "Product Hub" at bounding box center [730, 20] width 60 height 16
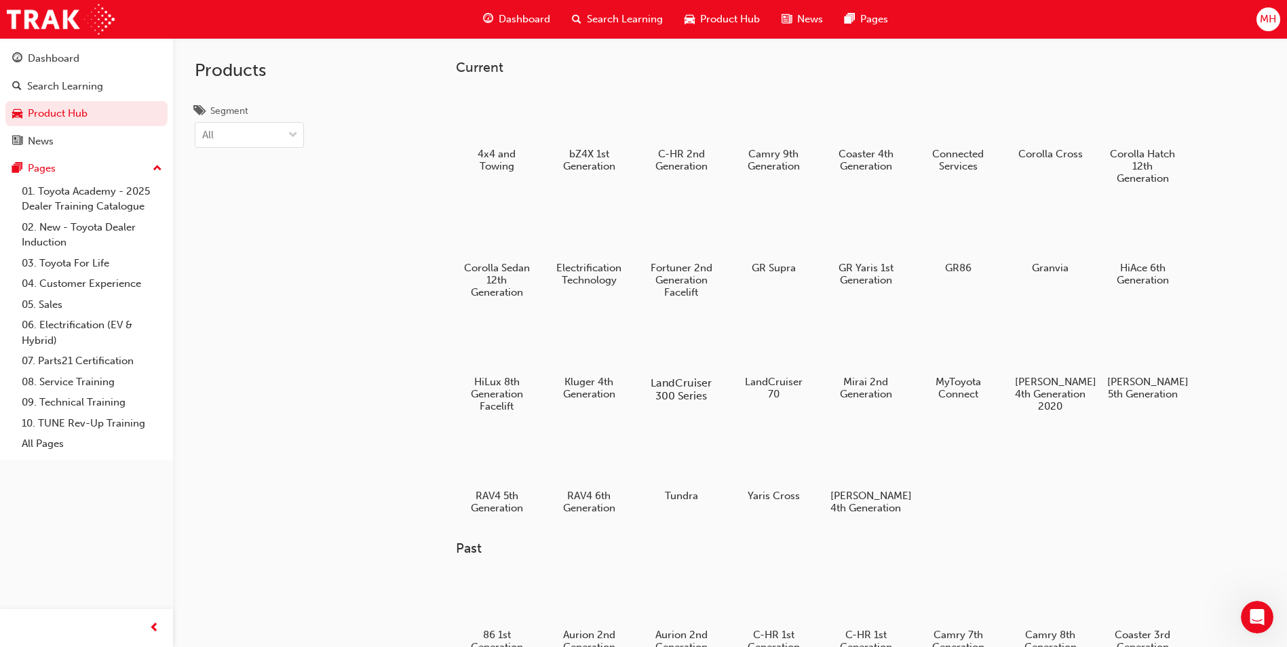
click at [674, 344] on div at bounding box center [681, 344] width 75 height 54
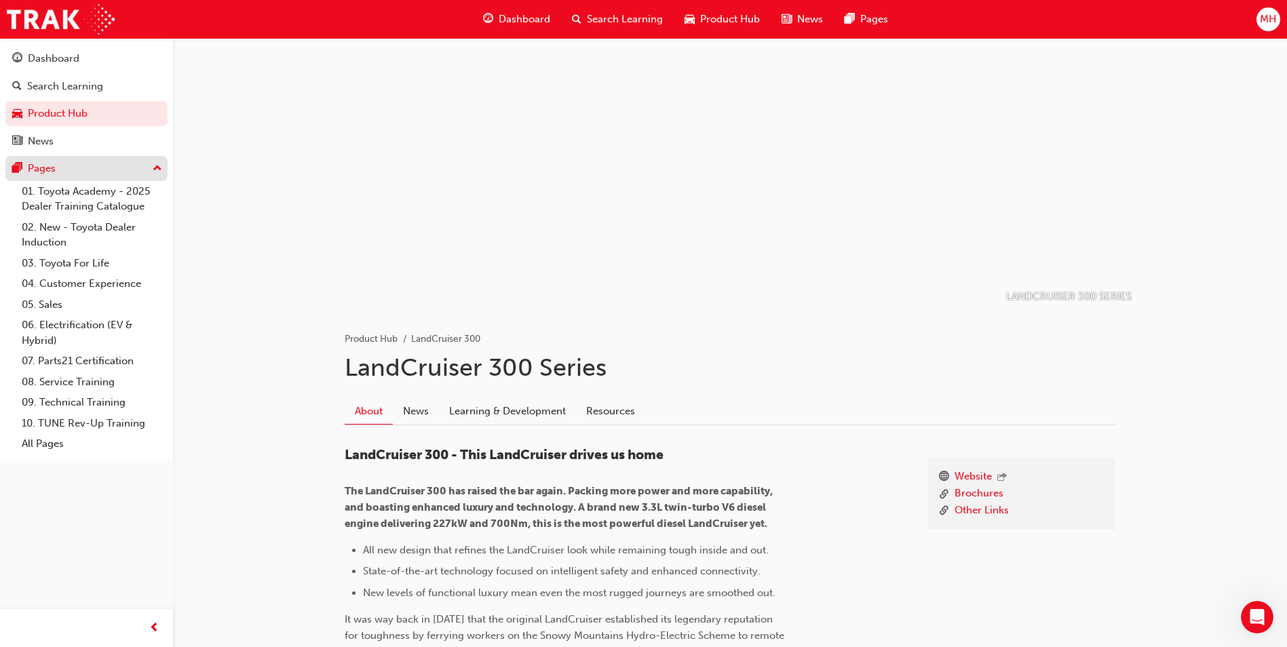
click at [40, 167] on div "Pages" at bounding box center [42, 169] width 28 height 16
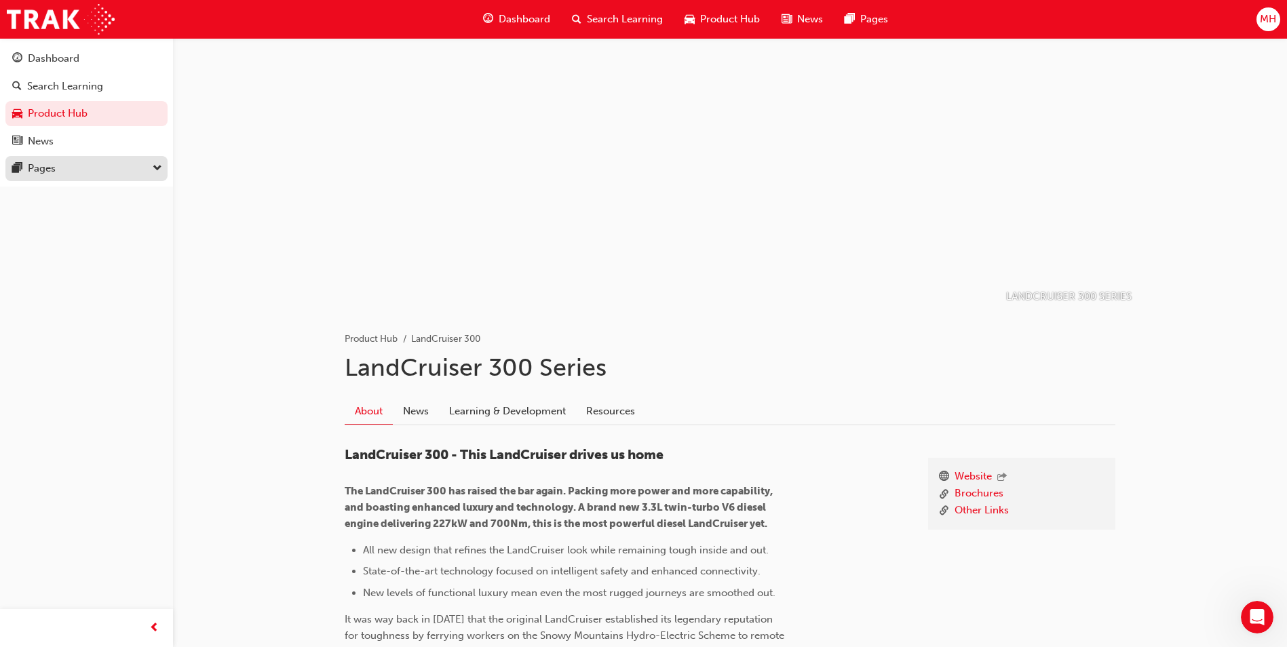
click at [40, 165] on div "Pages" at bounding box center [42, 169] width 28 height 16
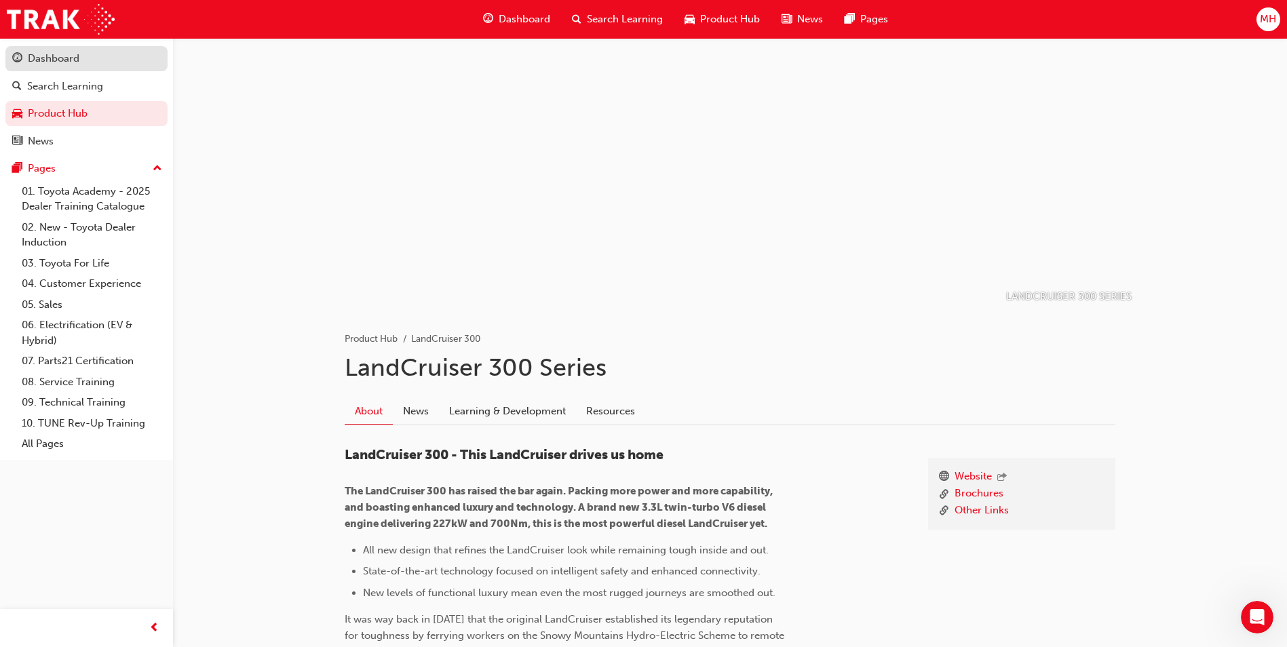
click at [46, 60] on div "Dashboard" at bounding box center [54, 59] width 52 height 16
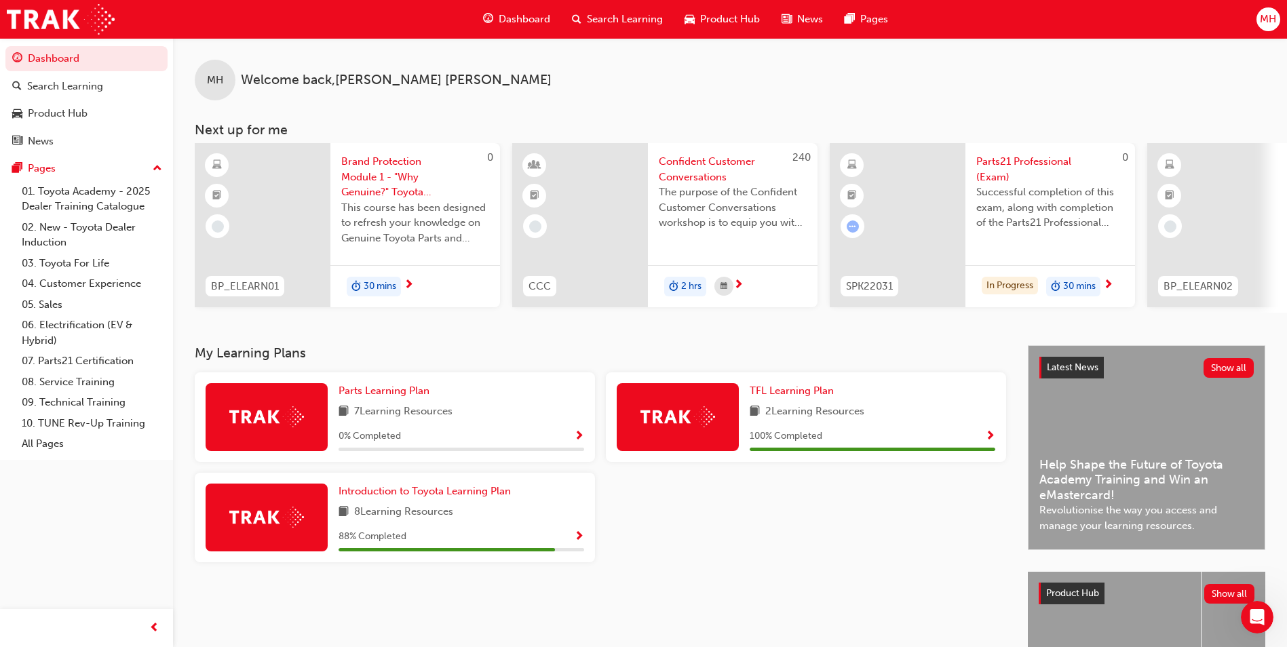
click at [705, 564] on div at bounding box center [805, 523] width 411 height 100
